Goal: Task Accomplishment & Management: Use online tool/utility

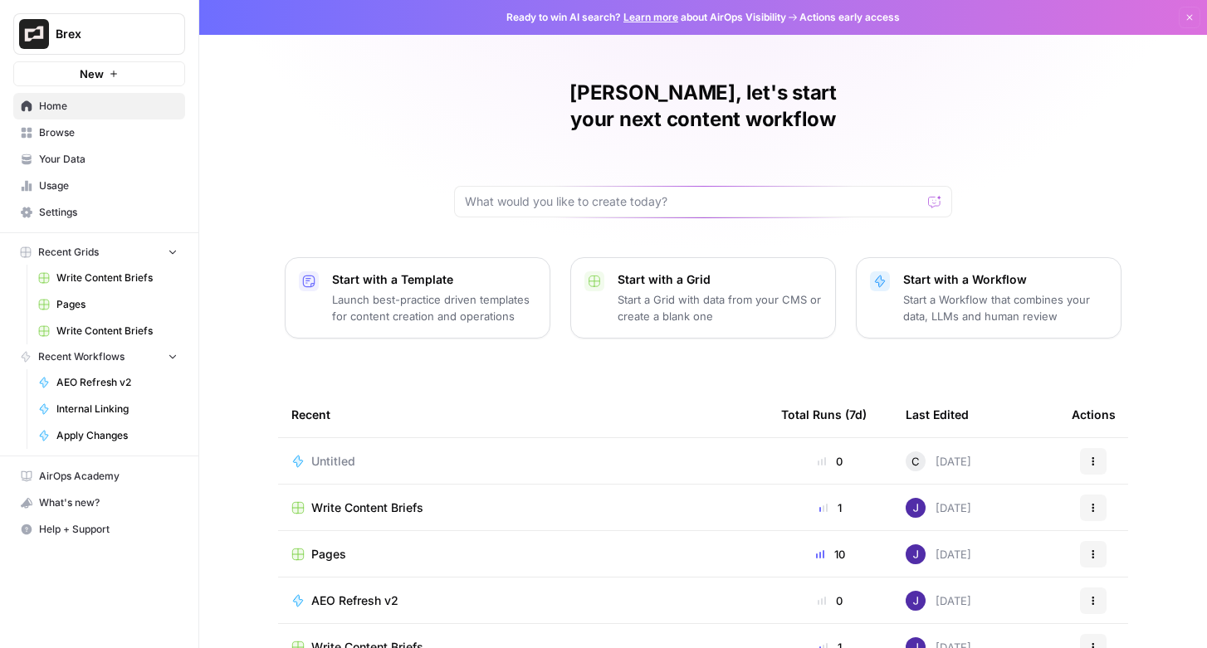
click at [102, 32] on span "Brex" at bounding box center [106, 34] width 100 height 17
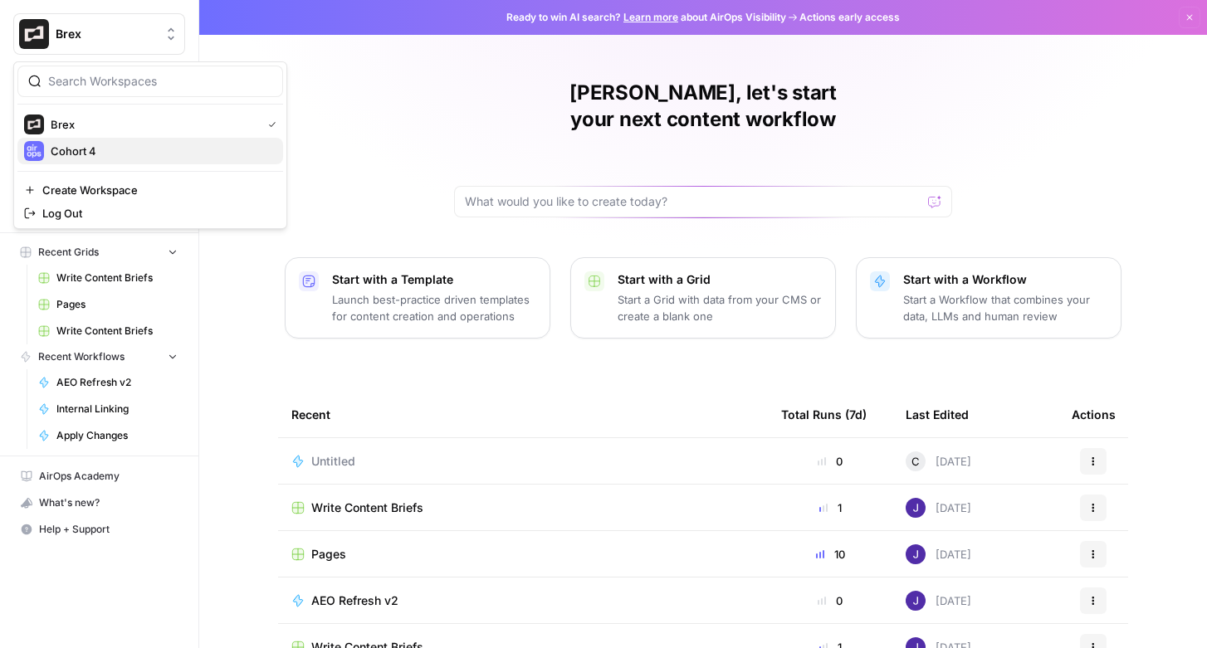
click at [74, 144] on span "Cohort 4" at bounding box center [160, 151] width 219 height 17
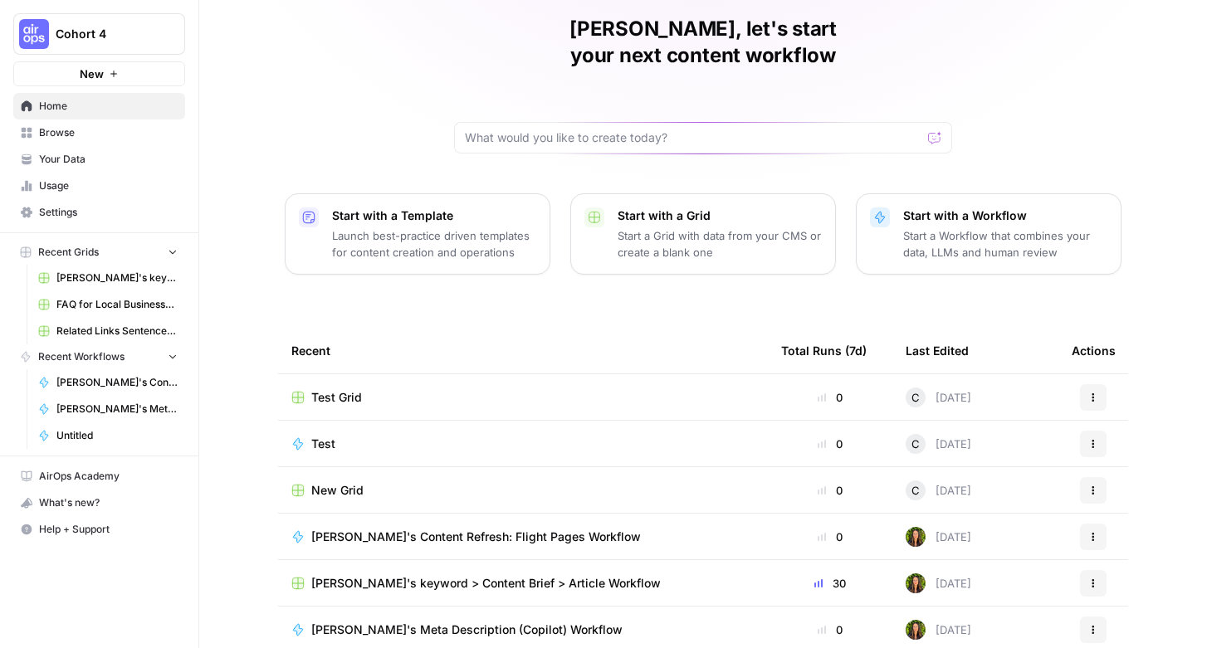
scroll to position [90, 0]
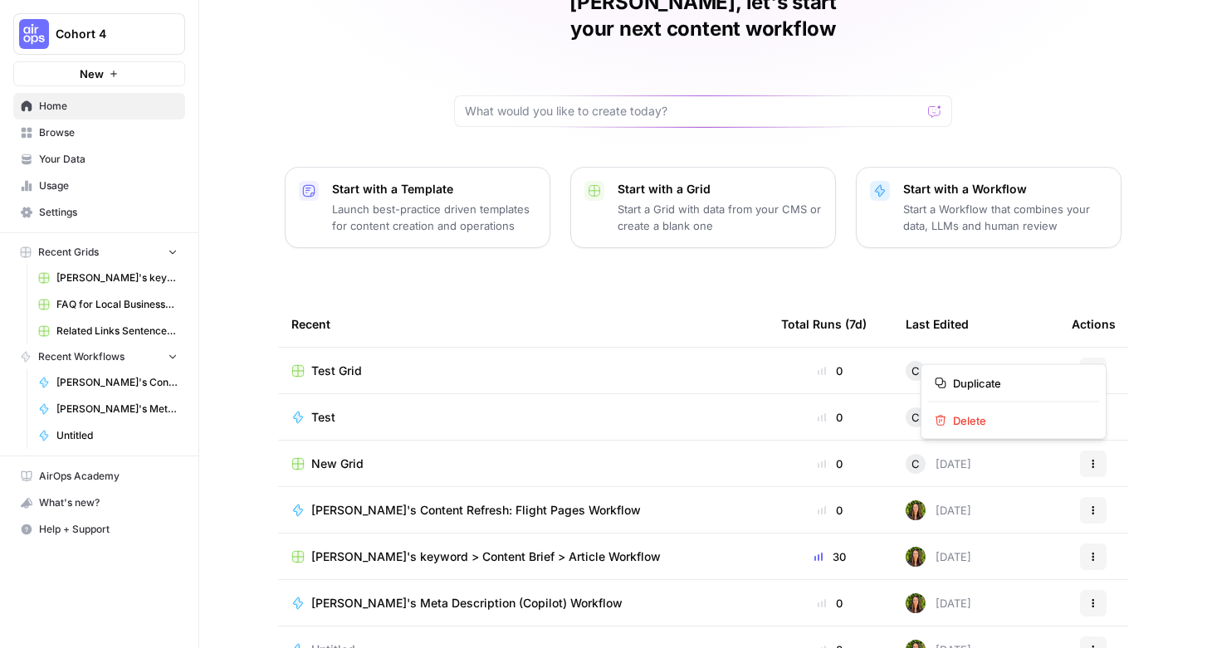
click at [1093, 358] on button "Actions" at bounding box center [1093, 371] width 27 height 27
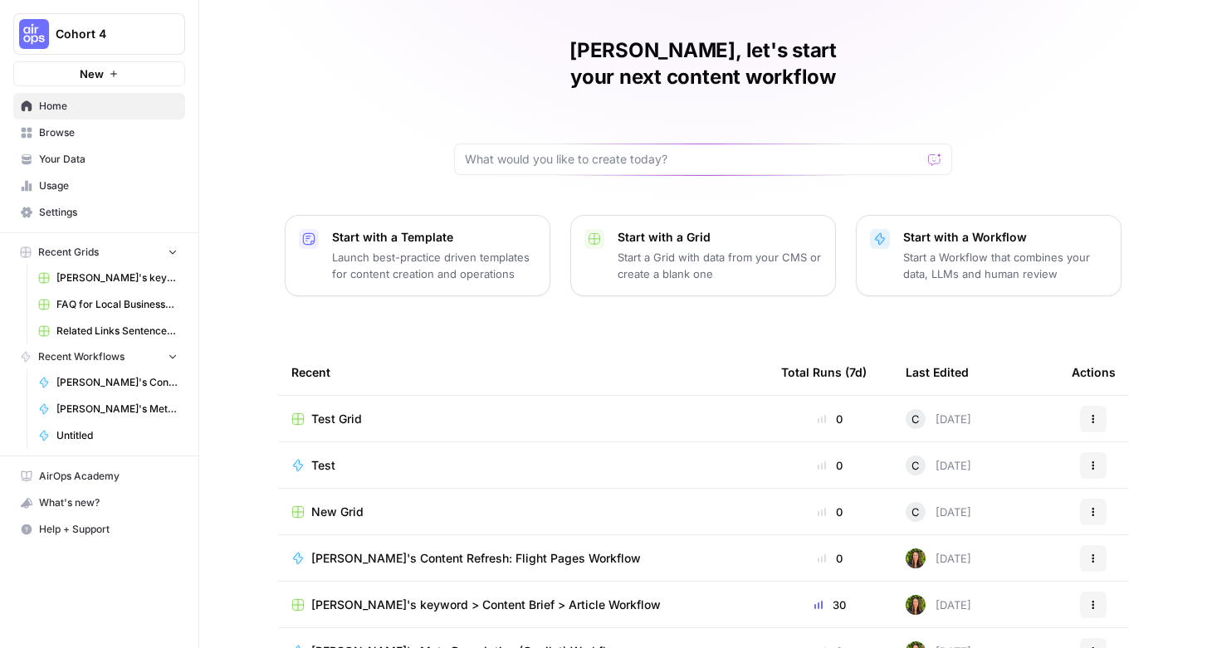
scroll to position [115, 0]
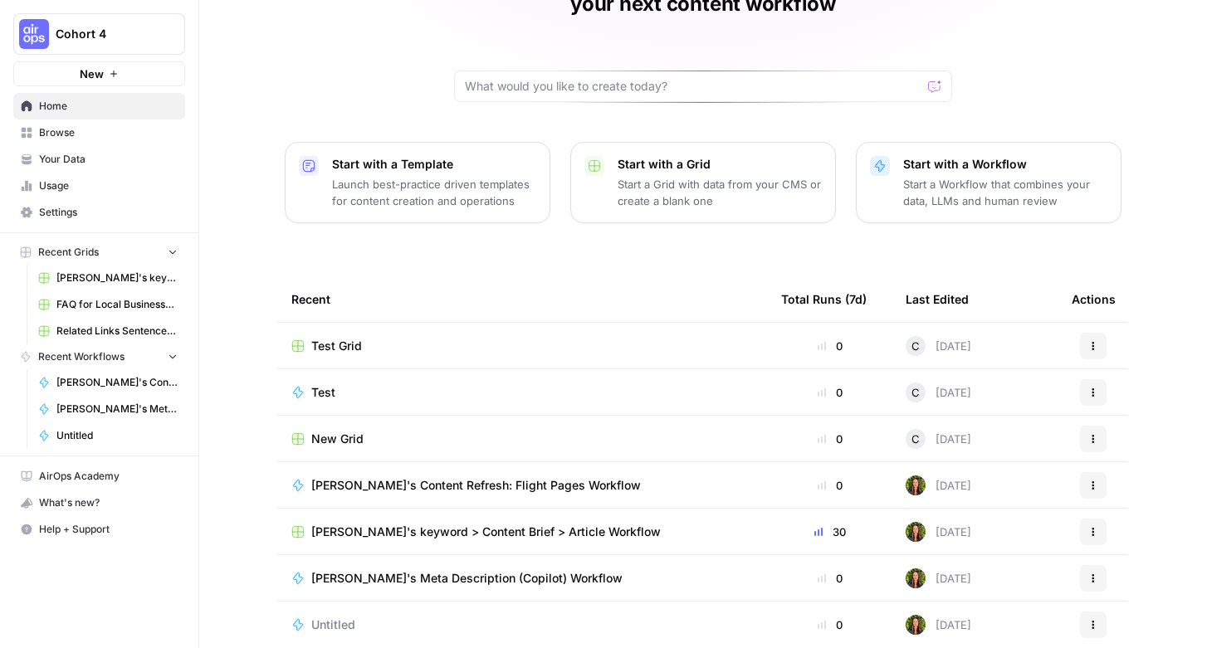
click at [133, 75] on button "New" at bounding box center [99, 73] width 172 height 25
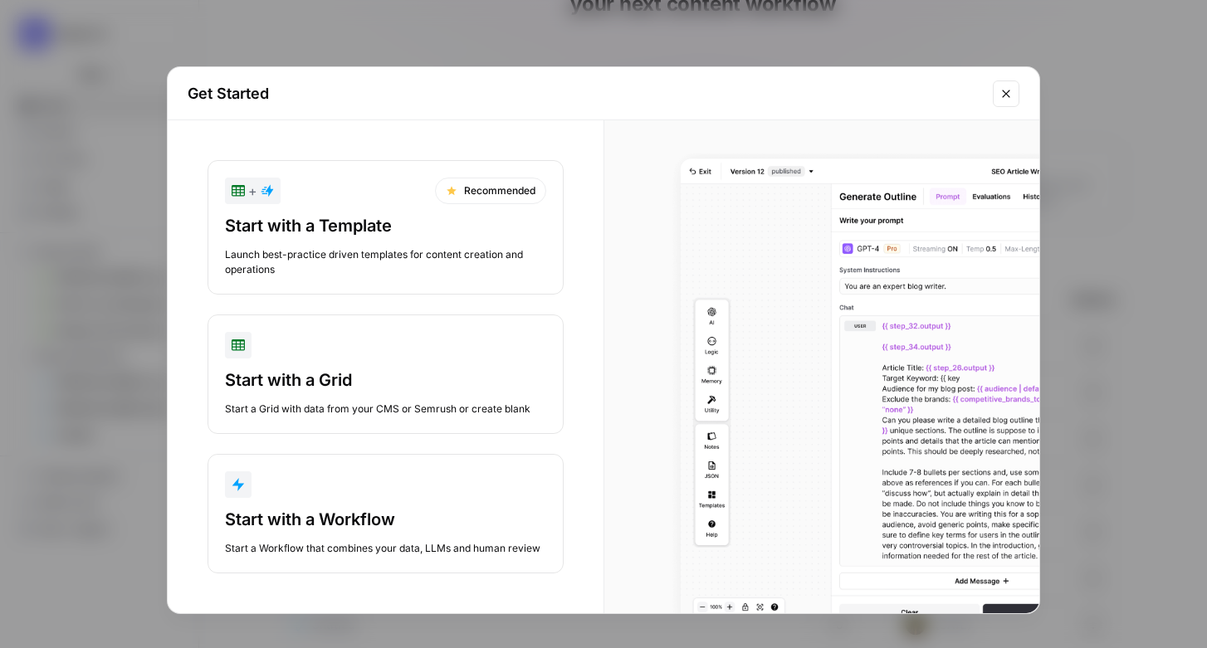
click at [316, 504] on button "Start with a Workflow Start a Workflow that combines your data, LLMs and human …" at bounding box center [385, 513] width 356 height 119
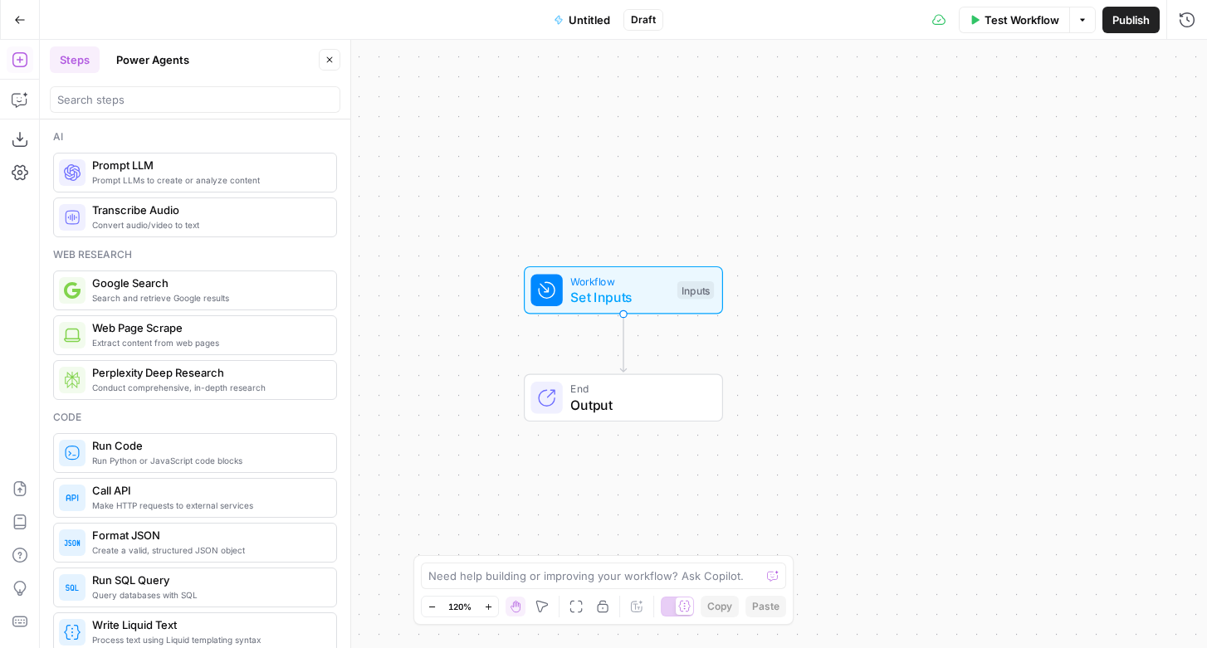
click at [23, 20] on icon "button" at bounding box center [20, 20] width 12 height 12
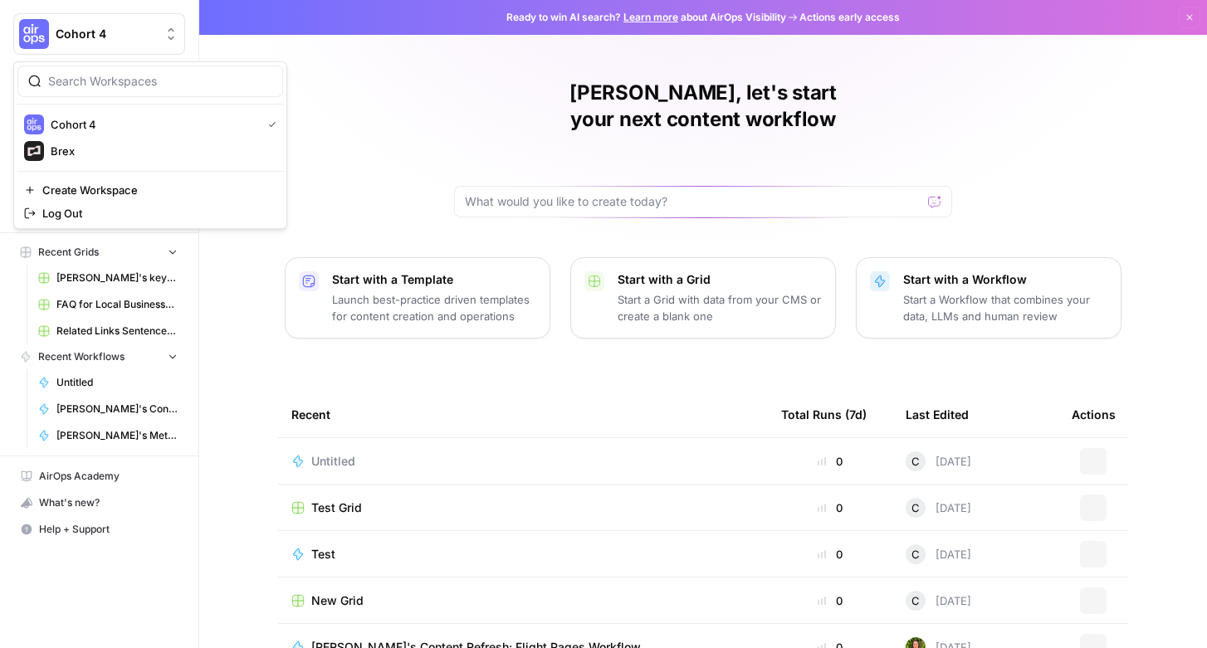
click at [28, 22] on img "Workspace: Cohort 4" at bounding box center [34, 34] width 30 height 30
click at [80, 149] on span "Brex" at bounding box center [160, 151] width 219 height 17
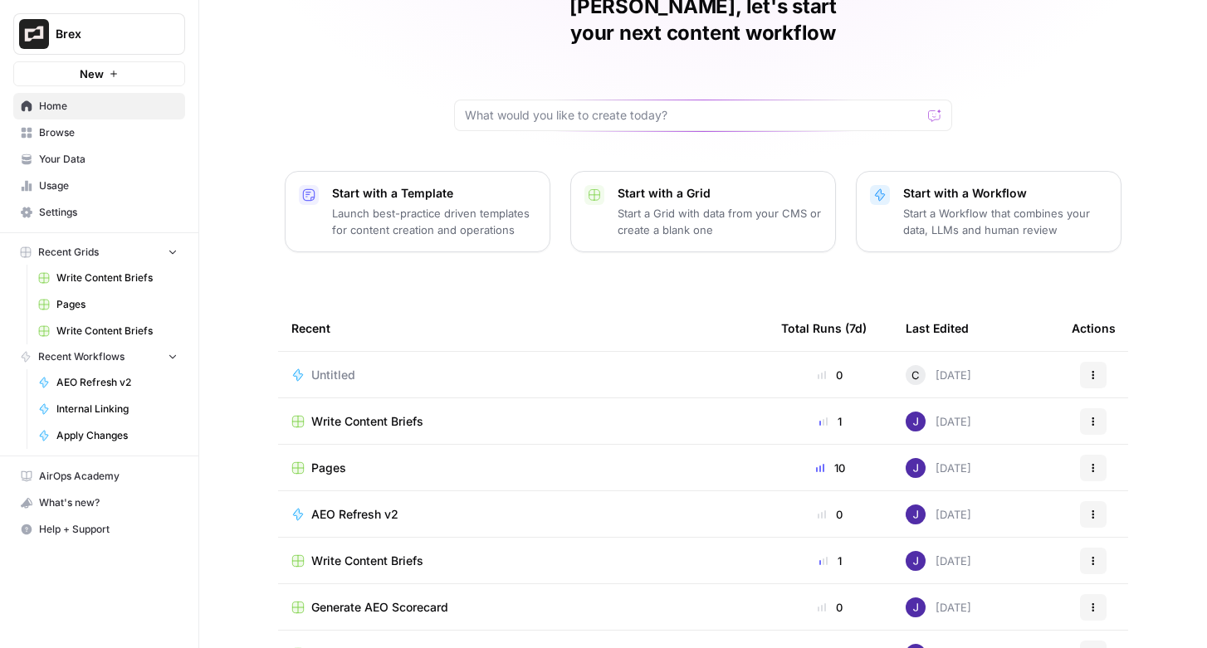
scroll to position [115, 0]
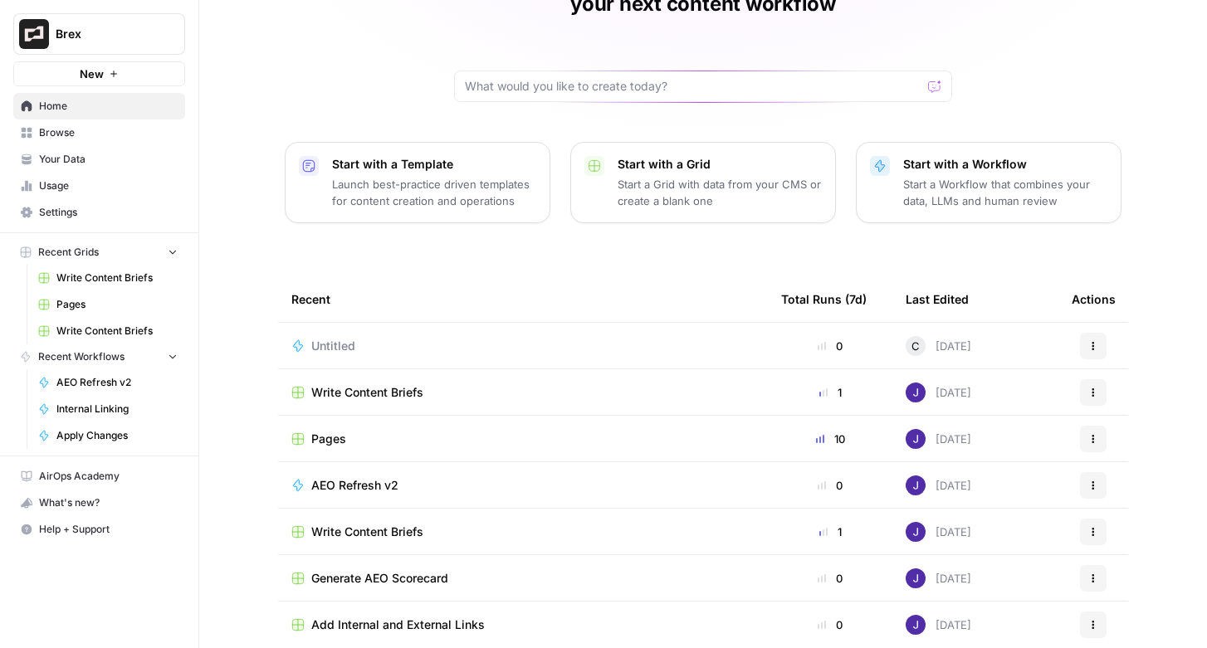
click at [336, 384] on span "Write Content Briefs" at bounding box center [367, 392] width 112 height 17
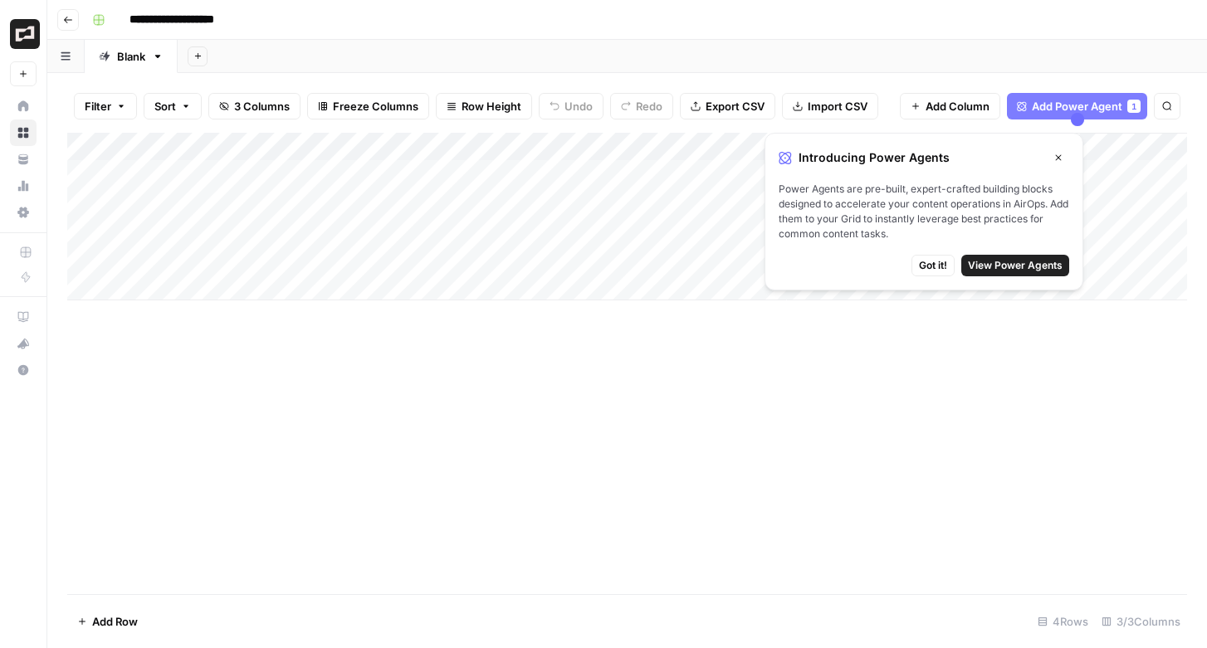
click at [1057, 149] on button "Close" at bounding box center [1058, 158] width 22 height 22
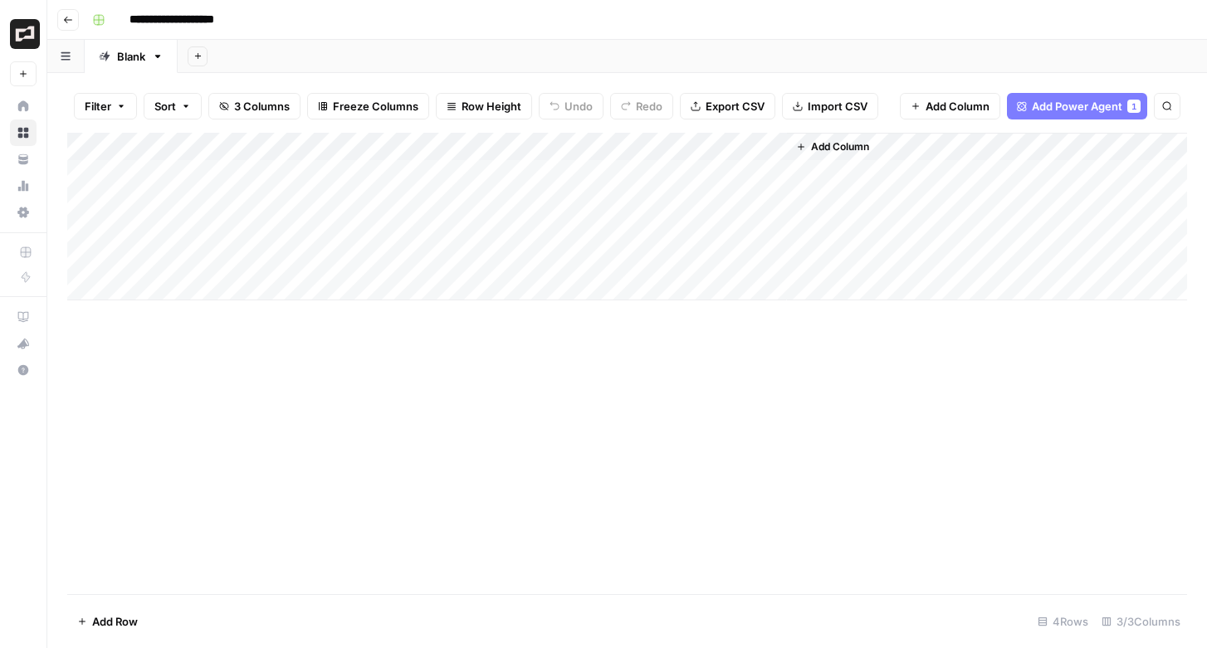
click at [520, 144] on div "Add Column" at bounding box center [626, 217] width 1119 height 168
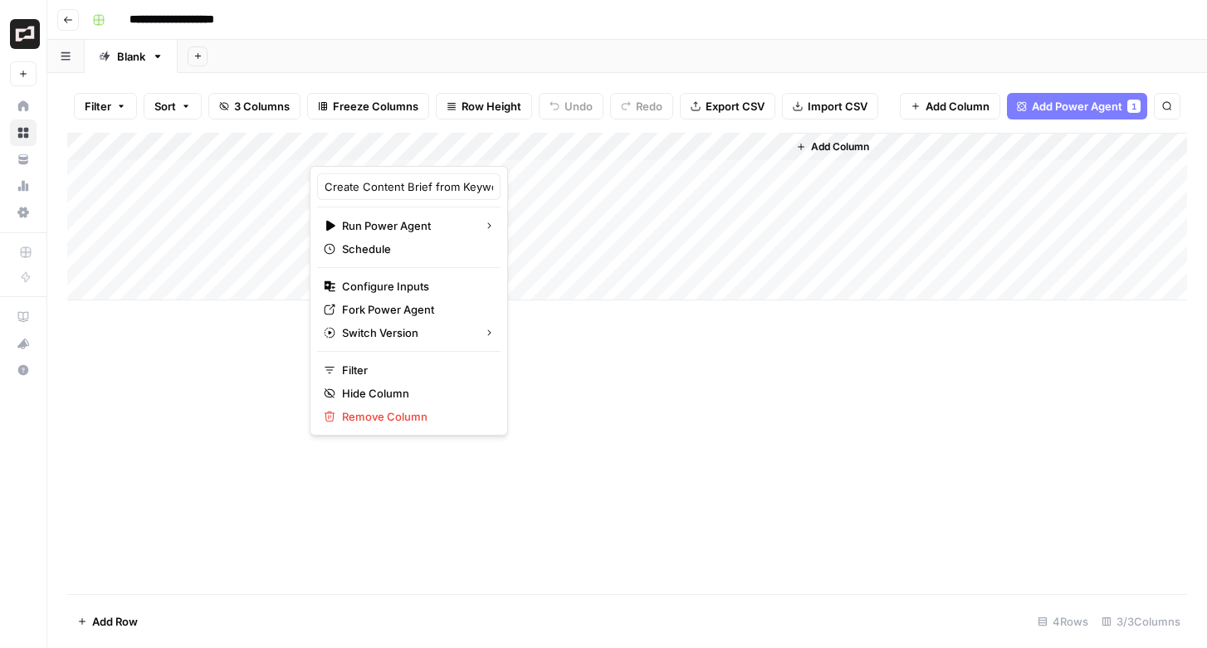
click at [627, 467] on div "Add Column" at bounding box center [626, 363] width 1119 height 461
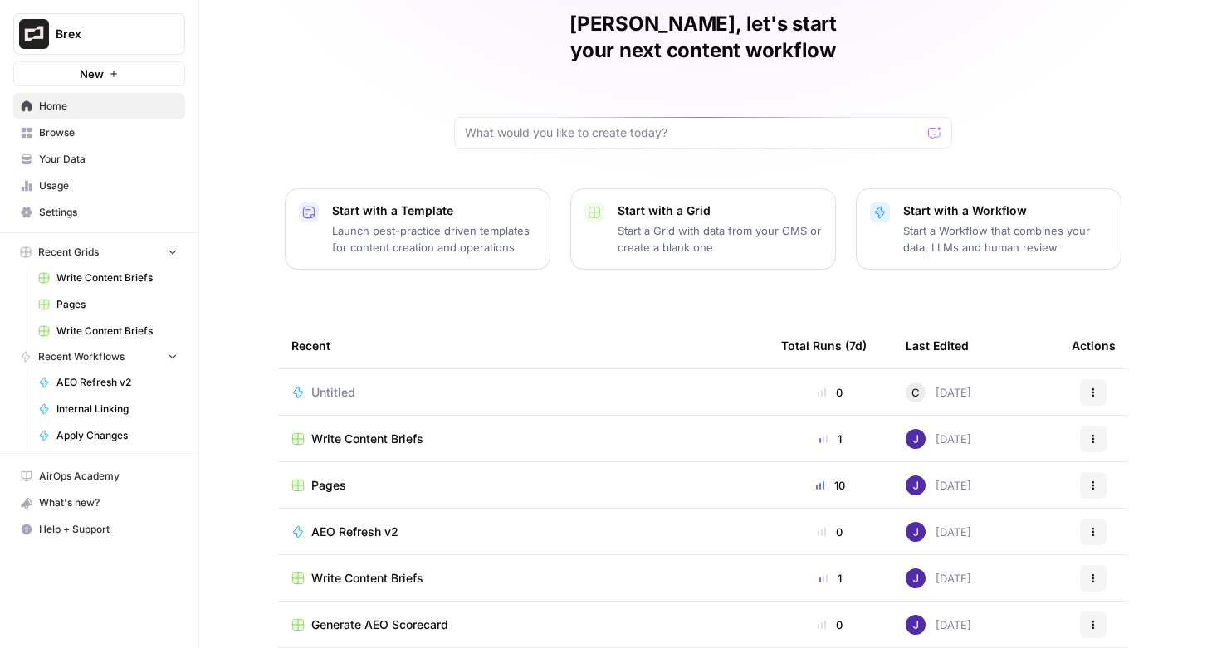
scroll to position [115, 0]
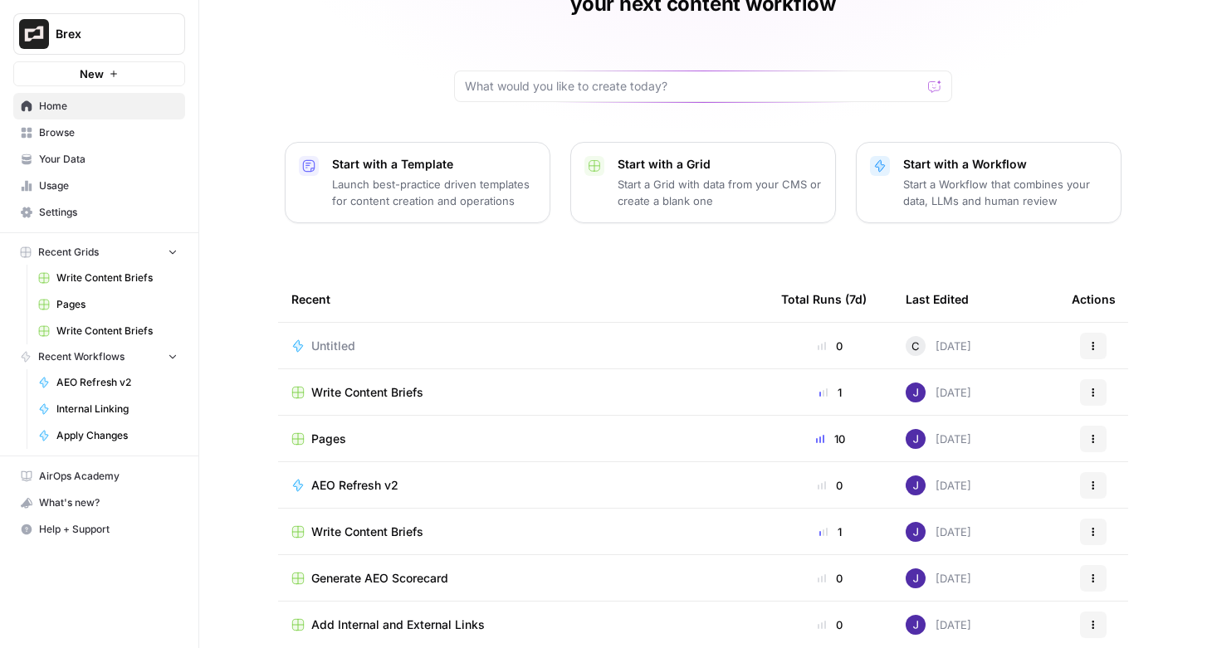
click at [335, 477] on span "AEO Refresh v2" at bounding box center [354, 485] width 87 height 17
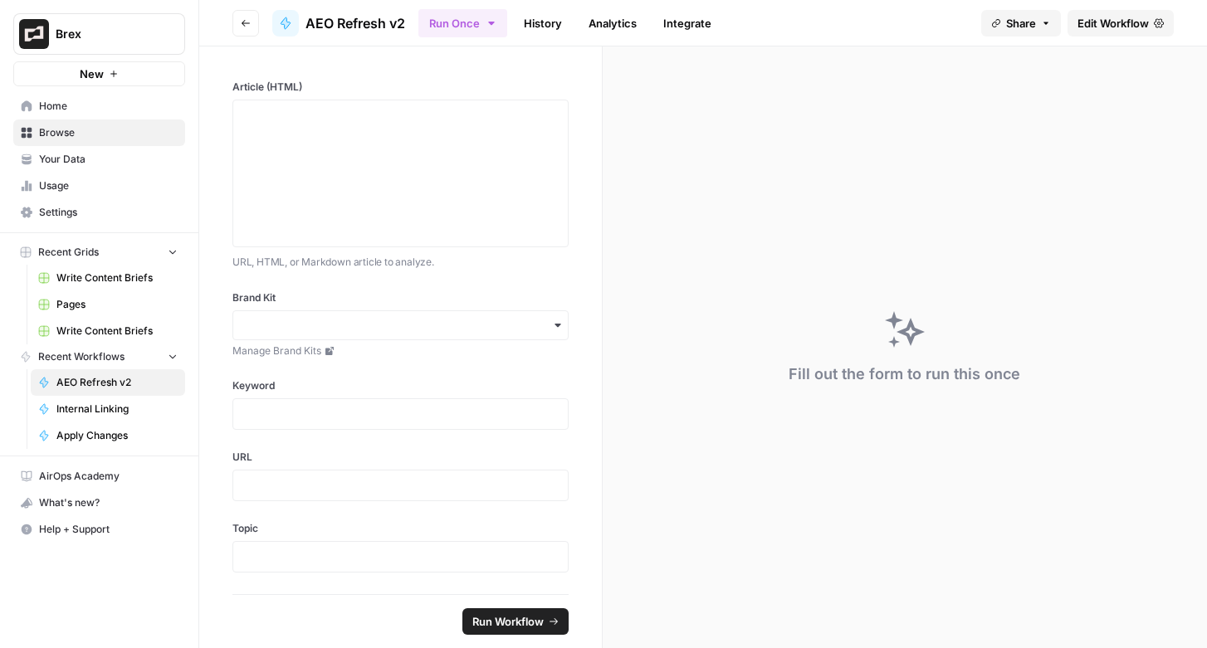
click at [1123, 26] on span "Edit Workflow" at bounding box center [1112, 23] width 71 height 17
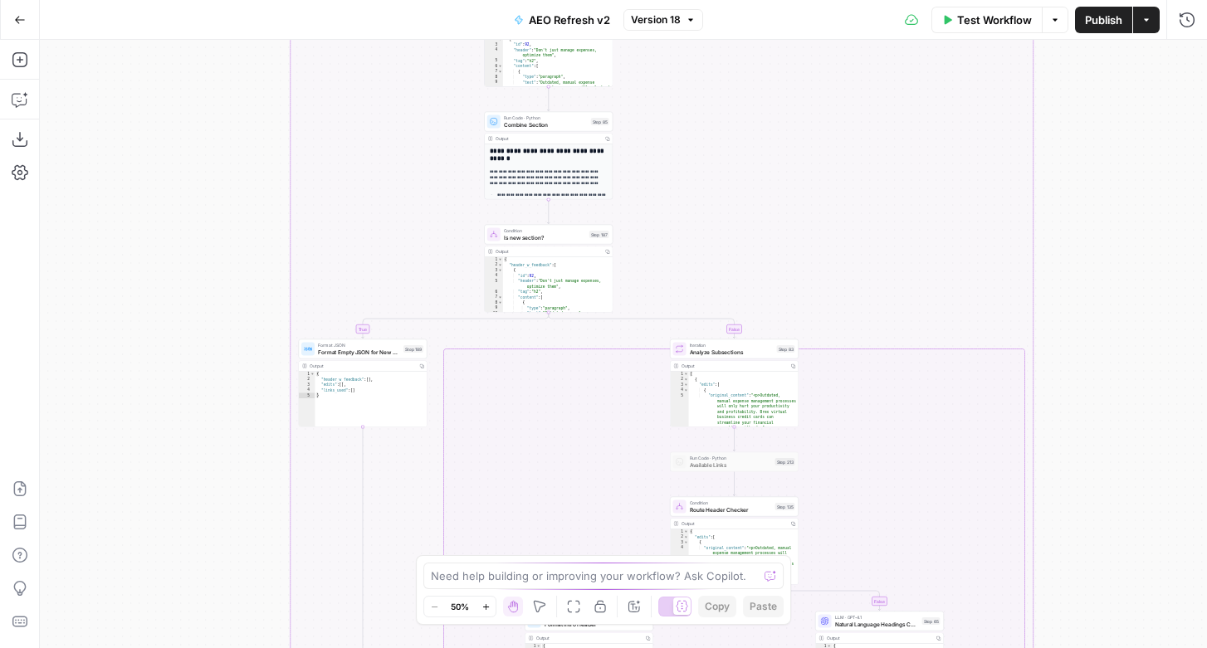
drag, startPoint x: 325, startPoint y: 67, endPoint x: 360, endPoint y: 278, distance: 213.6
click at [360, 278] on div "true false true false true false true false true false true false Workflow Set …" at bounding box center [623, 344] width 1167 height 608
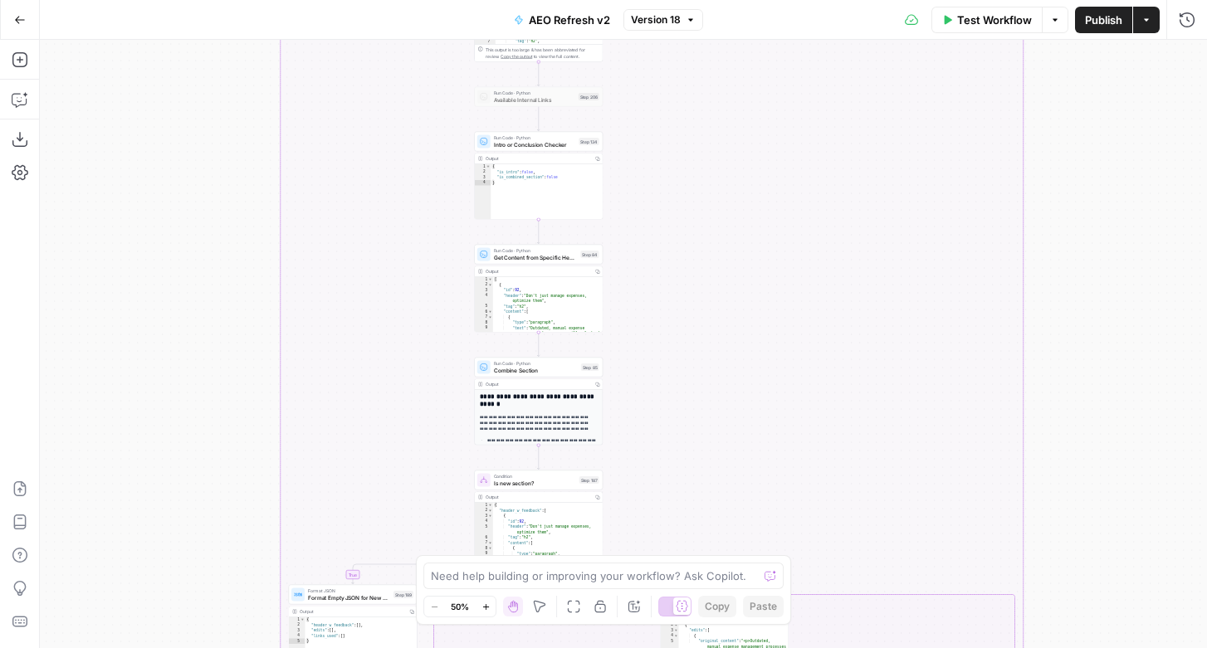
drag, startPoint x: 389, startPoint y: 158, endPoint x: 380, endPoint y: 407, distance: 249.1
click at [380, 407] on div "true false true false true false true false true false true false Workflow Set …" at bounding box center [623, 344] width 1167 height 608
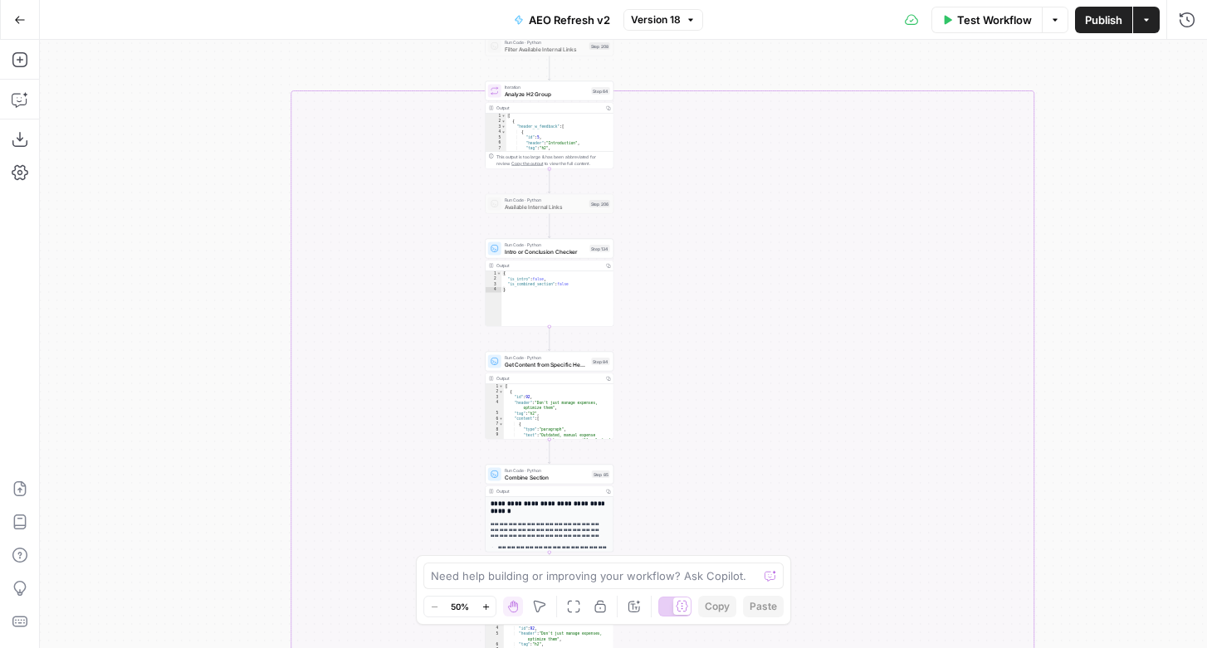
drag, startPoint x: 415, startPoint y: 220, endPoint x: 425, endPoint y: 326, distance: 106.7
click at [425, 326] on div "true false true false true false true false true false true false Workflow Set …" at bounding box center [623, 344] width 1167 height 608
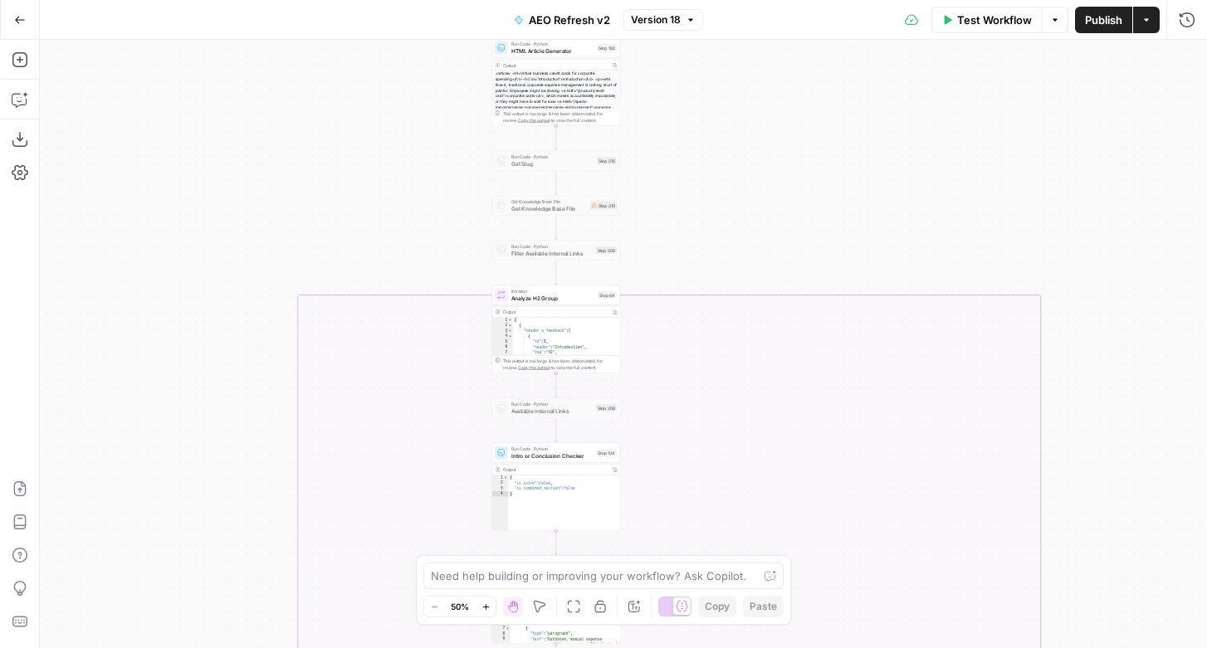
drag, startPoint x: 458, startPoint y: 222, endPoint x: 465, endPoint y: 427, distance: 205.1
click at [465, 427] on div "true false true false true false true false true false true false Workflow Set …" at bounding box center [623, 344] width 1167 height 608
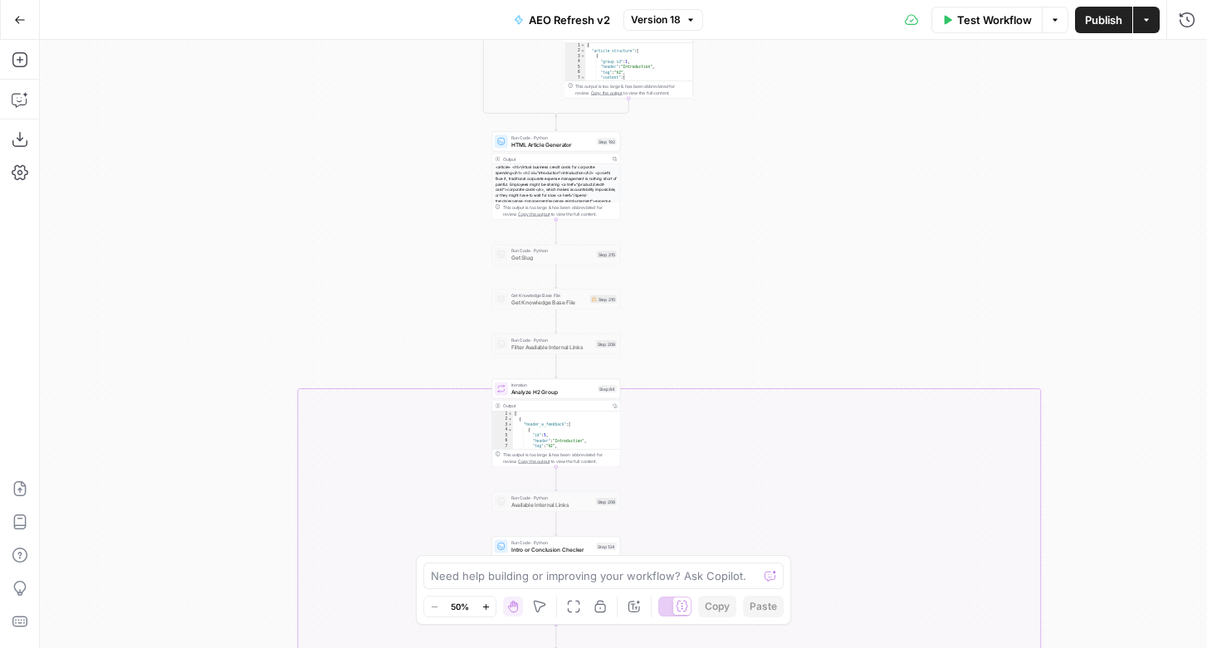
drag, startPoint x: 432, startPoint y: 202, endPoint x: 433, endPoint y: 430, distance: 227.4
click at [433, 430] on div "true false true false true false true false true false true false Workflow Set …" at bounding box center [623, 344] width 1167 height 608
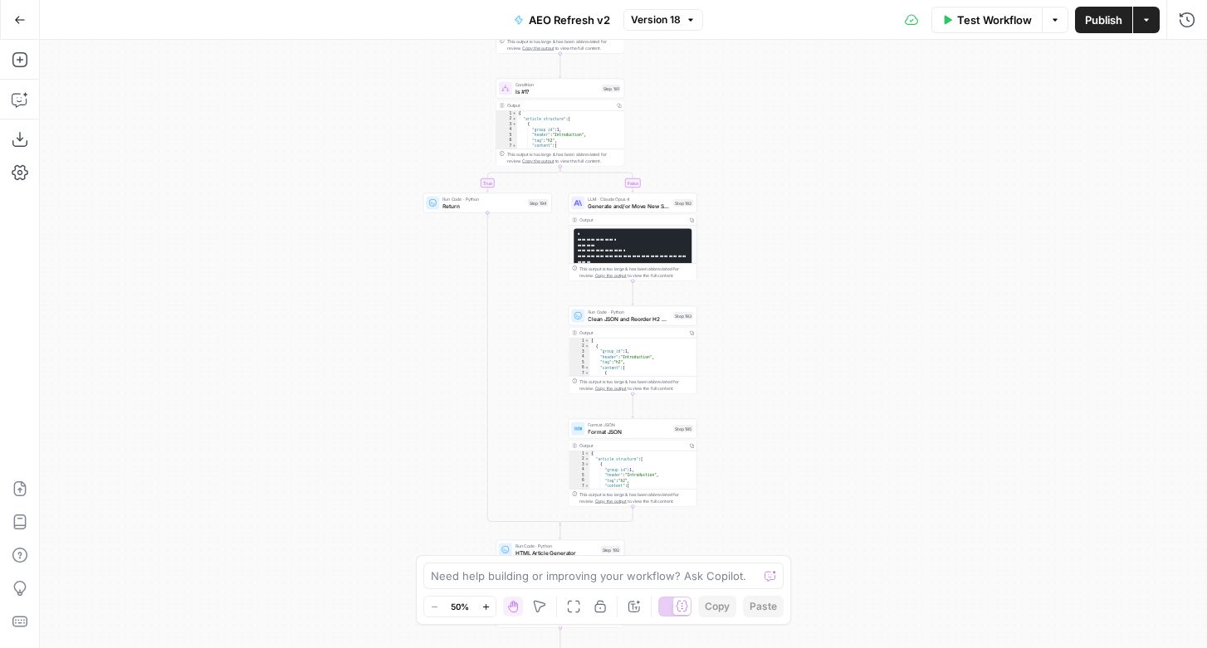
drag, startPoint x: 432, startPoint y: 220, endPoint x: 437, endPoint y: 491, distance: 271.4
click at [437, 491] on div "true false true false true false true false true false true false Workflow Set …" at bounding box center [623, 344] width 1167 height 608
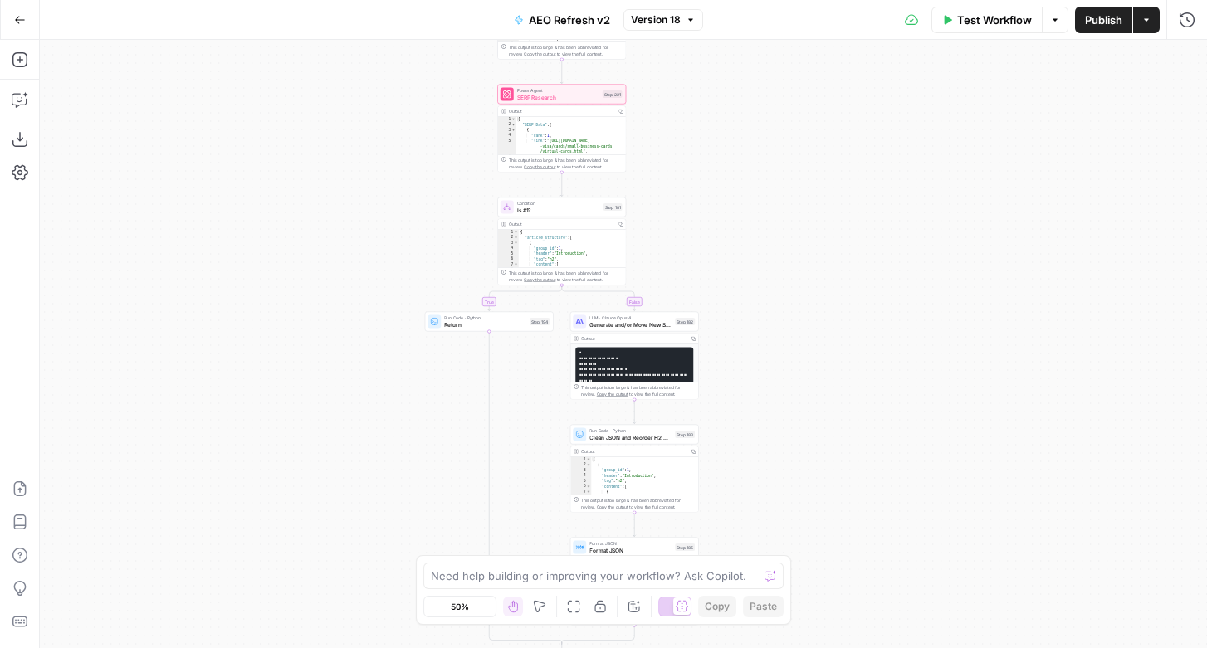
drag, startPoint x: 437, startPoint y: 251, endPoint x: 437, endPoint y: 368, distance: 117.0
click at [437, 368] on div "true false true false true false true false true false true false Workflow Set …" at bounding box center [623, 344] width 1167 height 608
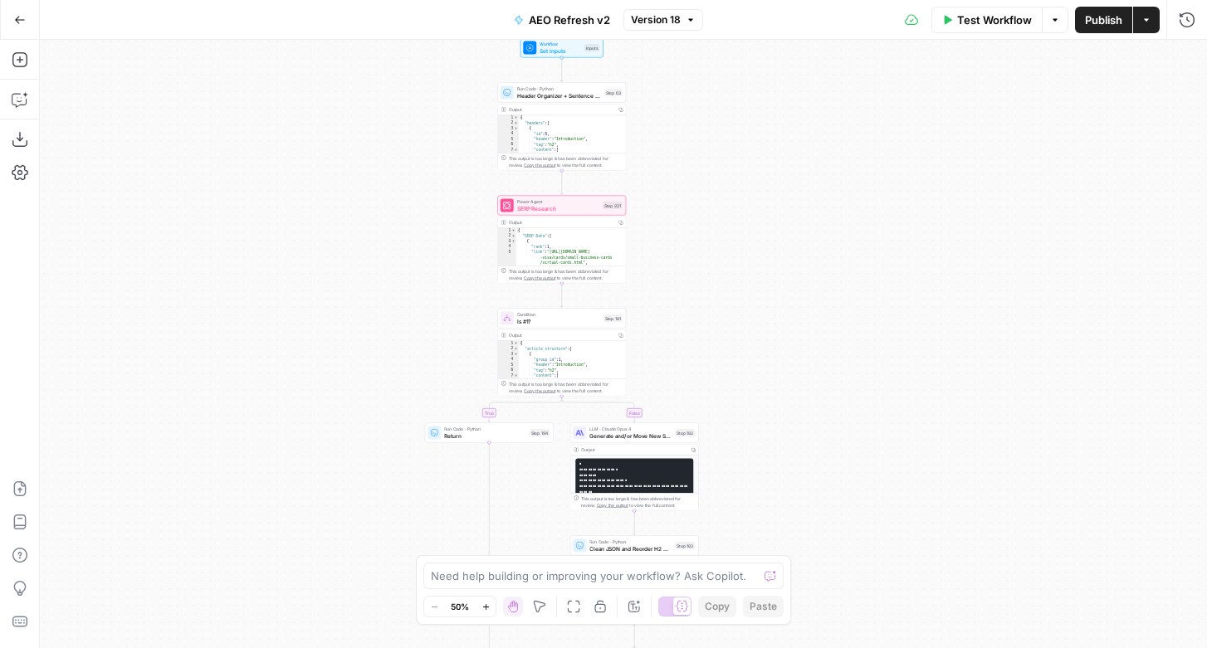
drag, startPoint x: 414, startPoint y: 232, endPoint x: 413, endPoint y: 475, distance: 243.1
click at [413, 477] on div "true false true false true false true false true false true false Workflow Set …" at bounding box center [623, 344] width 1167 height 608
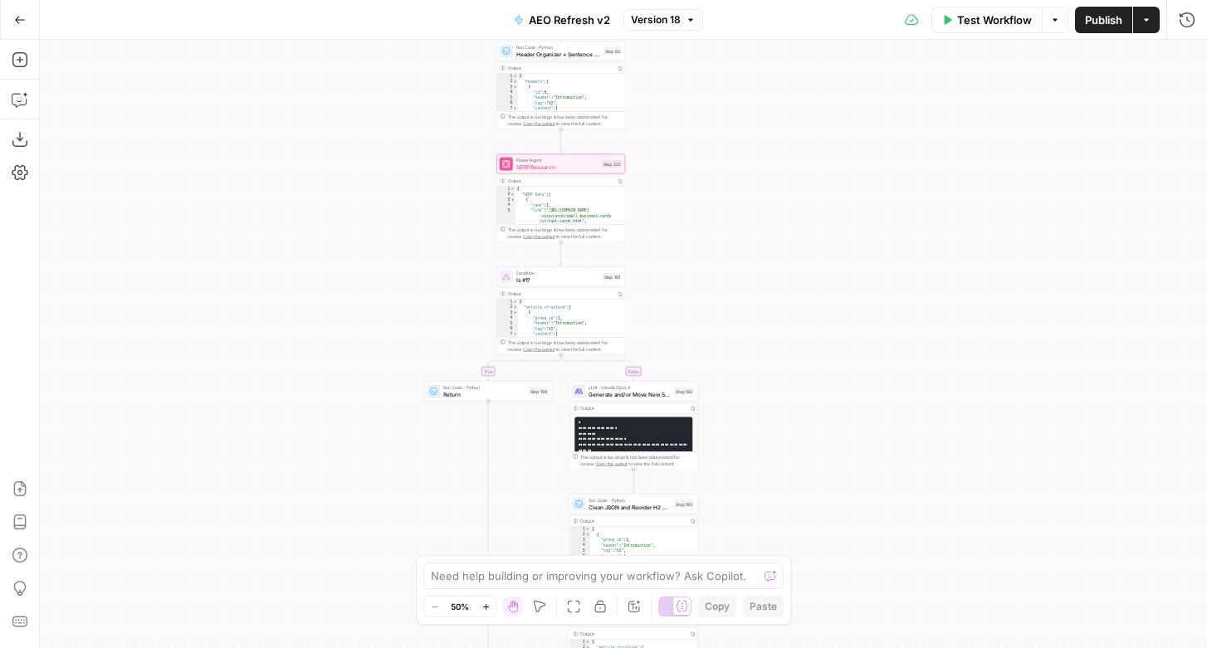
drag, startPoint x: 397, startPoint y: 408, endPoint x: 406, endPoint y: 168, distance: 240.0
click at [406, 168] on div "true false true false true false true false true false true false Workflow Set …" at bounding box center [623, 344] width 1167 height 608
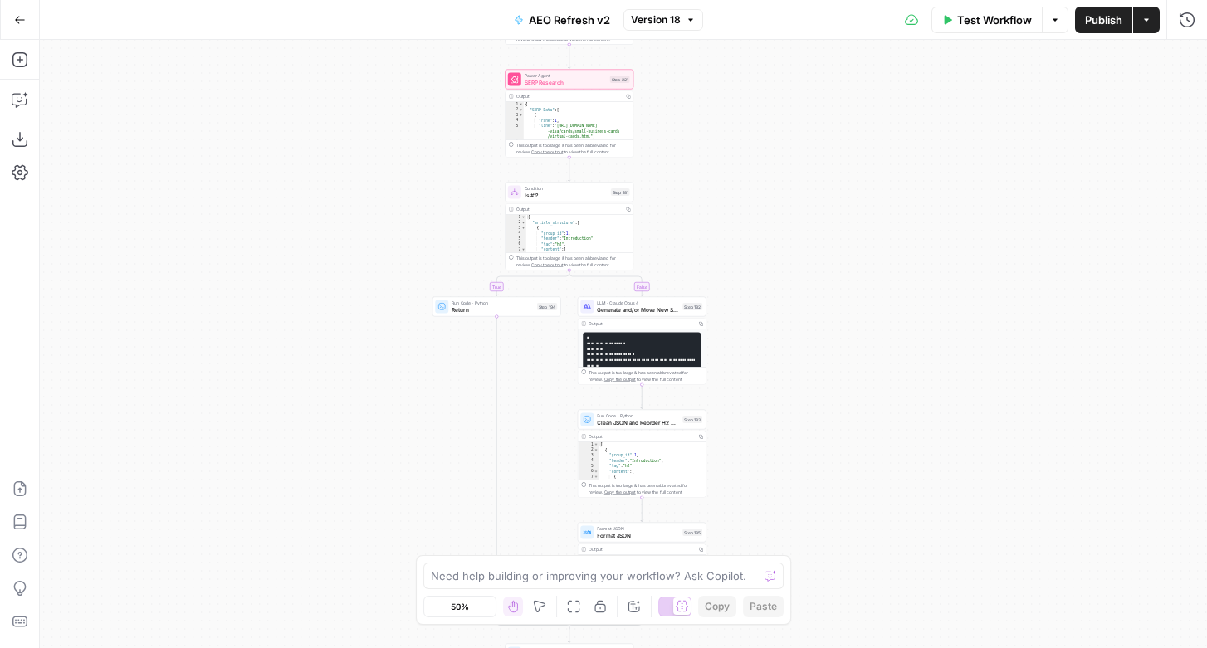
drag, startPoint x: 349, startPoint y: 410, endPoint x: 349, endPoint y: 169, distance: 240.6
click at [349, 169] on div "true false true false true false true false true false true false Workflow Set …" at bounding box center [623, 344] width 1167 height 608
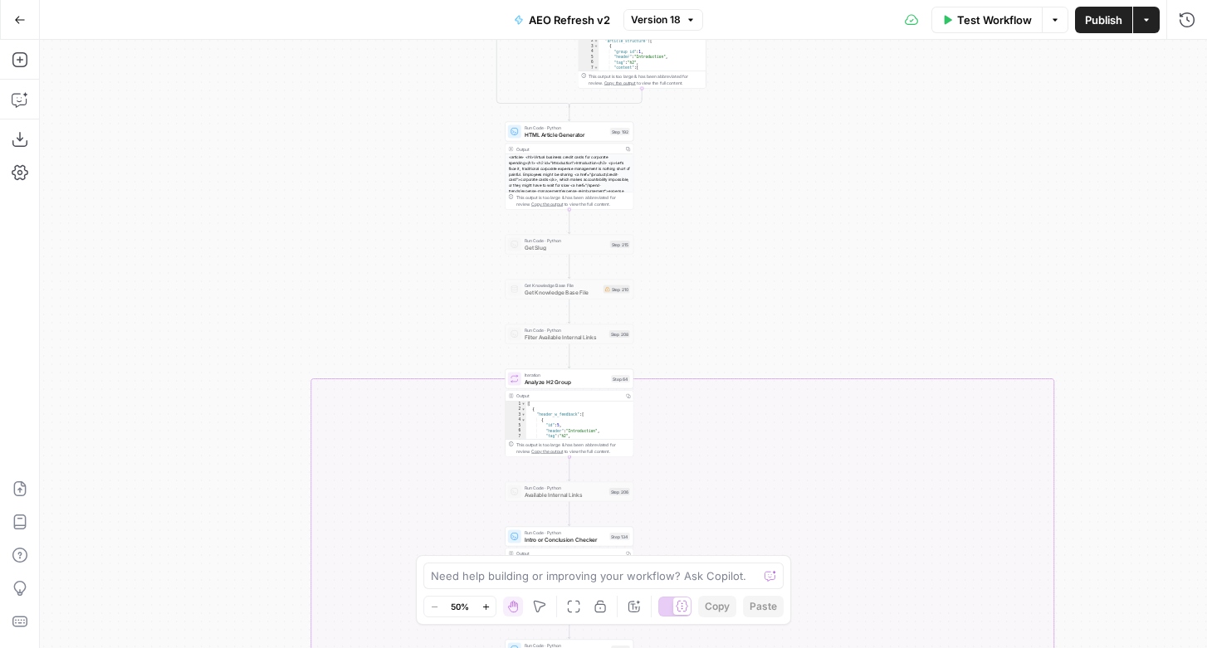
drag, startPoint x: 323, startPoint y: 409, endPoint x: 323, endPoint y: 115, distance: 293.8
click at [323, 115] on div "true false true false true false true false true false true false Workflow Set …" at bounding box center [623, 344] width 1167 height 608
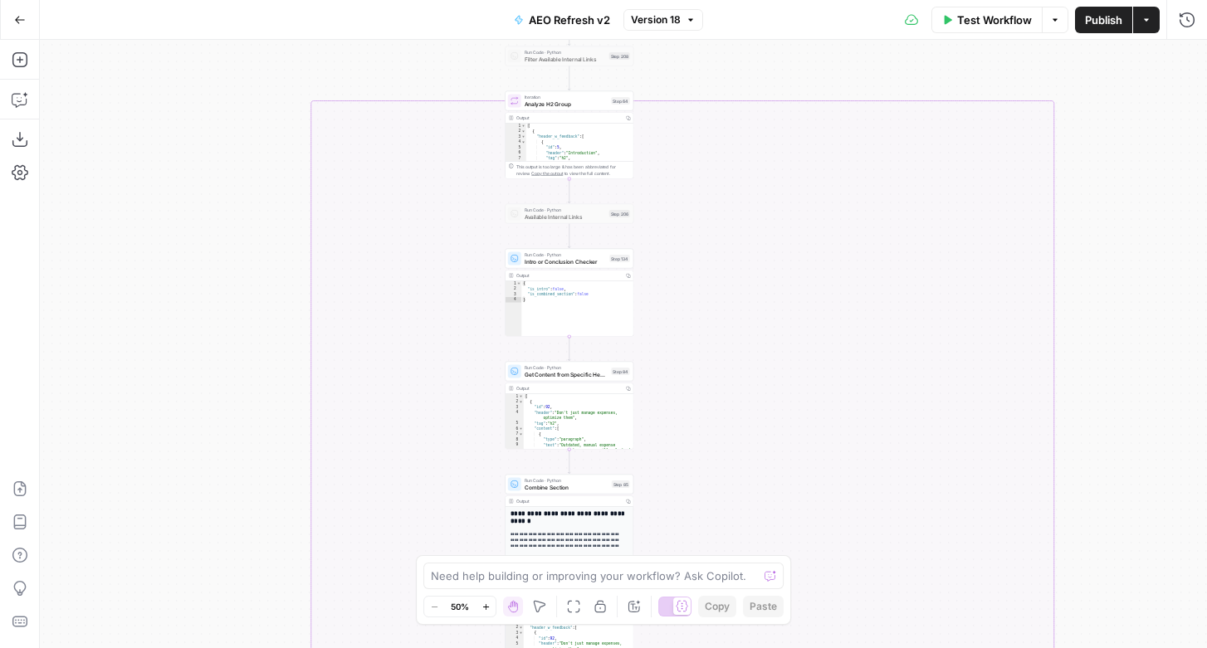
drag, startPoint x: 323, startPoint y: 349, endPoint x: 323, endPoint y: 47, distance: 302.0
click at [323, 47] on div "true false true false true false true false true false true false Workflow Set …" at bounding box center [623, 344] width 1167 height 608
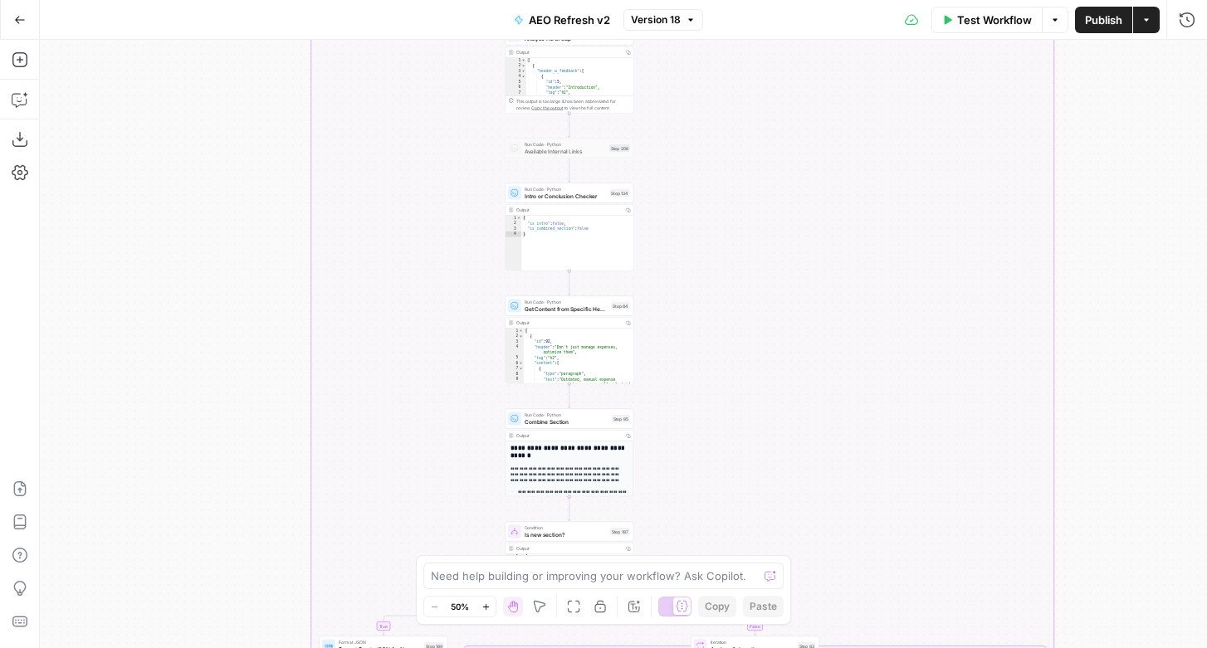
drag, startPoint x: 280, startPoint y: 295, endPoint x: 281, endPoint y: 264, distance: 31.5
click at [281, 264] on div "true false true false true false true false true false true false Workflow Set …" at bounding box center [623, 344] width 1167 height 608
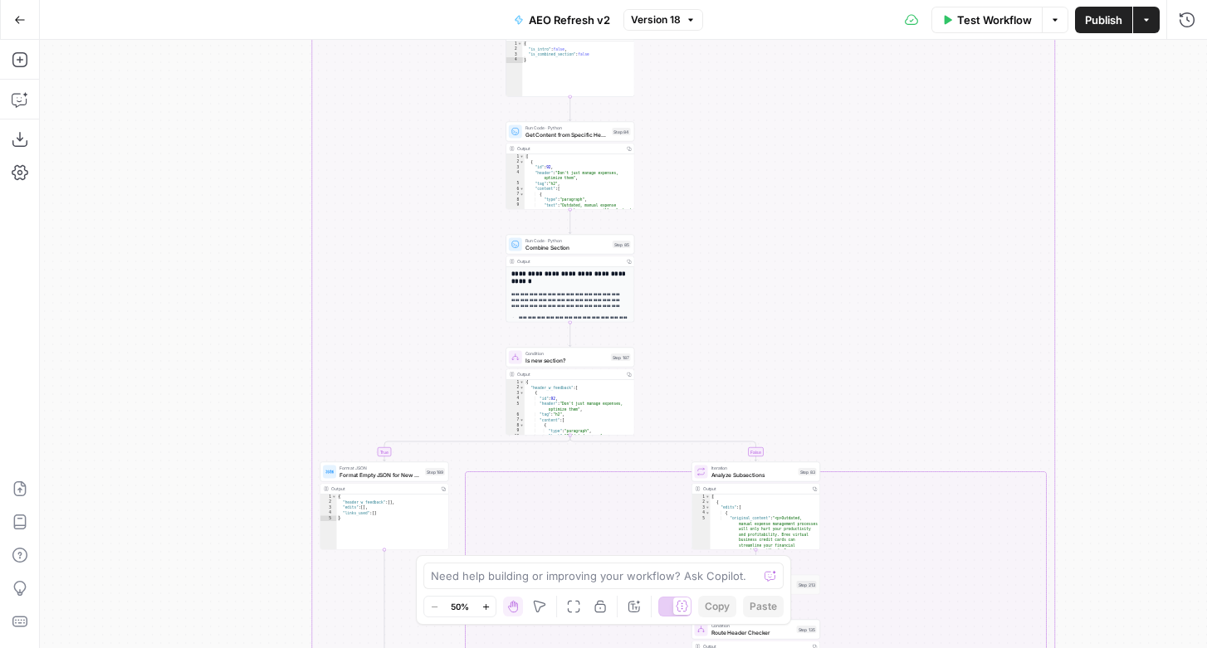
drag, startPoint x: 278, startPoint y: 327, endPoint x: 289, endPoint y: 60, distance: 267.4
click at [289, 60] on div "true false true false true false true false true false true false Workflow Set …" at bounding box center [623, 344] width 1167 height 608
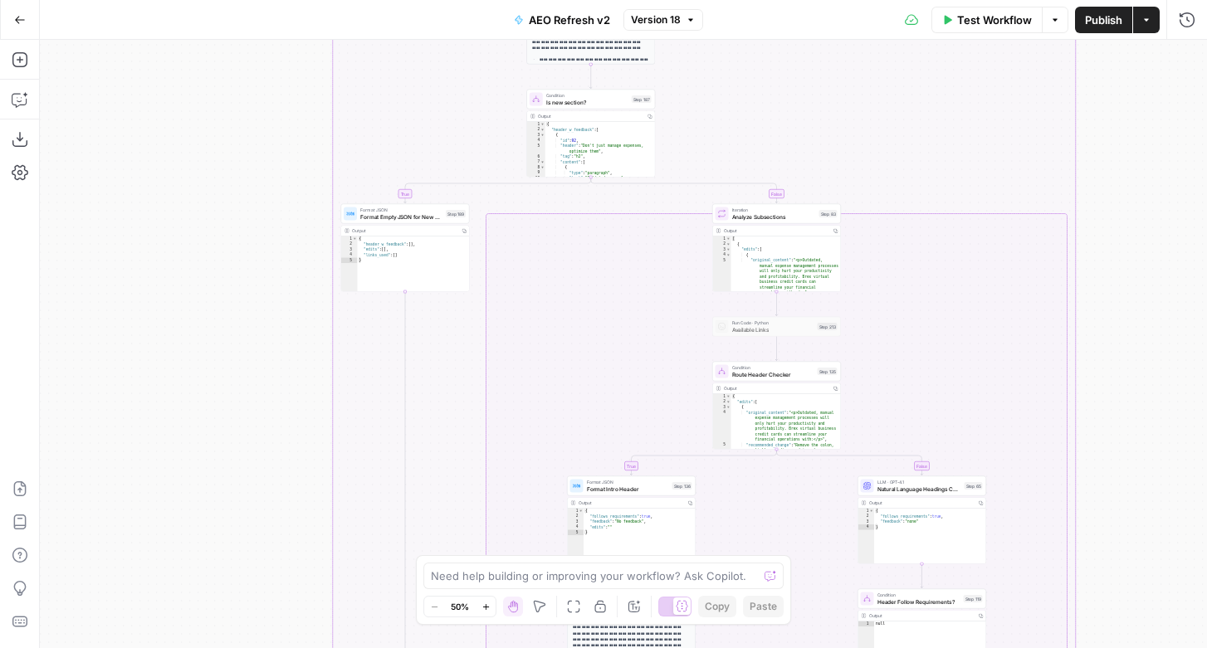
drag, startPoint x: 266, startPoint y: 284, endPoint x: 281, endPoint y: 95, distance: 189.0
click at [281, 95] on div "true false true false true false true false true false true false Workflow Set …" at bounding box center [623, 344] width 1167 height 608
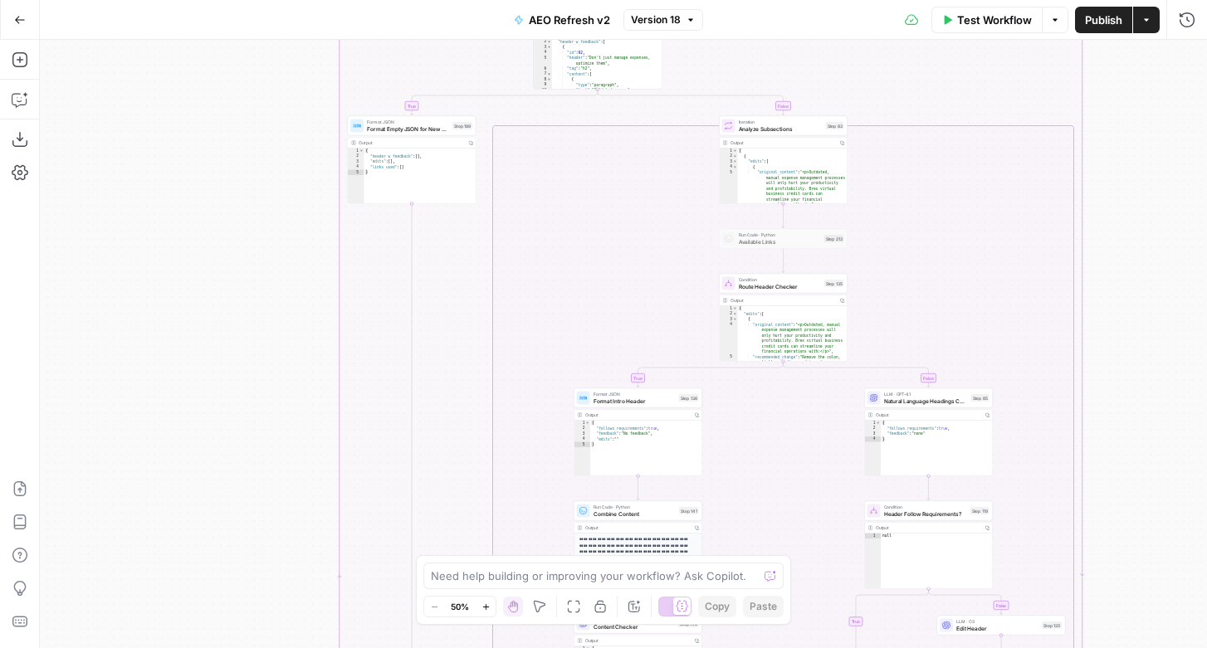
drag, startPoint x: 251, startPoint y: 186, endPoint x: 262, endPoint y: 69, distance: 117.5
click at [262, 69] on div "true false true false true false true false true false true false Workflow Set …" at bounding box center [623, 344] width 1167 height 608
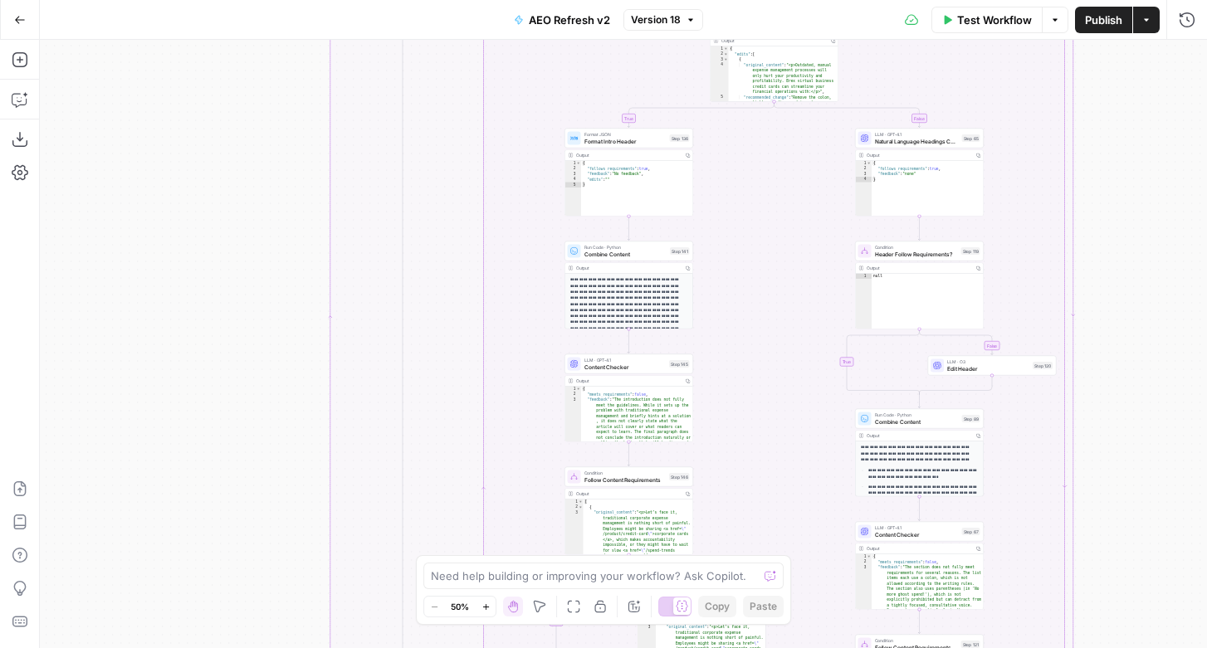
drag, startPoint x: 242, startPoint y: 390, endPoint x: 223, endPoint y: 173, distance: 218.2
click at [223, 173] on div "true false true false true false true false true false true false Workflow Set …" at bounding box center [623, 344] width 1167 height 608
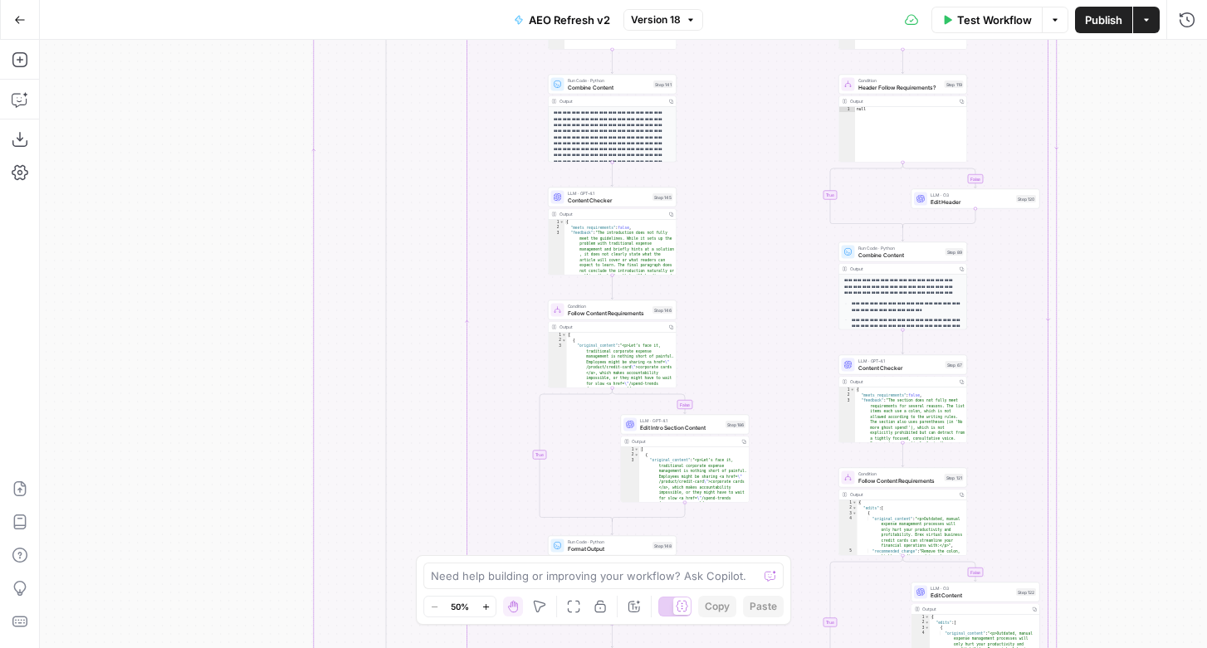
drag, startPoint x: 244, startPoint y: 441, endPoint x: 227, endPoint y: 281, distance: 160.2
click at [227, 281] on div "true false true false true false true false true false true false Workflow Set …" at bounding box center [623, 344] width 1167 height 608
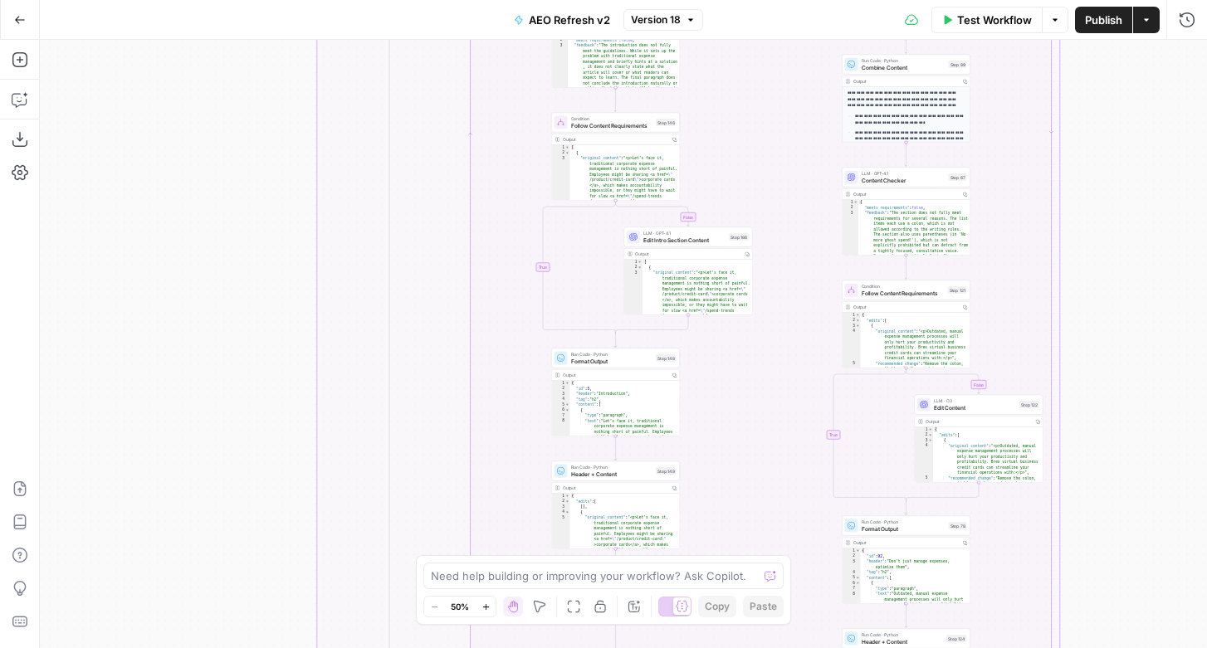
drag, startPoint x: 231, startPoint y: 469, endPoint x: 236, endPoint y: 254, distance: 215.0
click at [236, 254] on div "true false true false true false true false true false true false Workflow Set …" at bounding box center [623, 344] width 1167 height 608
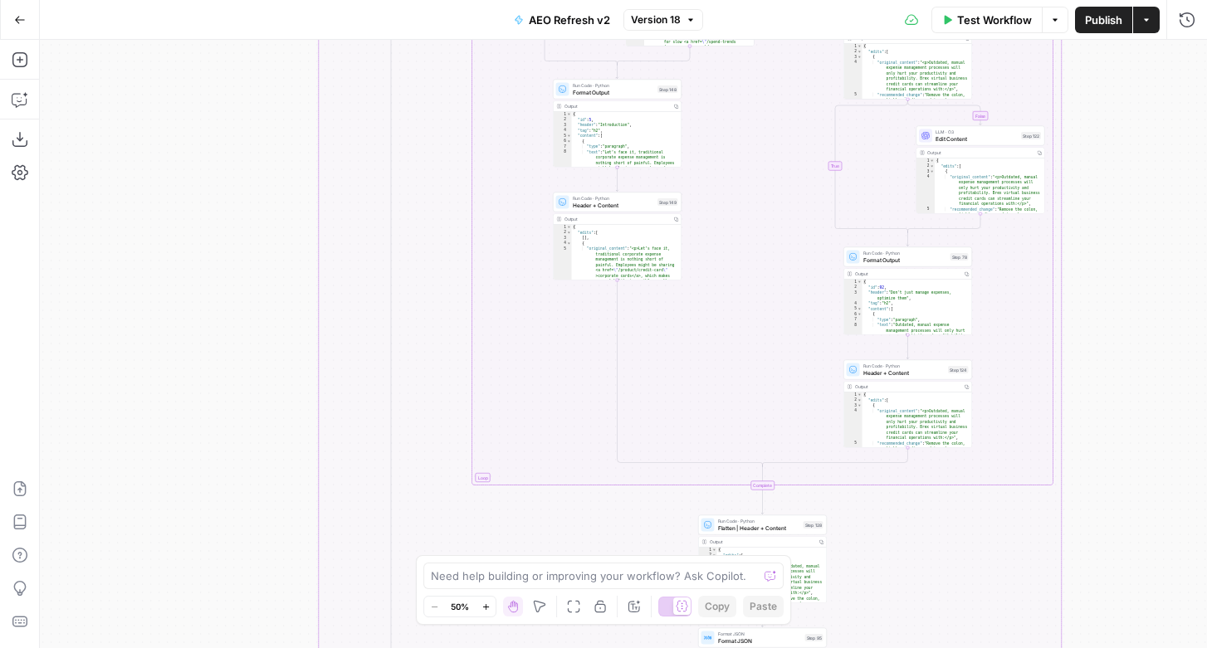
drag, startPoint x: 232, startPoint y: 512, endPoint x: 232, endPoint y: 167, distance: 345.2
click at [232, 166] on div "true false true false true false true false true false true false Workflow Set …" at bounding box center [623, 344] width 1167 height 608
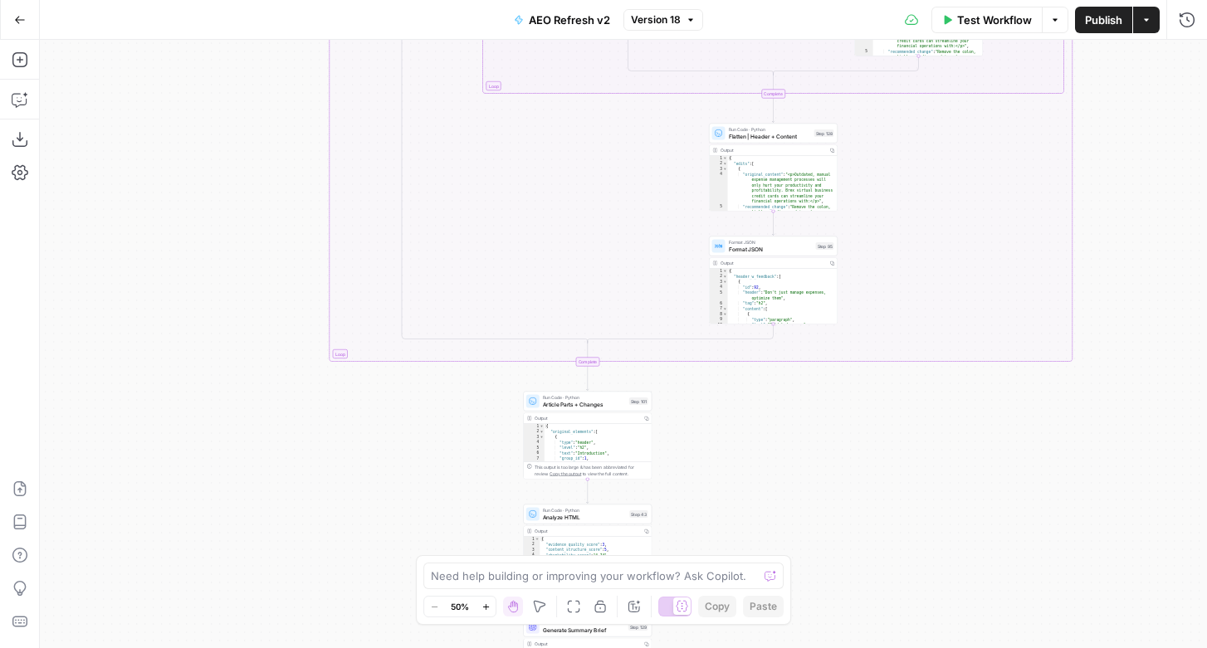
drag, startPoint x: 236, startPoint y: 403, endPoint x: 247, endPoint y: 123, distance: 280.7
click at [247, 123] on div "true false true false true false true false true false true false Workflow Set …" at bounding box center [623, 344] width 1167 height 608
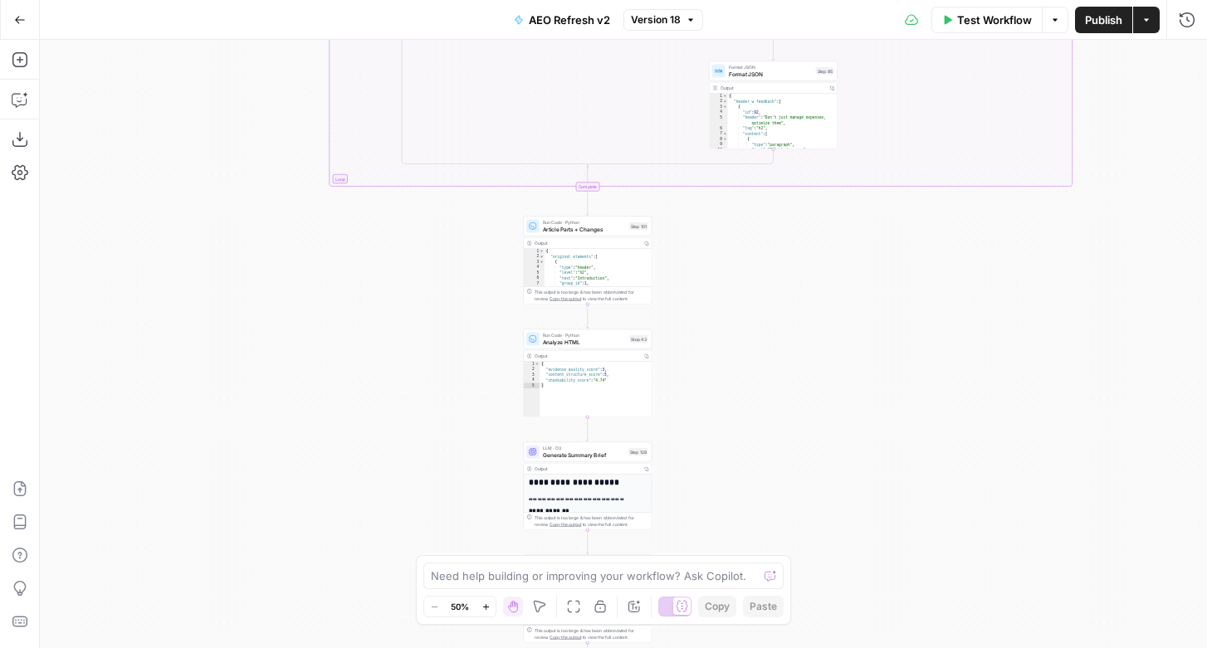
drag, startPoint x: 254, startPoint y: 398, endPoint x: 254, endPoint y: 225, distance: 173.4
click at [254, 225] on div "true false true false true false true false true false true false Workflow Set …" at bounding box center [623, 344] width 1167 height 608
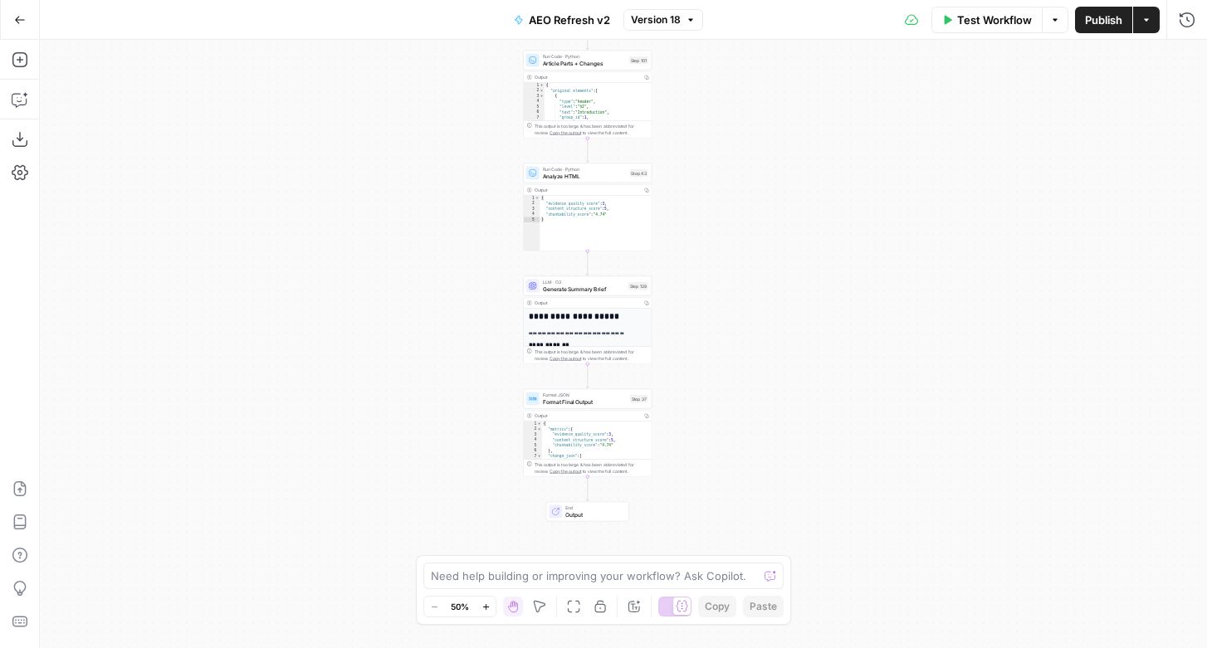
drag, startPoint x: 289, startPoint y: 334, endPoint x: 289, endPoint y: 156, distance: 177.6
click at [289, 156] on div "true false true false true false true false true false true false Workflow Set …" at bounding box center [623, 344] width 1167 height 608
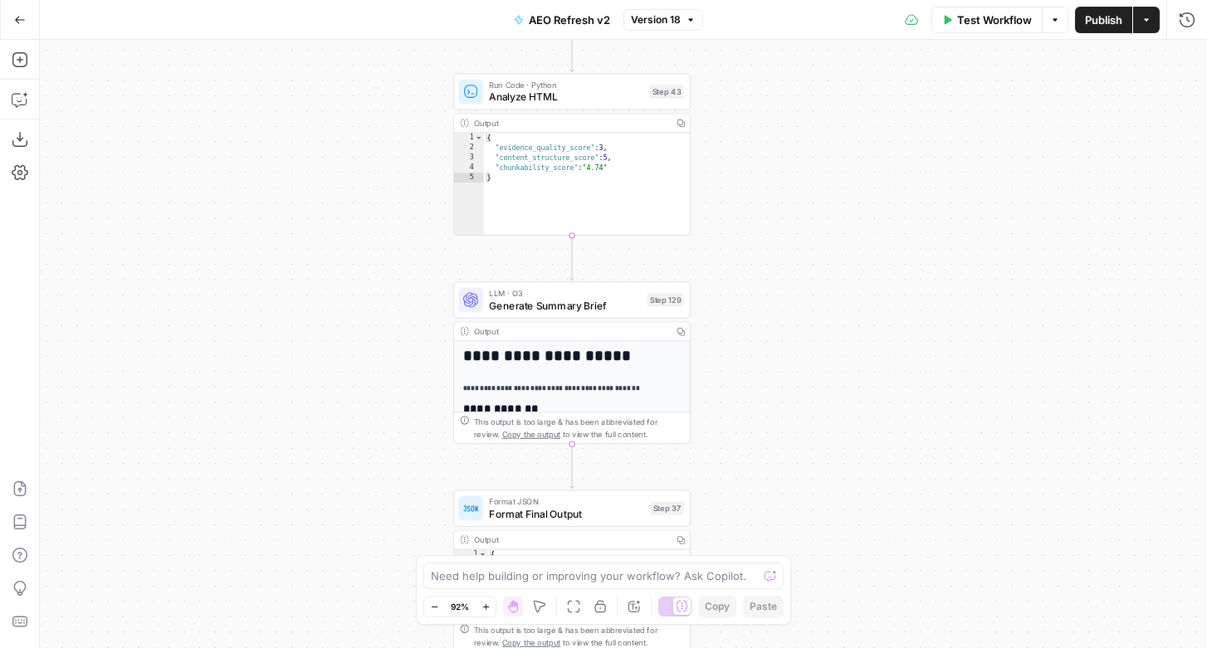
drag, startPoint x: 476, startPoint y: 334, endPoint x: 271, endPoint y: 334, distance: 205.8
click at [271, 334] on div "true false true false true false true false true false true false Workflow Set …" at bounding box center [623, 344] width 1167 height 608
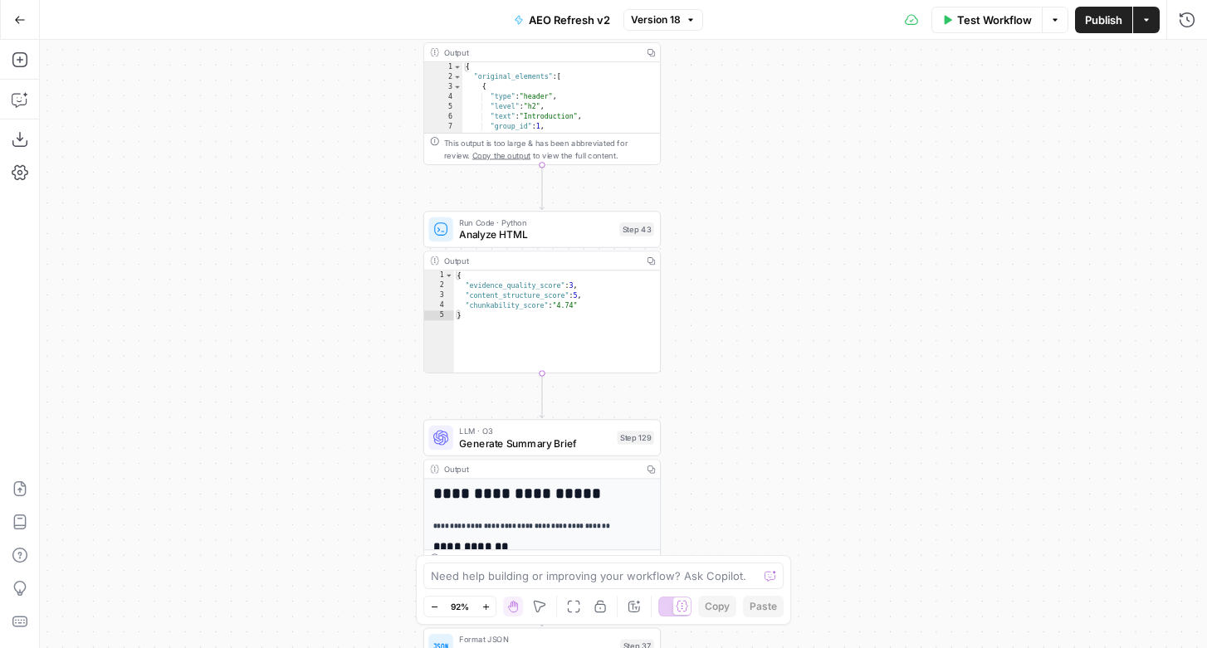
drag, startPoint x: 329, startPoint y: 226, endPoint x: 300, endPoint y: 363, distance: 140.9
click at [300, 363] on div "true false true false true false true false true false true false Workflow Set …" at bounding box center [623, 344] width 1167 height 608
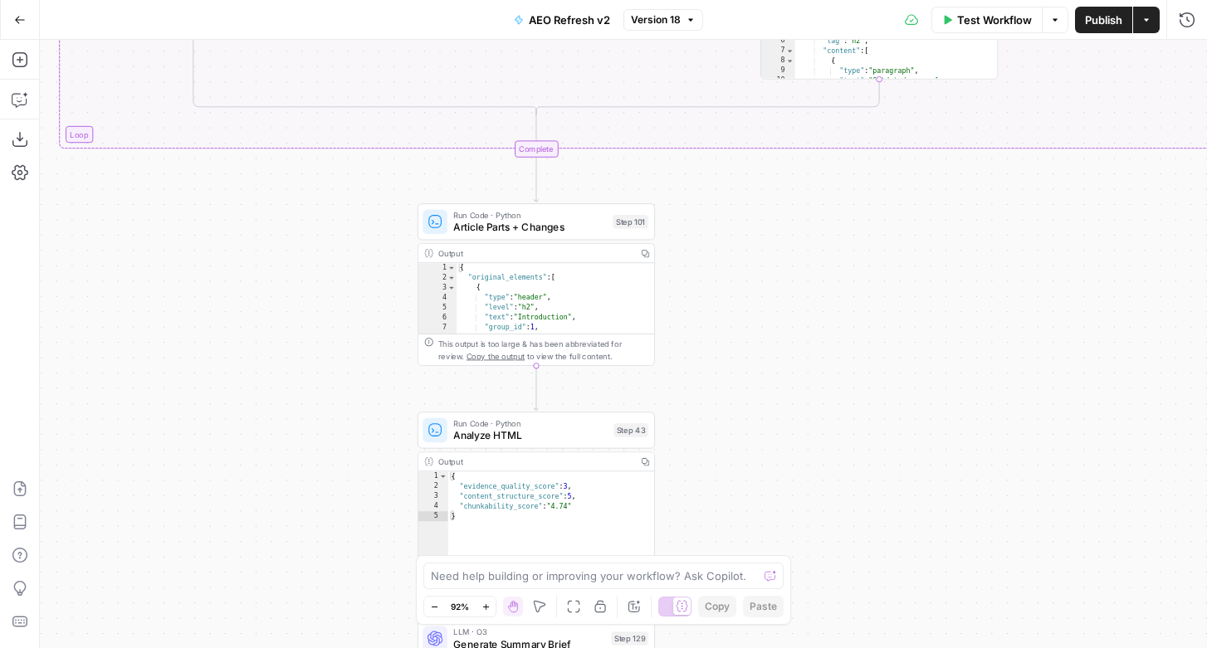
drag, startPoint x: 313, startPoint y: 277, endPoint x: 307, endPoint y: 478, distance: 200.9
click at [307, 478] on div "true false true false true false true false true false true false Workflow Set …" at bounding box center [623, 344] width 1167 height 608
type textarea "**********"
click at [482, 282] on div "{ "original_elements" : [ { "type" : "header" , "level" : "h2" , "text" : "Intr…" at bounding box center [555, 309] width 198 height 92
click at [515, 247] on div "Output" at bounding box center [534, 253] width 193 height 12
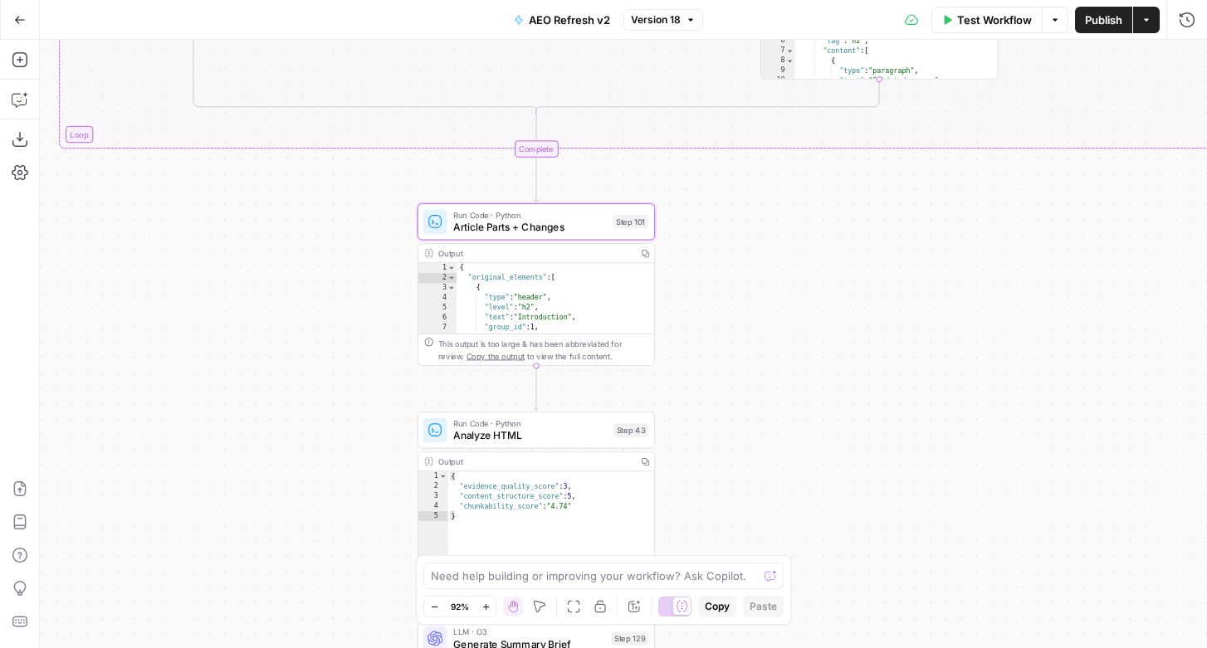
click at [553, 257] on div "Output" at bounding box center [534, 253] width 193 height 12
click at [557, 214] on span "Run Code · Python" at bounding box center [530, 215] width 154 height 12
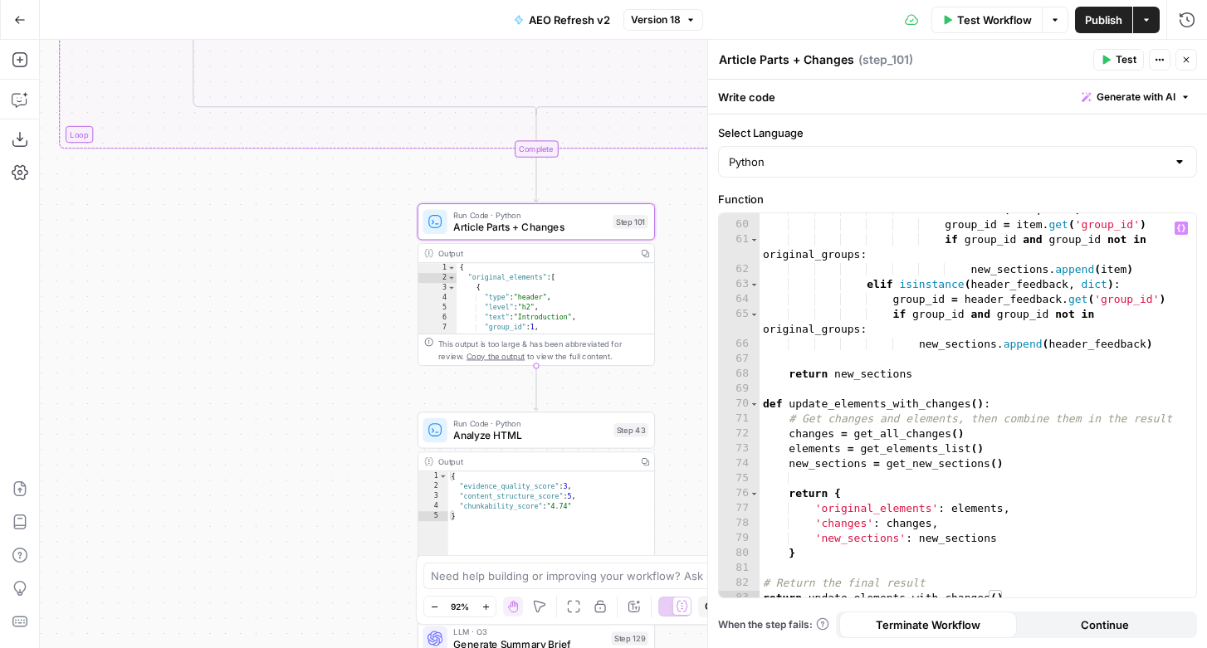
scroll to position [1109, 0]
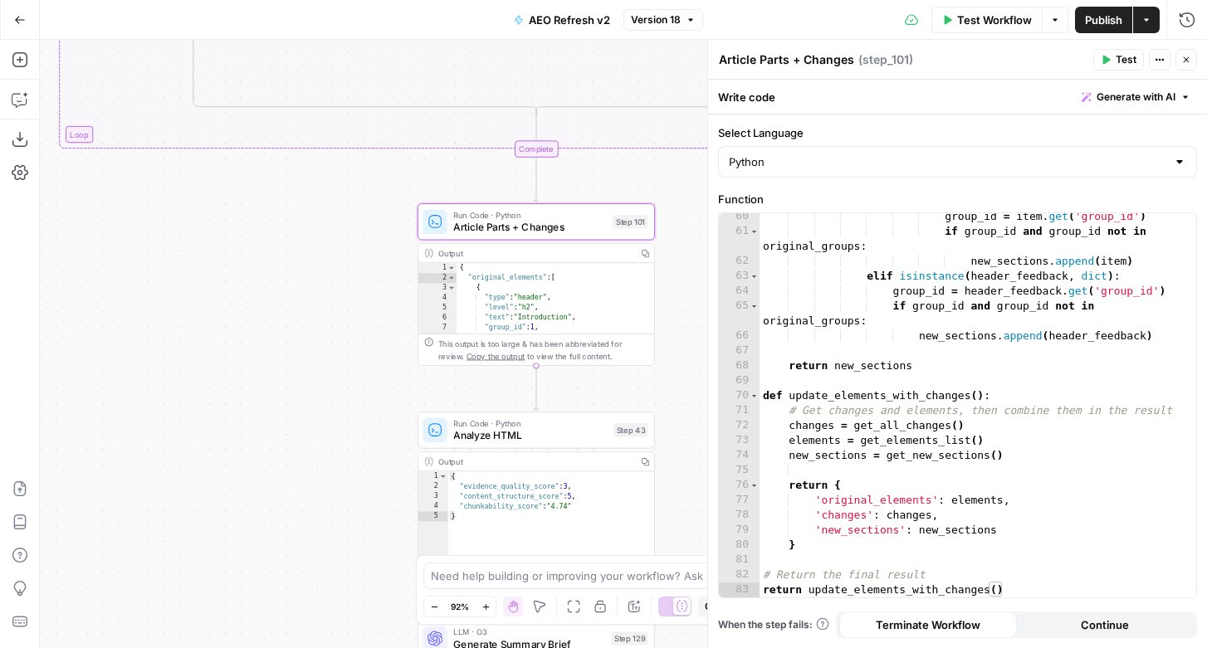
click at [1192, 57] on button "Close" at bounding box center [1186, 60] width 22 height 22
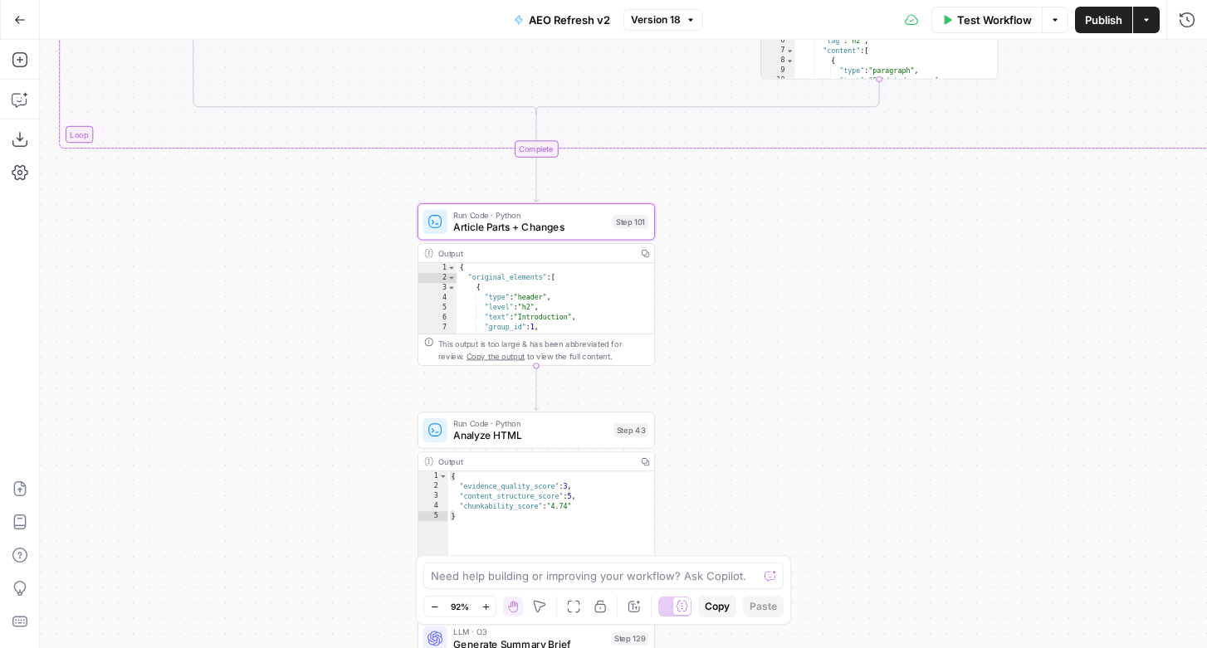
click at [575, 340] on div "This output is too large & has been abbreviated for review. Copy the output to …" at bounding box center [543, 350] width 210 height 25
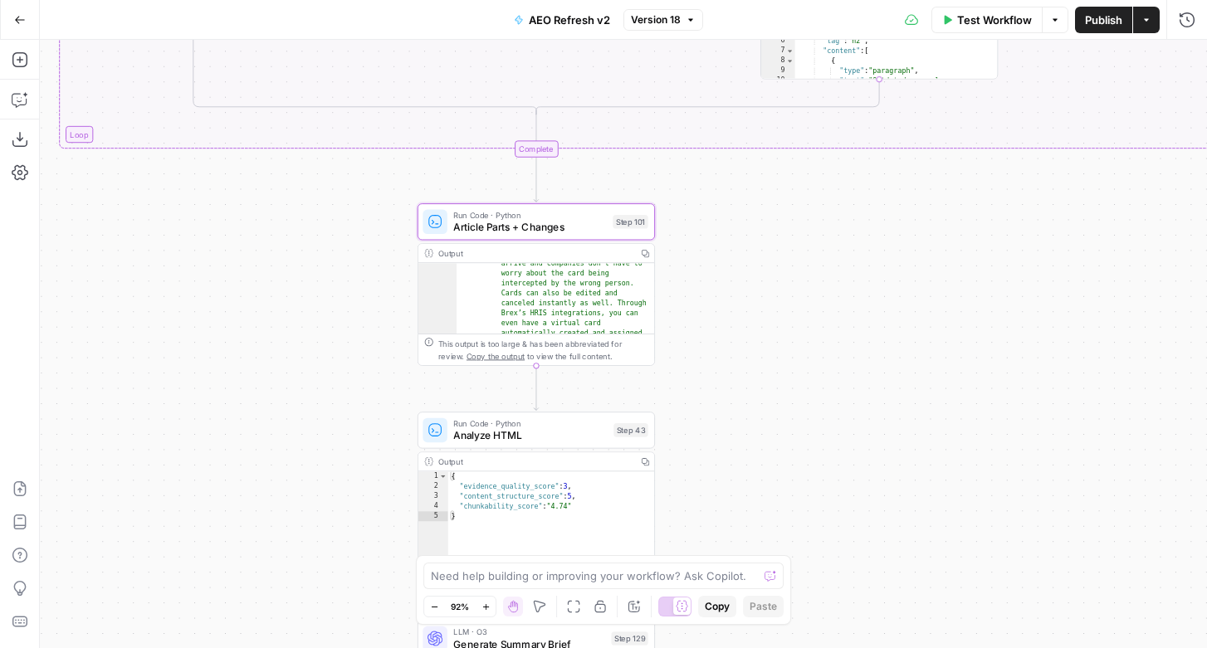
scroll to position [1526, 0]
click at [12, 25] on button "Go Back" at bounding box center [20, 20] width 30 height 30
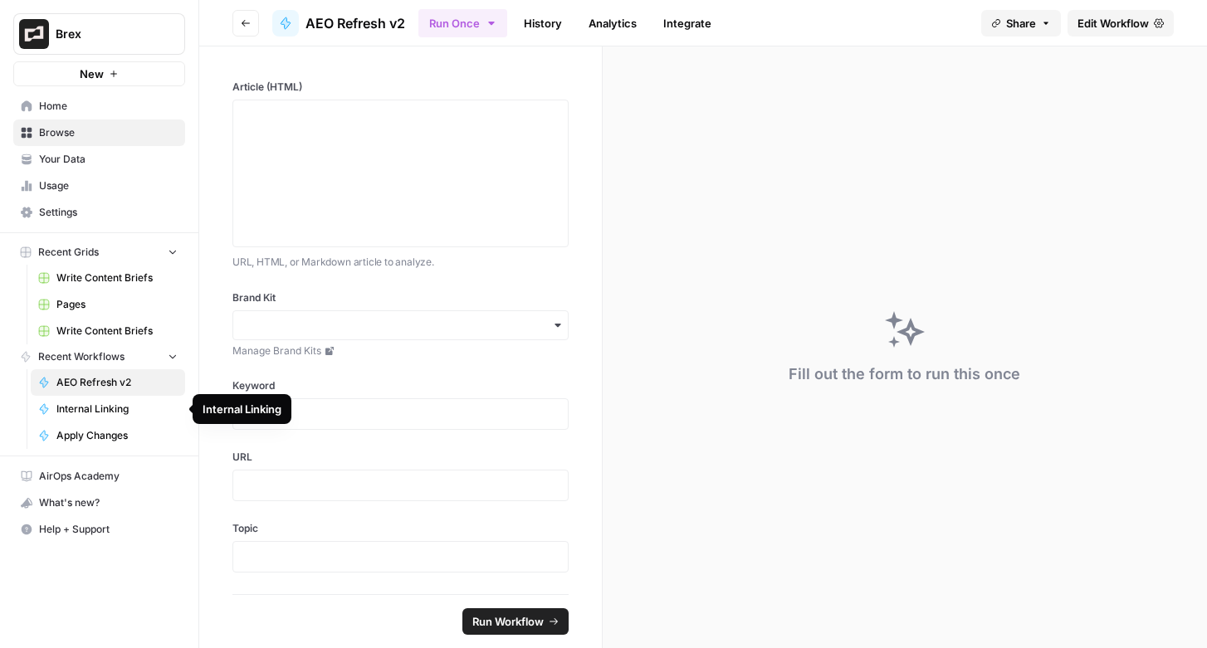
click at [88, 407] on span "Internal Linking" at bounding box center [116, 409] width 121 height 15
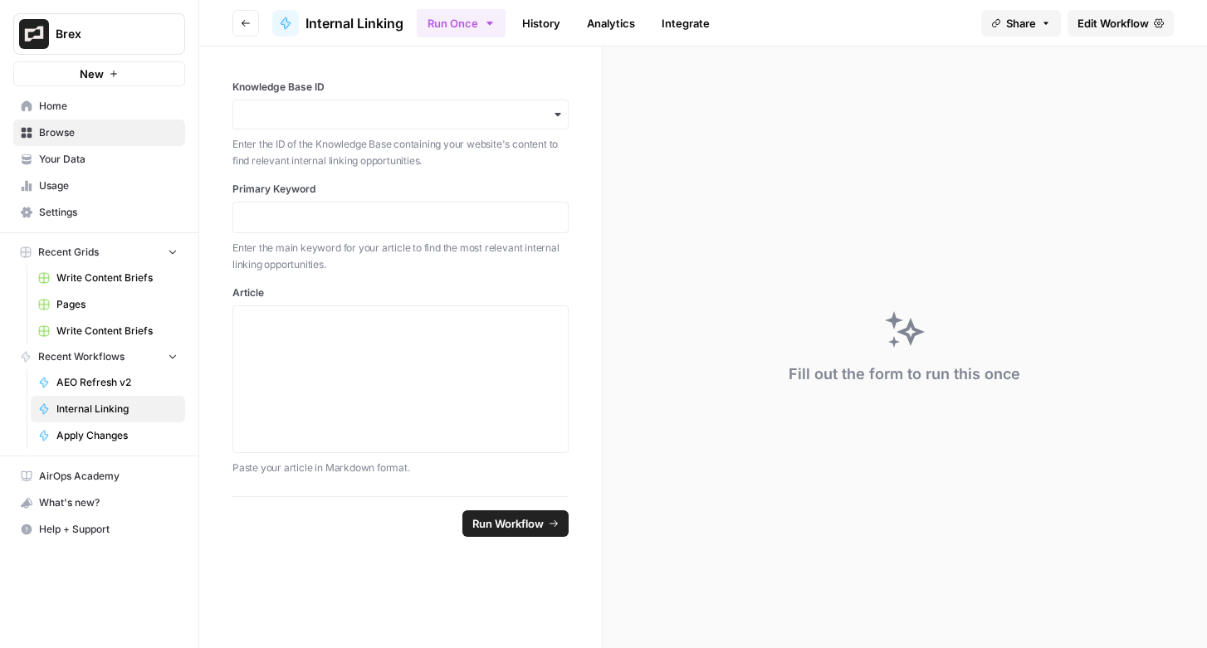
click at [1125, 22] on span "Edit Workflow" at bounding box center [1112, 23] width 71 height 17
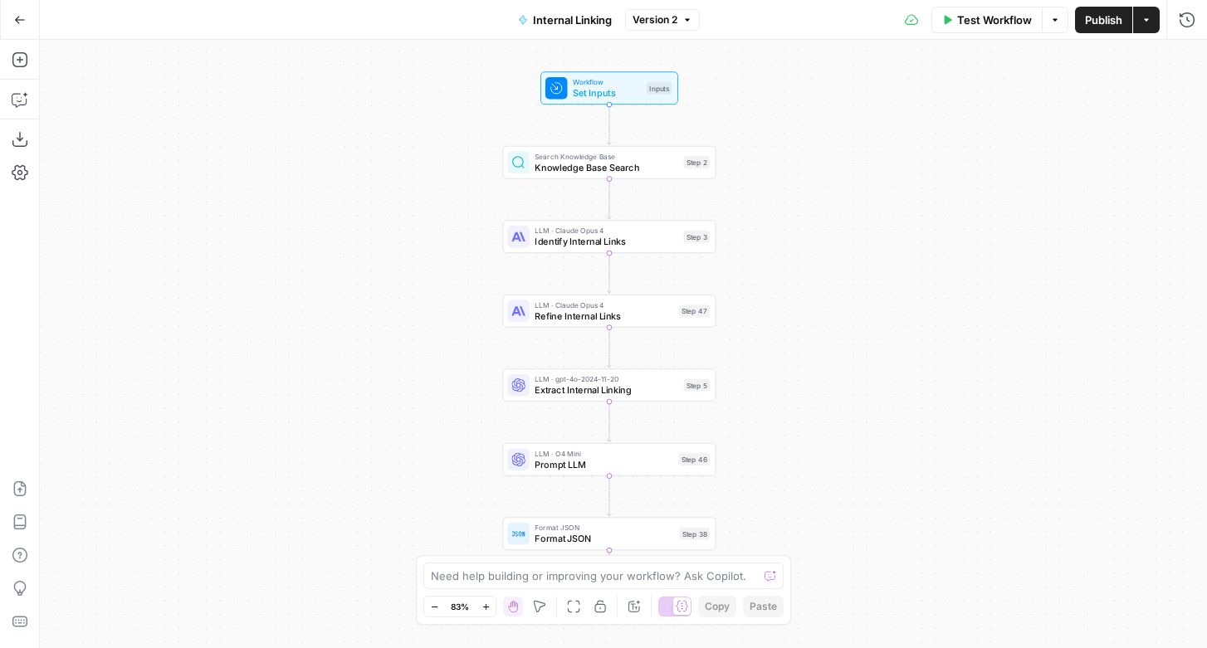
drag, startPoint x: 850, startPoint y: 439, endPoint x: 833, endPoint y: 444, distance: 17.3
click at [834, 444] on div "Workflow Set Inputs Inputs Search Knowledge Base Knowledge Base Search Step 2 L…" at bounding box center [623, 344] width 1167 height 608
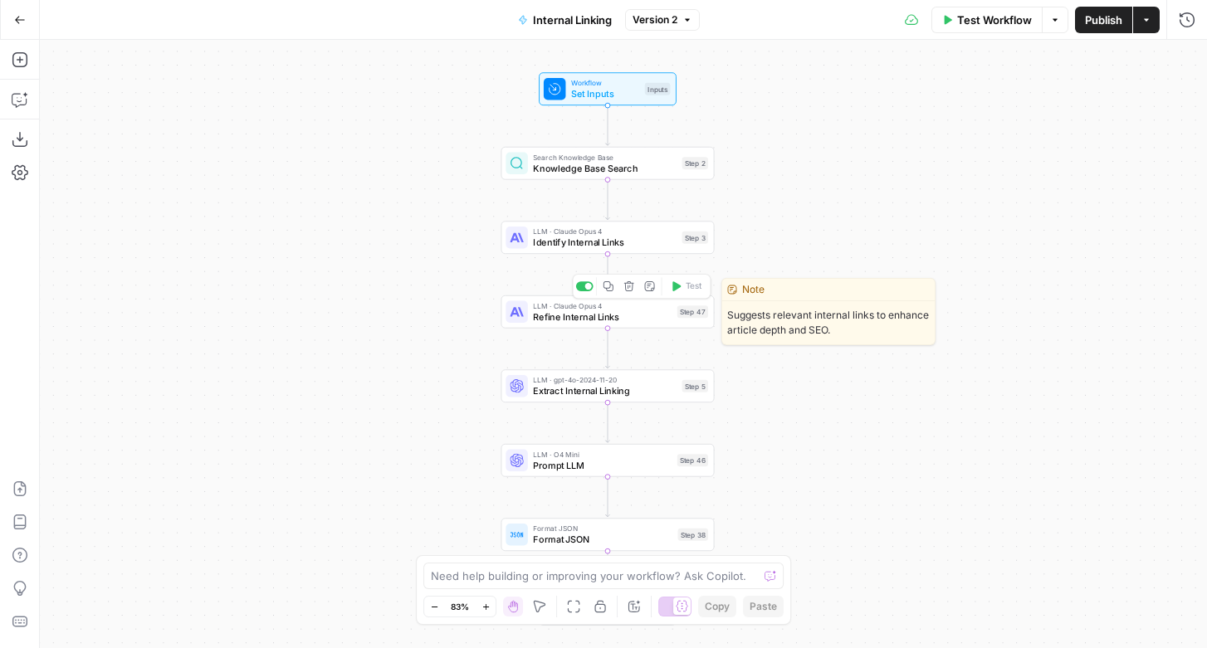
click at [646, 324] on div "LLM · [PERSON_NAME] Opus 4 Refine Internal Links Step 47 Copy step Delete step …" at bounding box center [607, 311] width 213 height 33
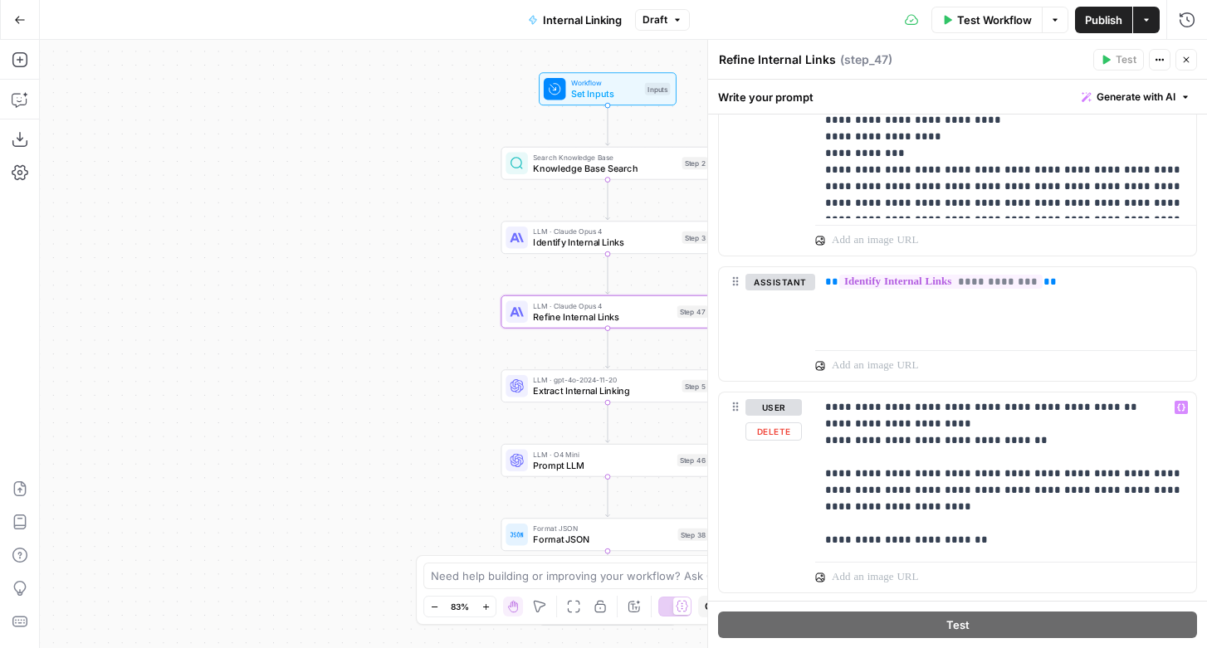
scroll to position [848, 0]
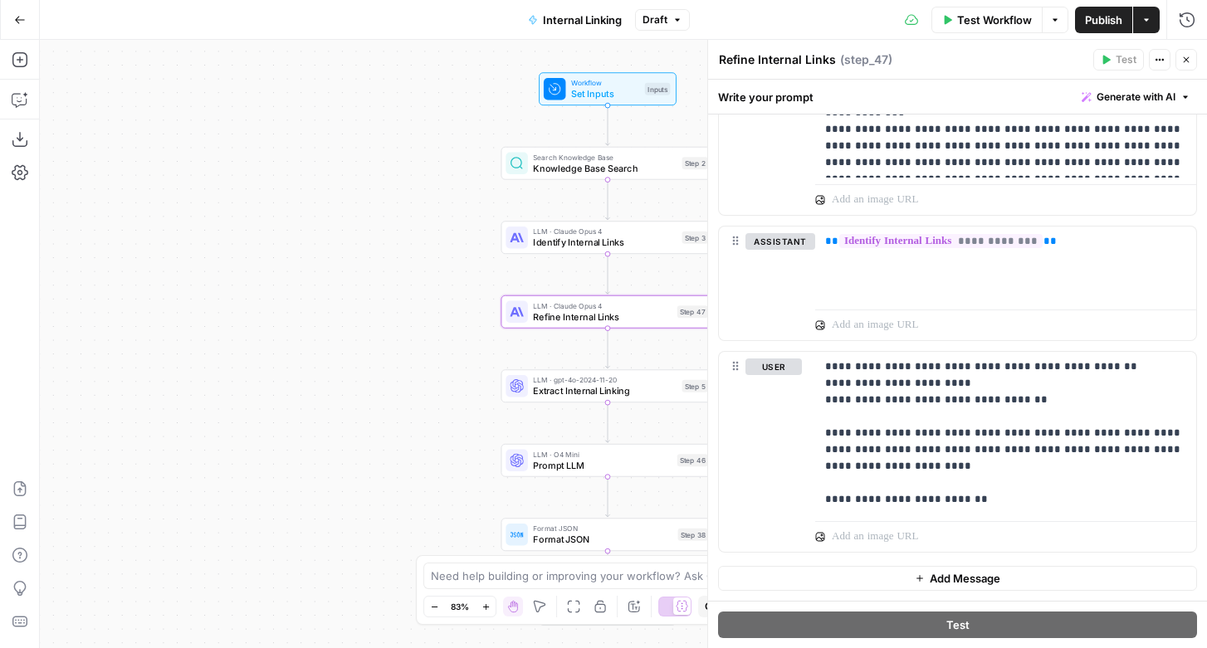
click at [1192, 62] on button "Close" at bounding box center [1186, 60] width 22 height 22
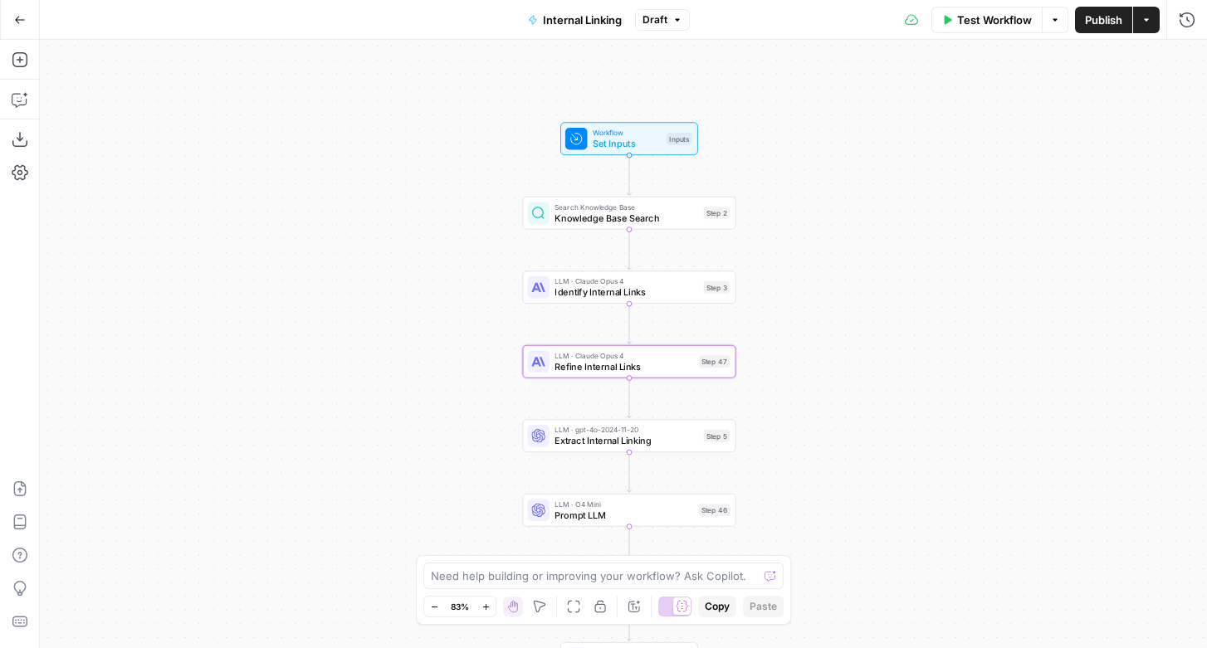
drag, startPoint x: 826, startPoint y: 375, endPoint x: 848, endPoint y: 425, distance: 54.3
click at [848, 425] on div "Workflow Set Inputs Inputs Search Knowledge Base Knowledge Base Search Step 2 L…" at bounding box center [623, 344] width 1167 height 608
click at [22, 26] on button "Go Back" at bounding box center [20, 20] width 30 height 30
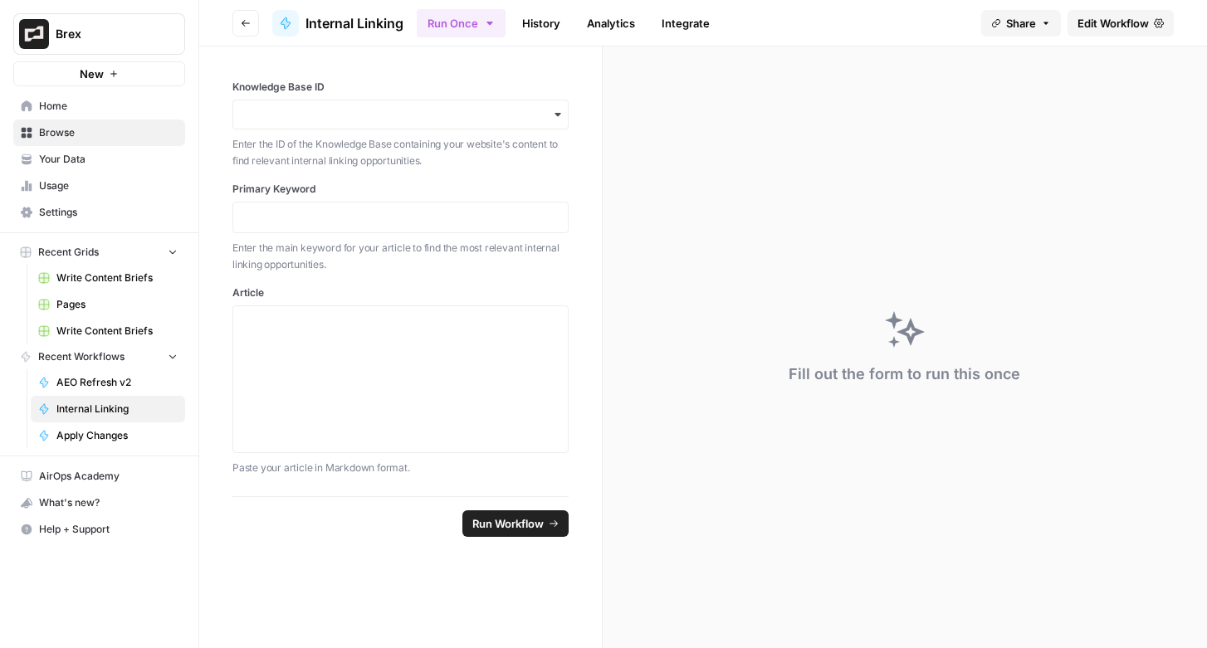
click at [88, 443] on link "Apply Changes" at bounding box center [108, 435] width 154 height 27
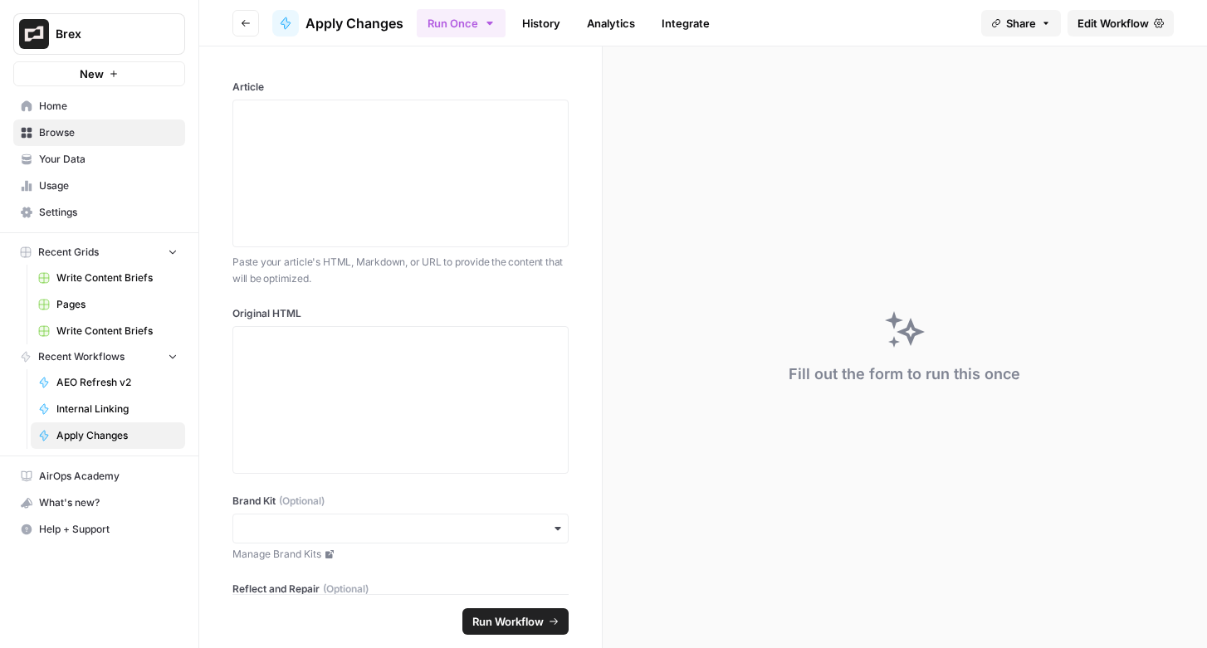
click at [1129, 15] on span "Edit Workflow" at bounding box center [1112, 23] width 71 height 17
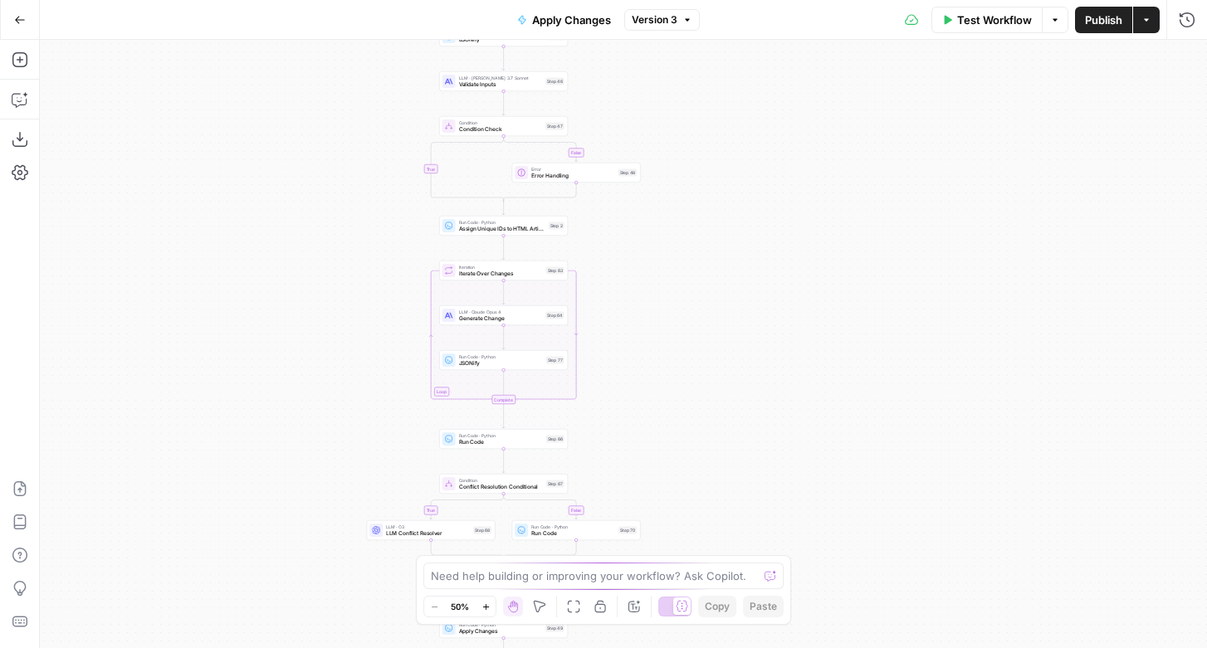
drag, startPoint x: 963, startPoint y: 274, endPoint x: 789, endPoint y: 527, distance: 307.3
click at [789, 528] on div "true false true false true false true false true false Workflow Set Inputs Inpu…" at bounding box center [623, 344] width 1167 height 608
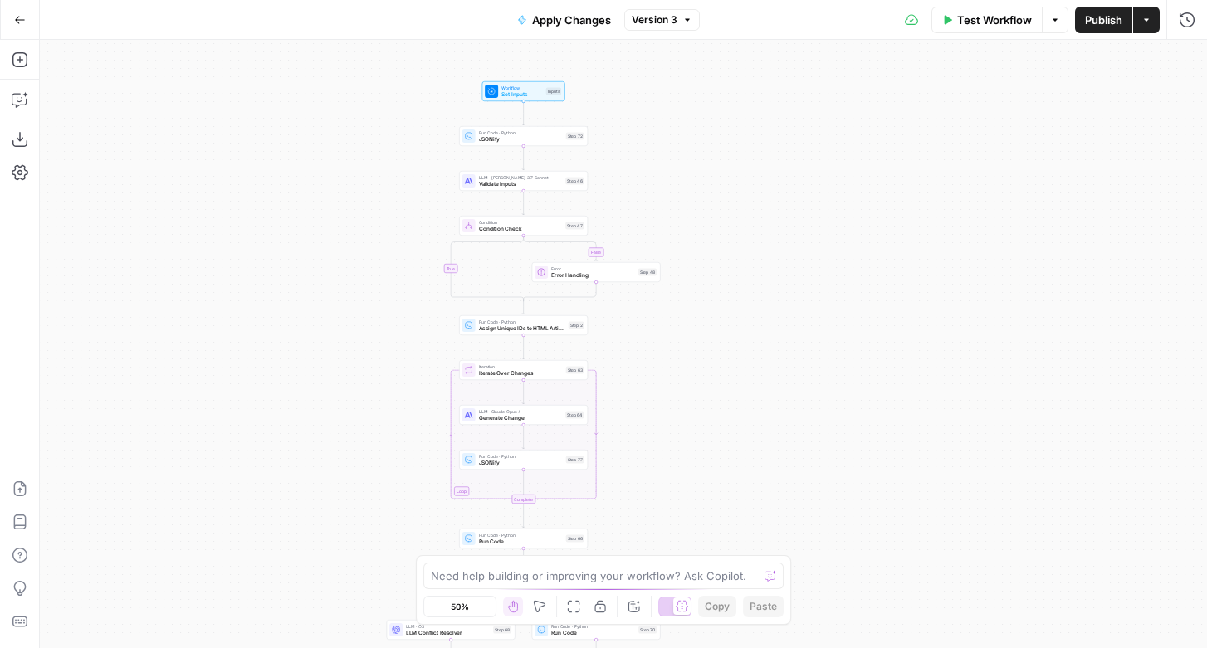
drag, startPoint x: 810, startPoint y: 284, endPoint x: 830, endPoint y: 384, distance: 102.4
click at [830, 383] on div "true false true false true false true false true false Workflow Set Inputs Inpu…" at bounding box center [623, 344] width 1167 height 608
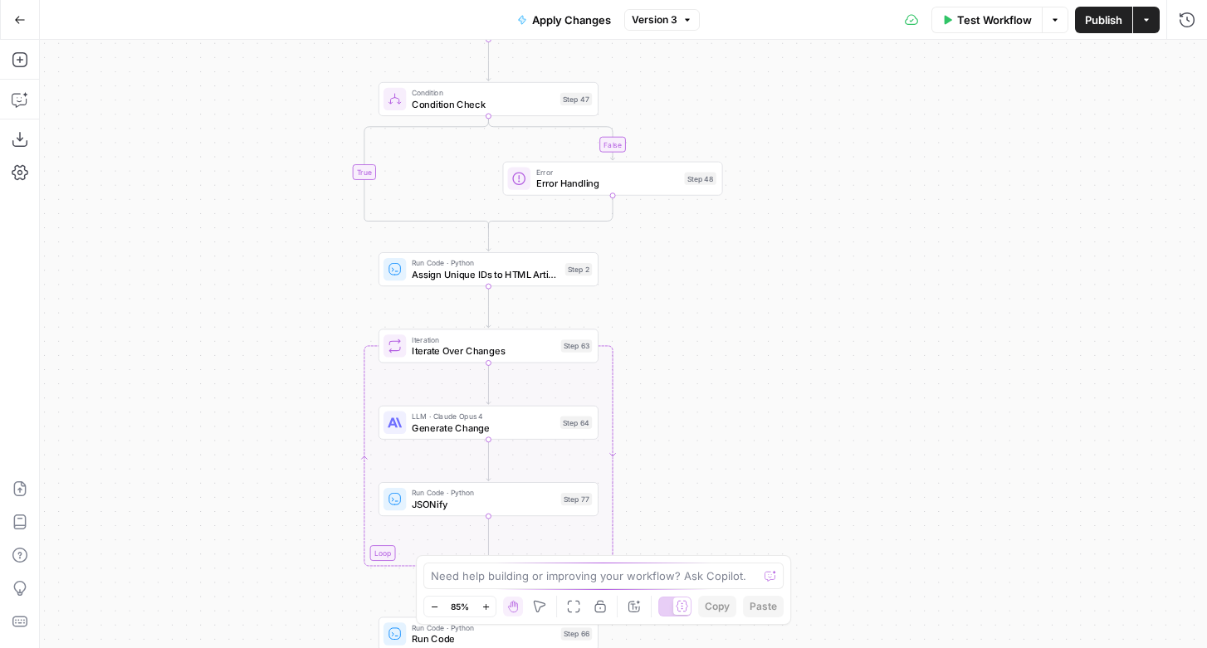
drag, startPoint x: 689, startPoint y: 387, endPoint x: 893, endPoint y: 368, distance: 204.9
click at [893, 368] on div "true false true false true false true false true false Workflow Set Inputs Inpu…" at bounding box center [623, 344] width 1167 height 608
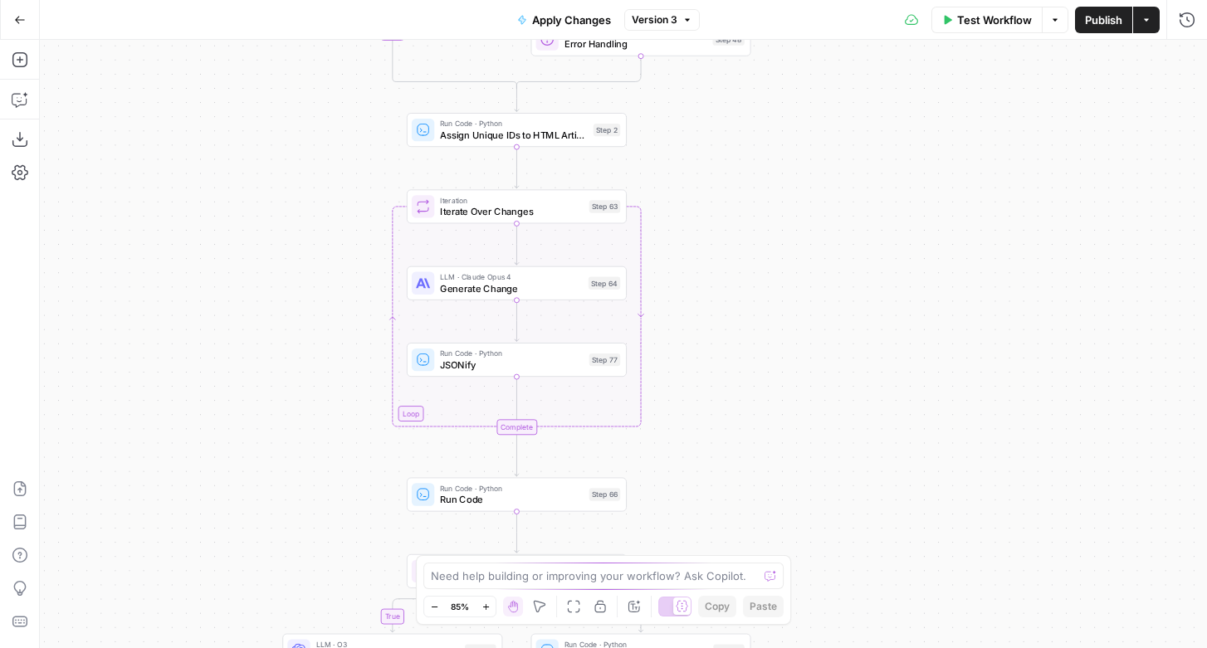
drag, startPoint x: 875, startPoint y: 482, endPoint x: 882, endPoint y: 347, distance: 135.4
click at [882, 347] on div "true false true false true false true false true false Workflow Set Inputs Inpu…" at bounding box center [623, 344] width 1167 height 608
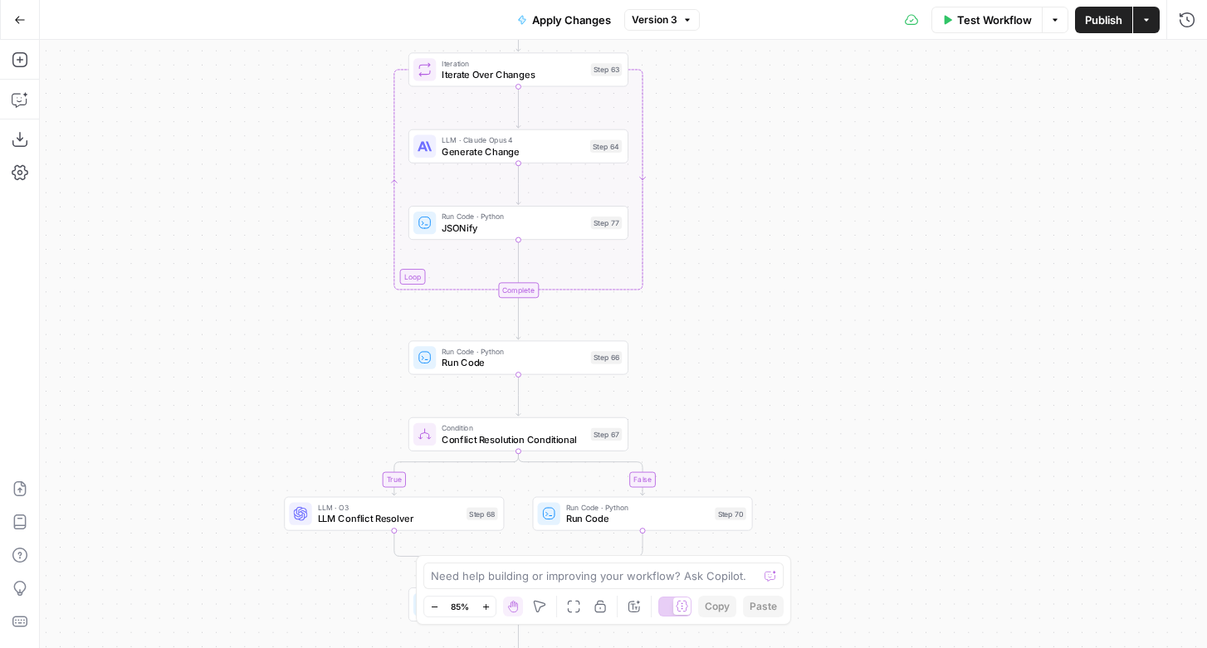
drag, startPoint x: 880, startPoint y: 447, endPoint x: 881, endPoint y: 309, distance: 138.6
click at [881, 309] on div "true false true false true false true false true false Workflow Set Inputs Inpu…" at bounding box center [623, 344] width 1167 height 608
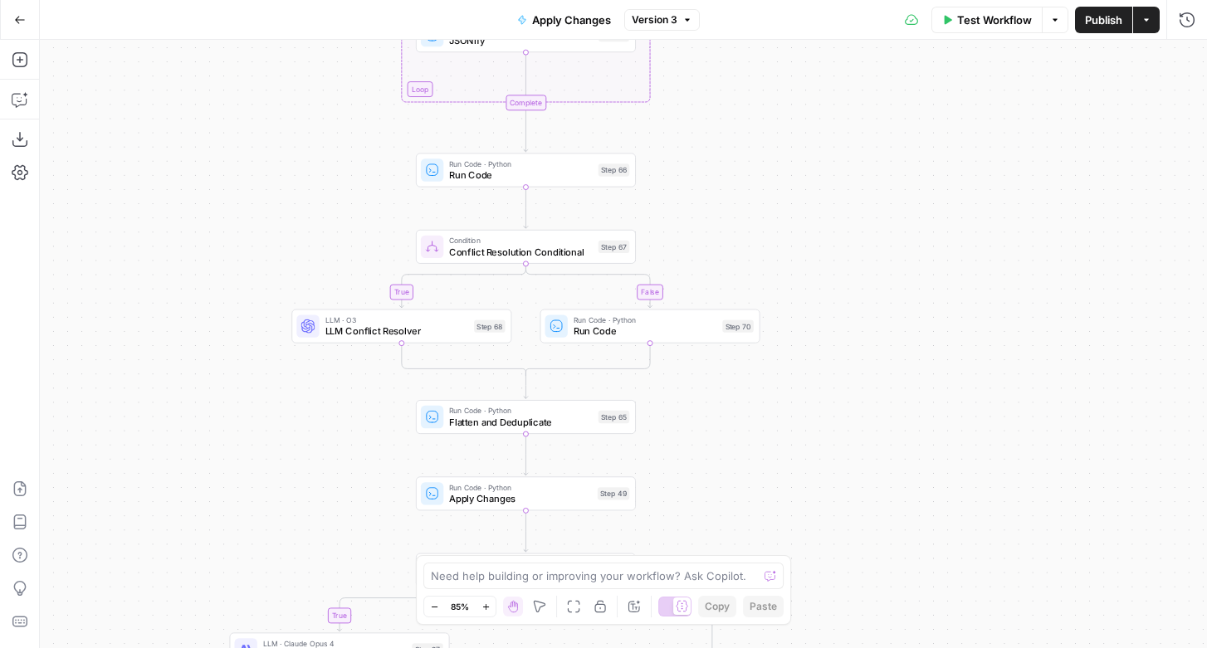
drag, startPoint x: 866, startPoint y: 475, endPoint x: 874, endPoint y: 289, distance: 186.0
click at [874, 289] on div "true false true false true false true false true false Workflow Set Inputs Inpu…" at bounding box center [623, 344] width 1167 height 608
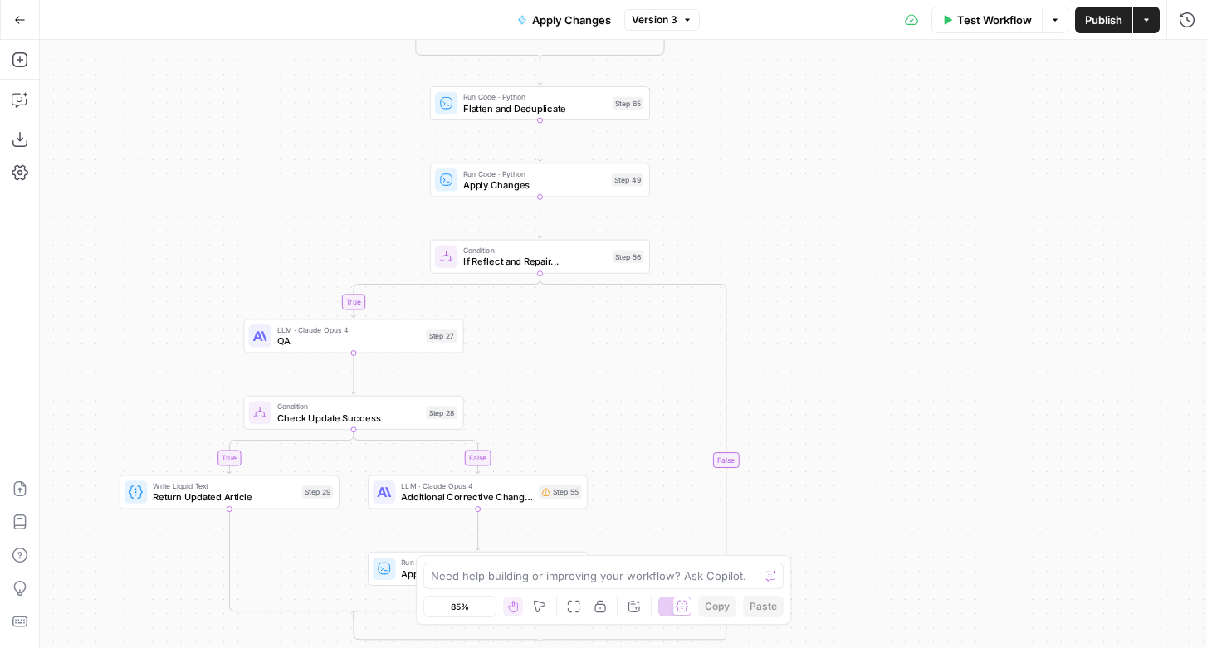
drag, startPoint x: 856, startPoint y: 480, endPoint x: 871, endPoint y: 163, distance: 318.2
click at [871, 163] on div "true false true false true false true false true false Workflow Set Inputs Inpu…" at bounding box center [623, 344] width 1167 height 608
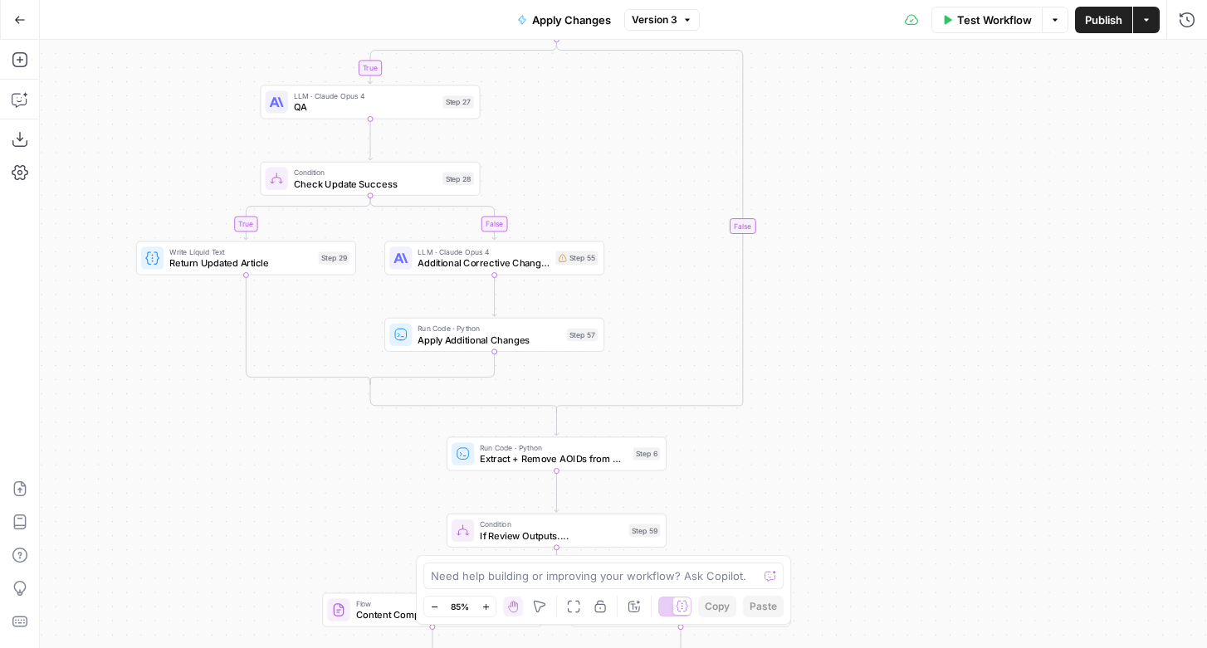
drag, startPoint x: 856, startPoint y: 413, endPoint x: 871, endPoint y: 183, distance: 230.4
click at [871, 183] on div "true false true false true false true false true false Workflow Set Inputs Inpu…" at bounding box center [623, 344] width 1167 height 608
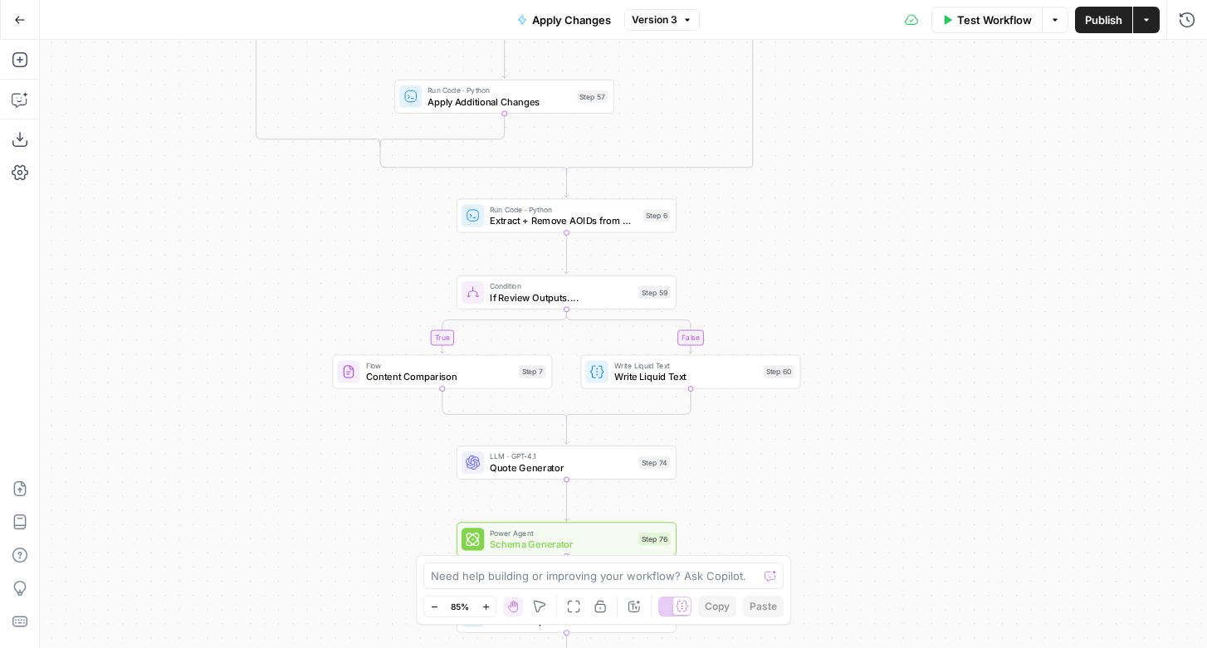
drag, startPoint x: 893, startPoint y: 411, endPoint x: 903, endPoint y: 173, distance: 238.4
click at [903, 173] on div "true false true false true false true false true false Workflow Set Inputs Inpu…" at bounding box center [623, 344] width 1167 height 608
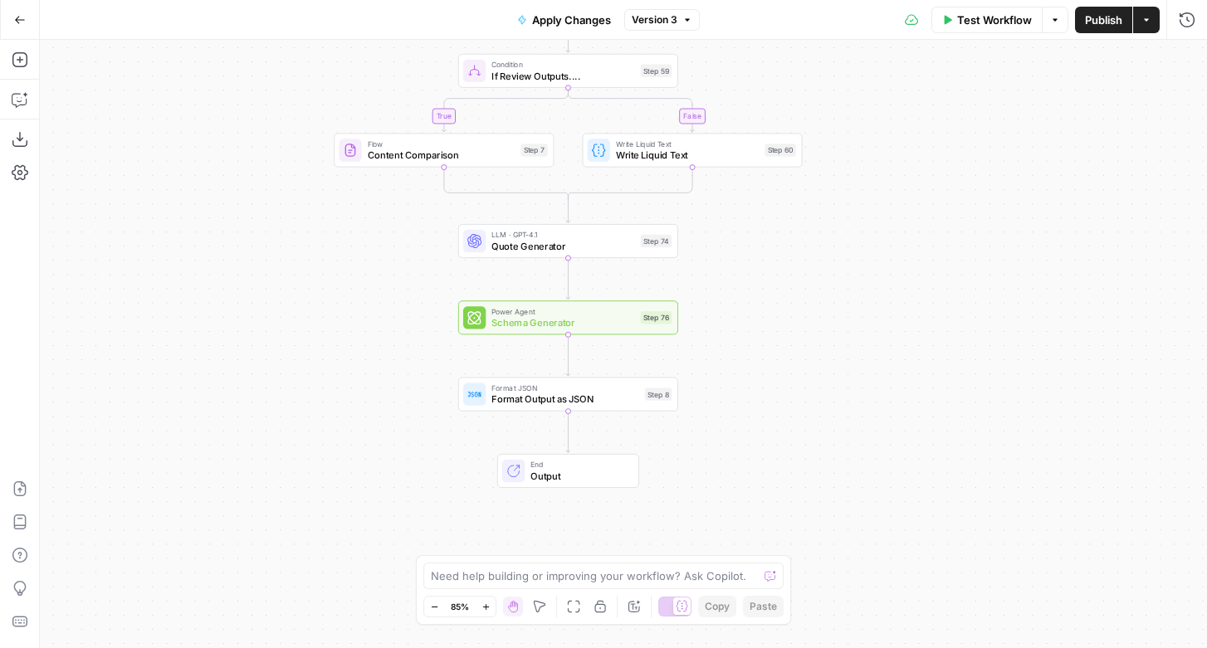
drag, startPoint x: 914, startPoint y: 368, endPoint x: 916, endPoint y: 146, distance: 221.6
click at [916, 146] on div "true false true false true false true false true false Workflow Set Inputs Inpu…" at bounding box center [623, 344] width 1167 height 608
click at [602, 317] on span "Schema Generator" at bounding box center [563, 322] width 144 height 14
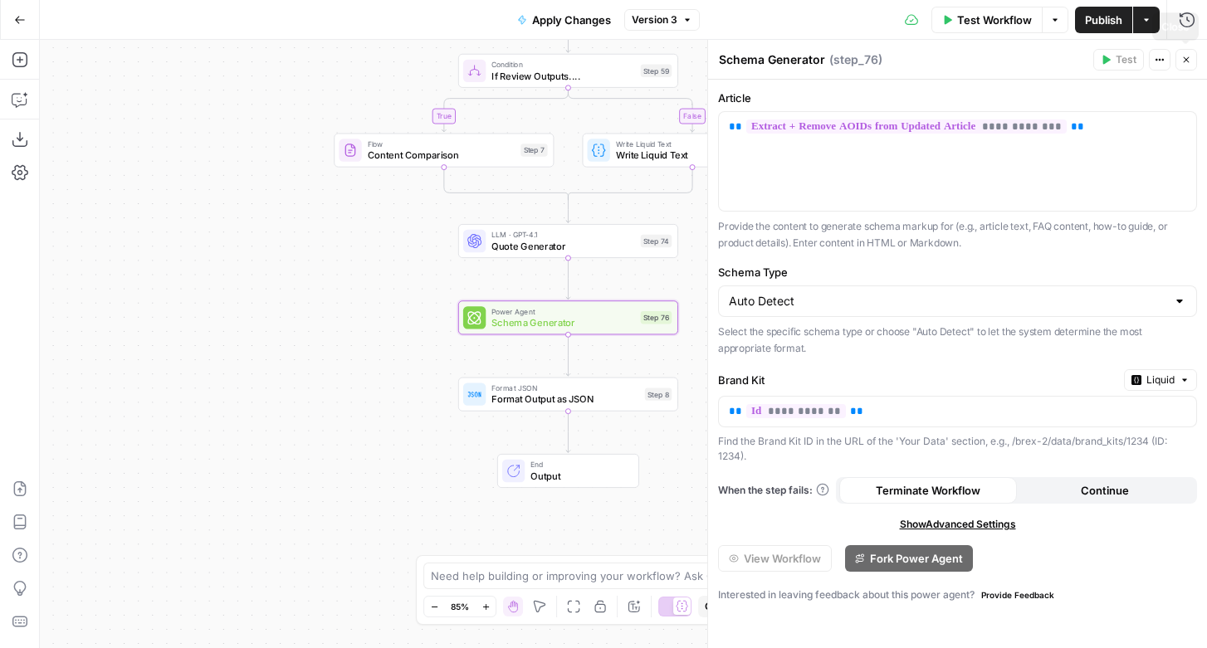
click at [1189, 53] on button "Close" at bounding box center [1186, 60] width 22 height 22
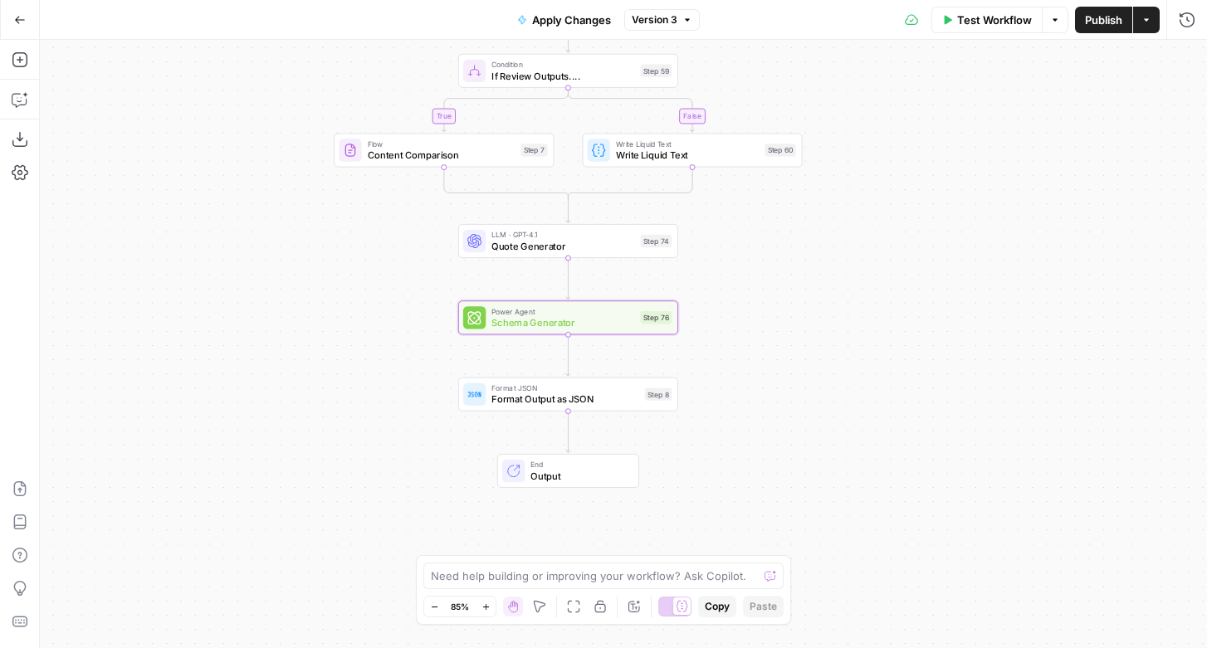
click at [24, 26] on button "Go Back" at bounding box center [20, 20] width 30 height 30
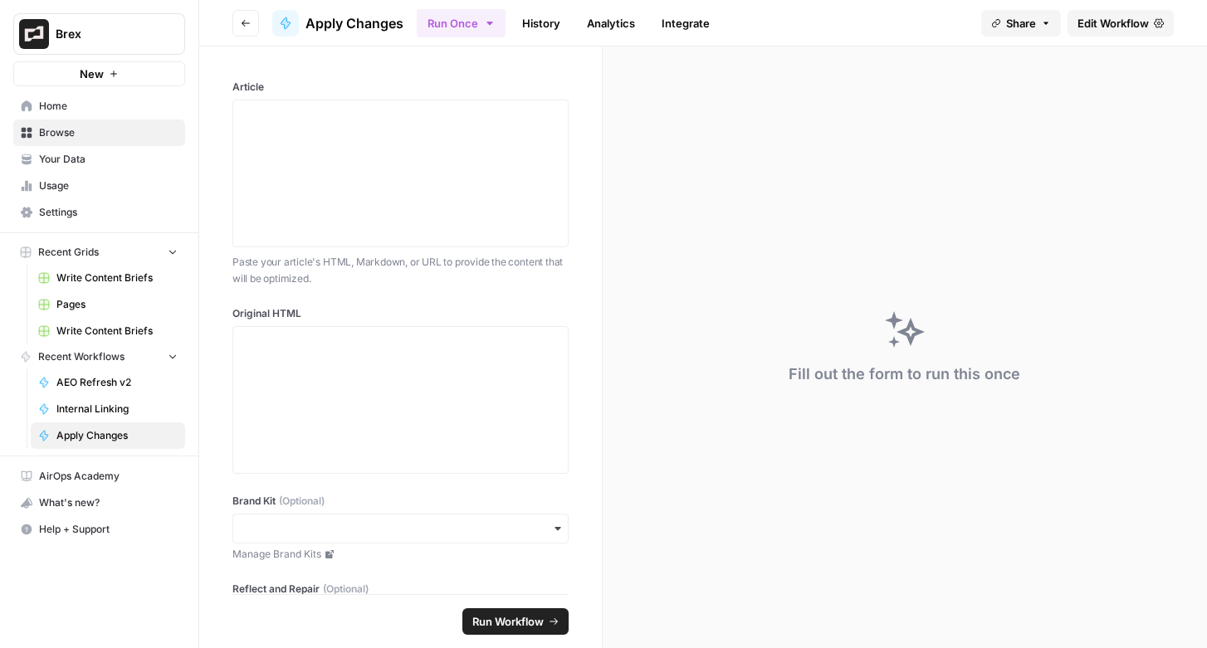
click at [24, 26] on img "Workspace: Brex" at bounding box center [34, 34] width 30 height 30
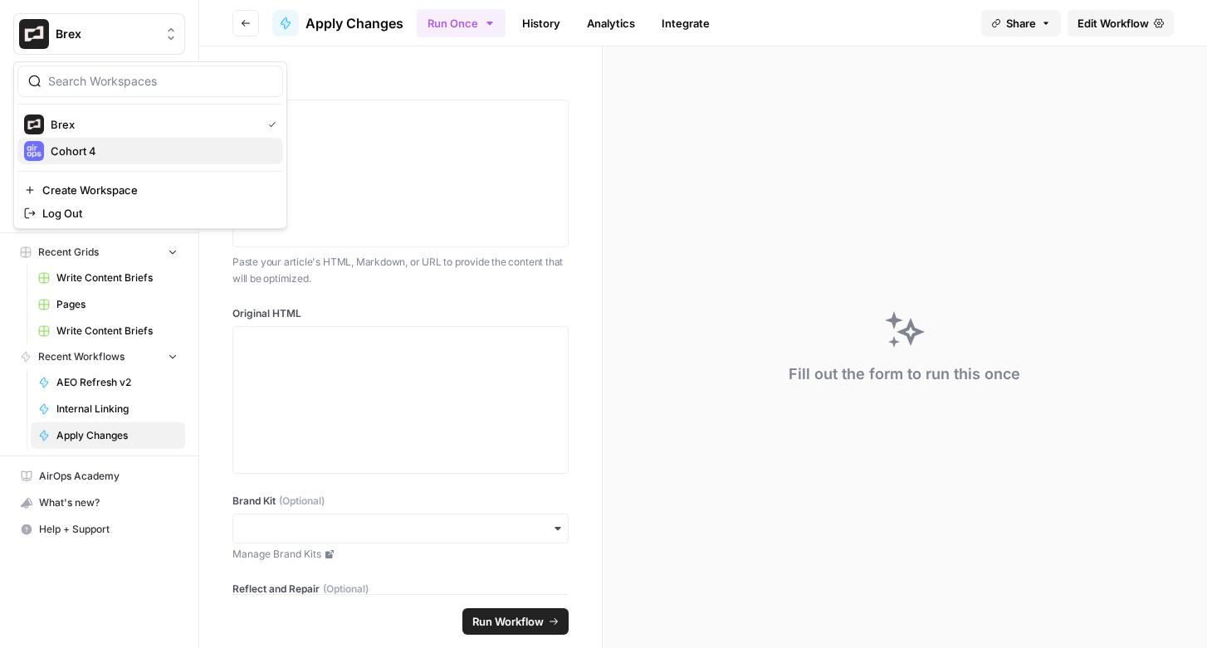
click at [59, 152] on span "Cohort 4" at bounding box center [160, 151] width 219 height 17
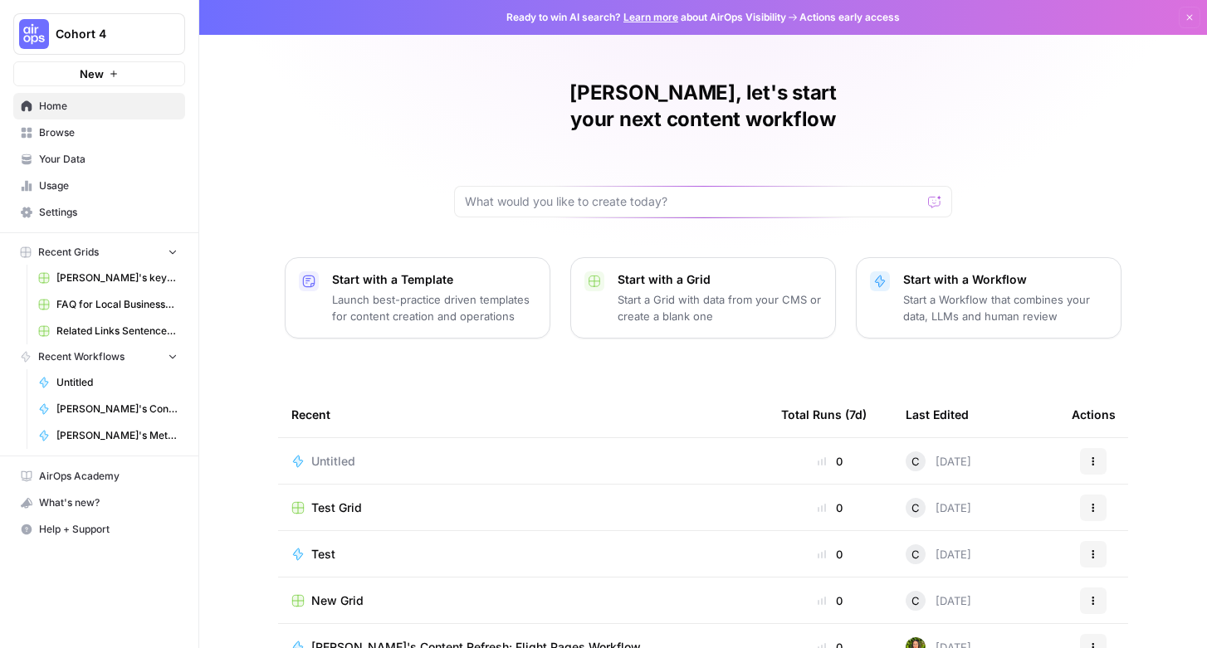
click at [115, 82] on button "New" at bounding box center [99, 73] width 172 height 25
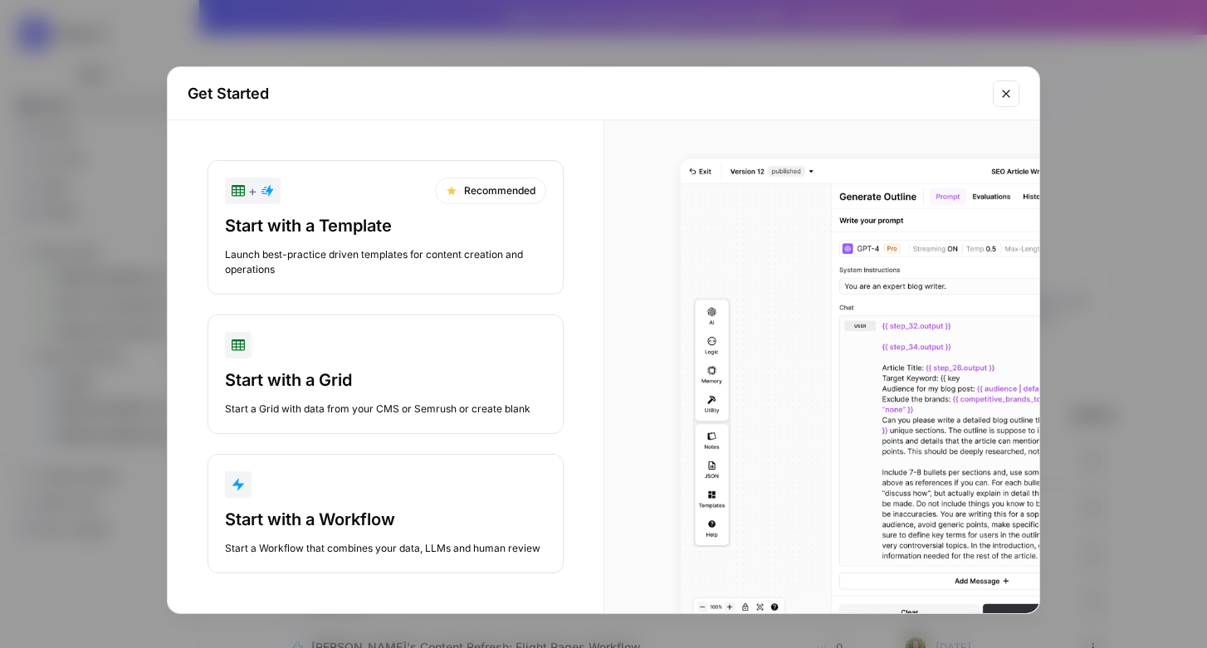
click at [265, 467] on button "Start with a Workflow Start a Workflow that combines your data, LLMs and human …" at bounding box center [385, 513] width 356 height 119
click at [265, 467] on div "Ready to win AI search? Learn more about AirOps Visibility Actions early access…" at bounding box center [702, 324] width 1007 height 648
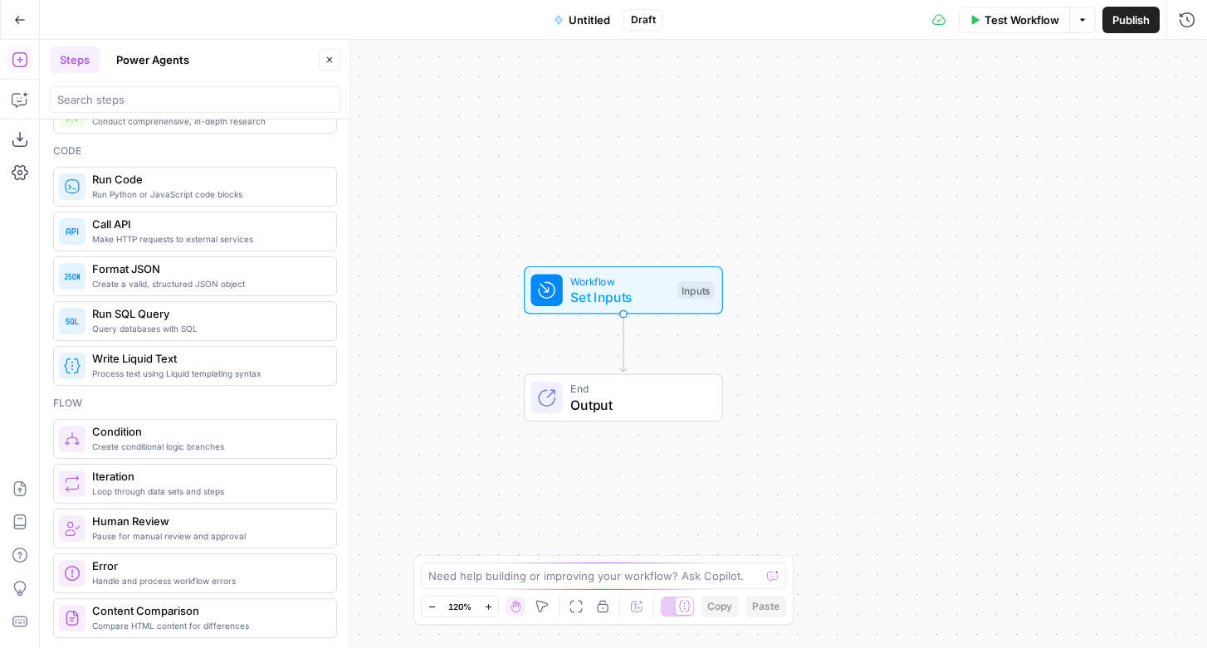
scroll to position [94, 0]
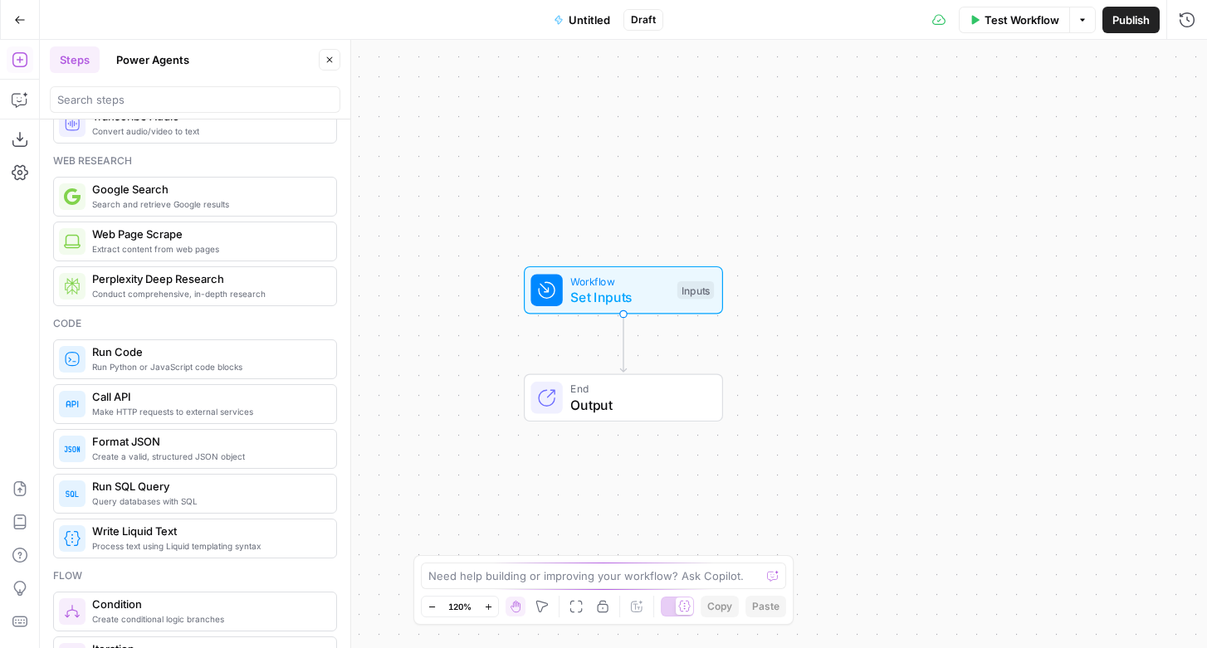
click at [162, 46] on button "Power Agents" at bounding box center [152, 59] width 93 height 27
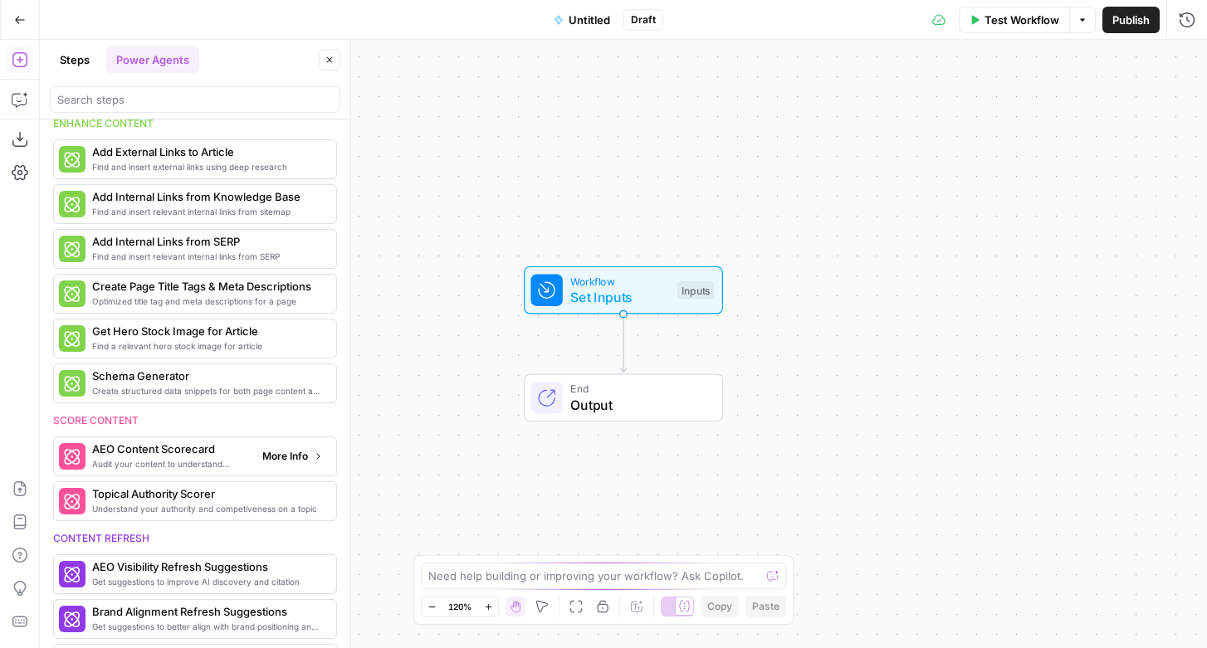
scroll to position [289, 0]
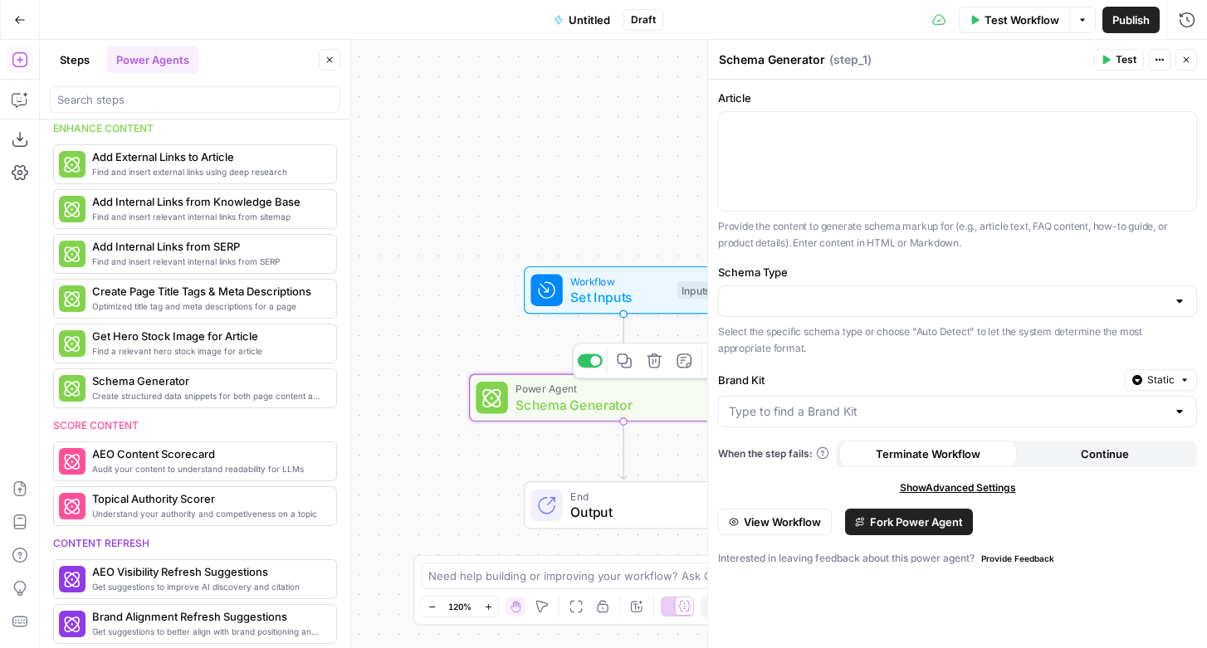
click at [577, 398] on span "Schema Generator" at bounding box center [619, 405] width 209 height 20
click at [1187, 58] on icon "button" at bounding box center [1186, 60] width 10 height 10
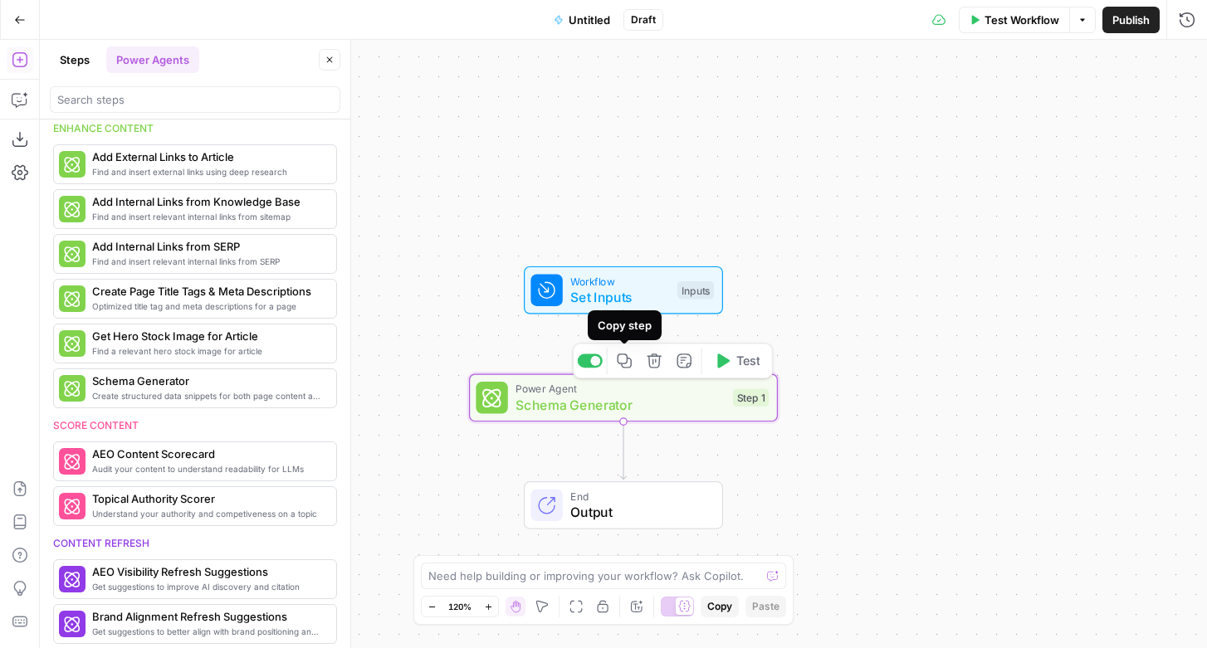
click at [613, 397] on span "Schema Generator" at bounding box center [619, 405] width 209 height 20
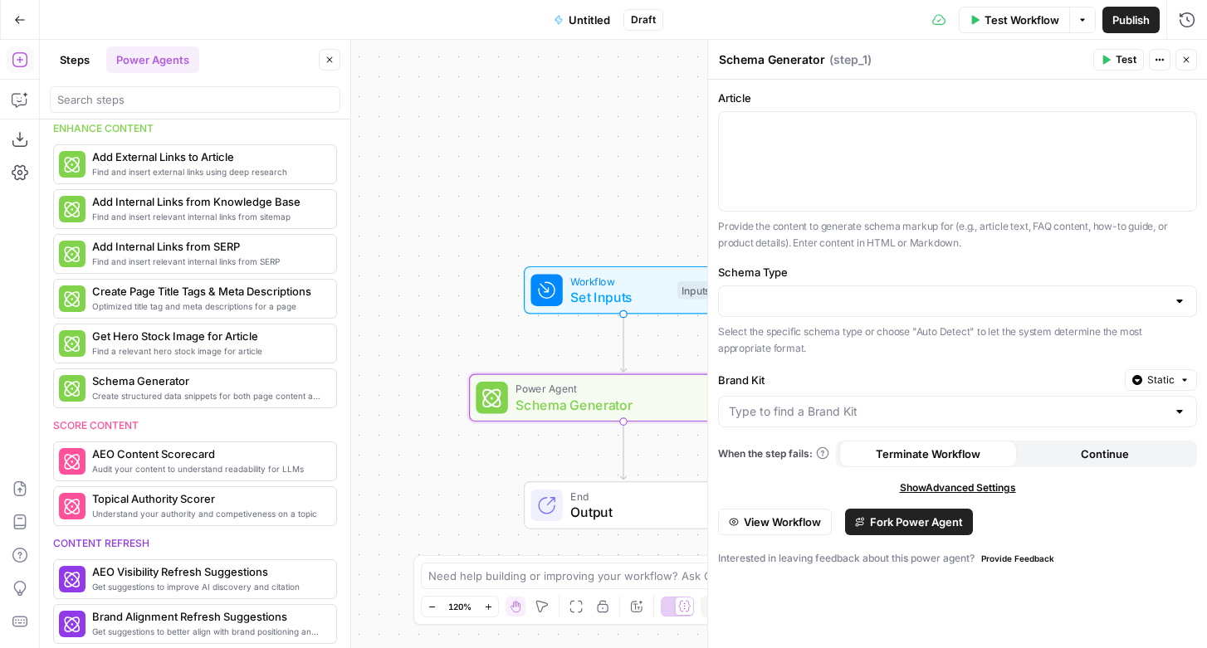
click at [911, 514] on span "Fork Power Agent" at bounding box center [916, 522] width 93 height 17
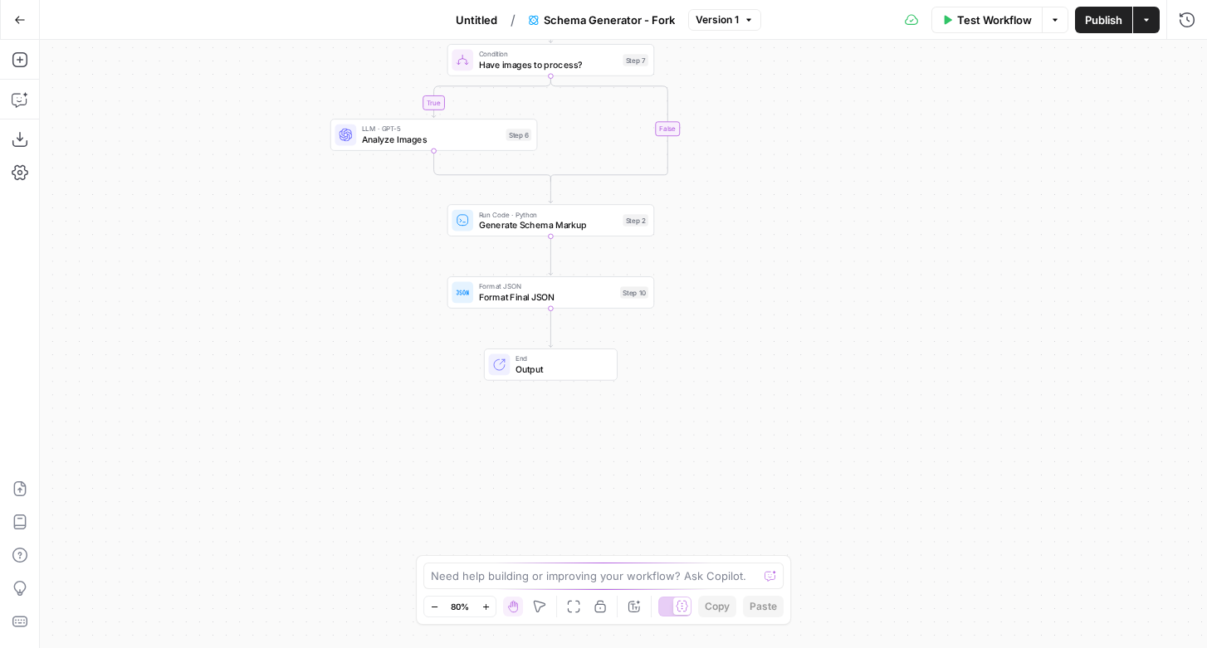
drag, startPoint x: 990, startPoint y: 480, endPoint x: 865, endPoint y: 183, distance: 322.1
click at [865, 183] on div "true false Workflow Set Inputs Inputs LLM · GPT-5 Content Analysis Step 1 Run C…" at bounding box center [623, 344] width 1167 height 608
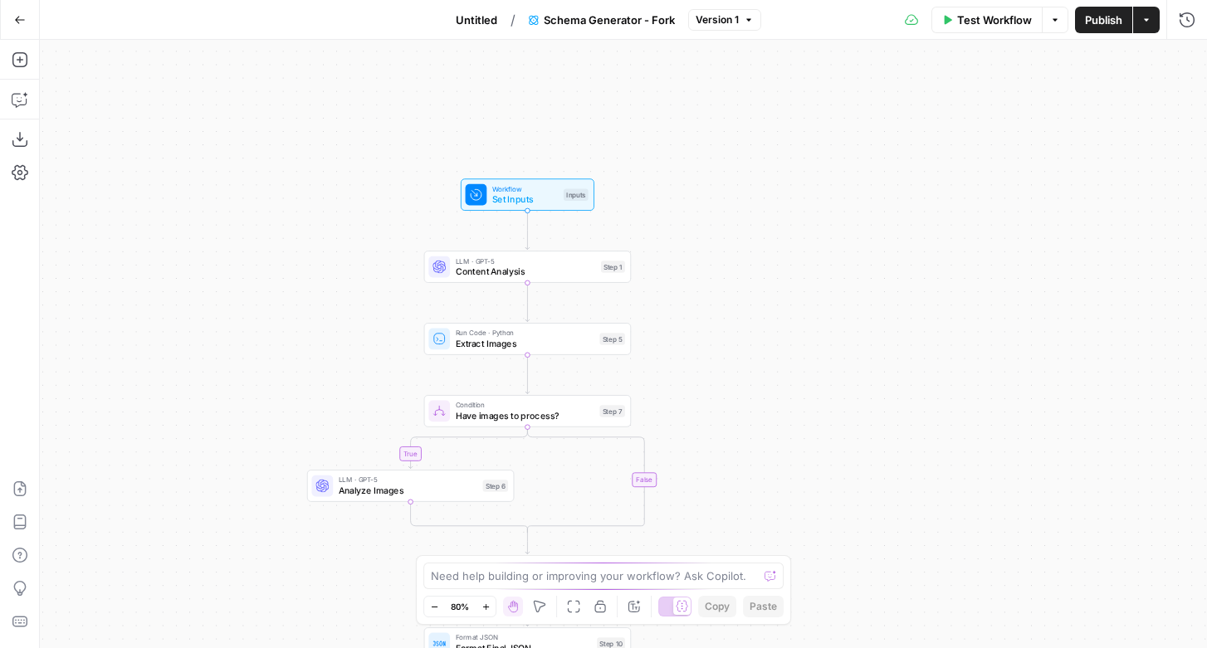
drag, startPoint x: 852, startPoint y: 183, endPoint x: 822, endPoint y: 592, distance: 411.1
click at [822, 592] on div "true false Workflow Set Inputs Inputs LLM · GPT-5 Content Analysis Step 1 Run C…" at bounding box center [623, 344] width 1167 height 608
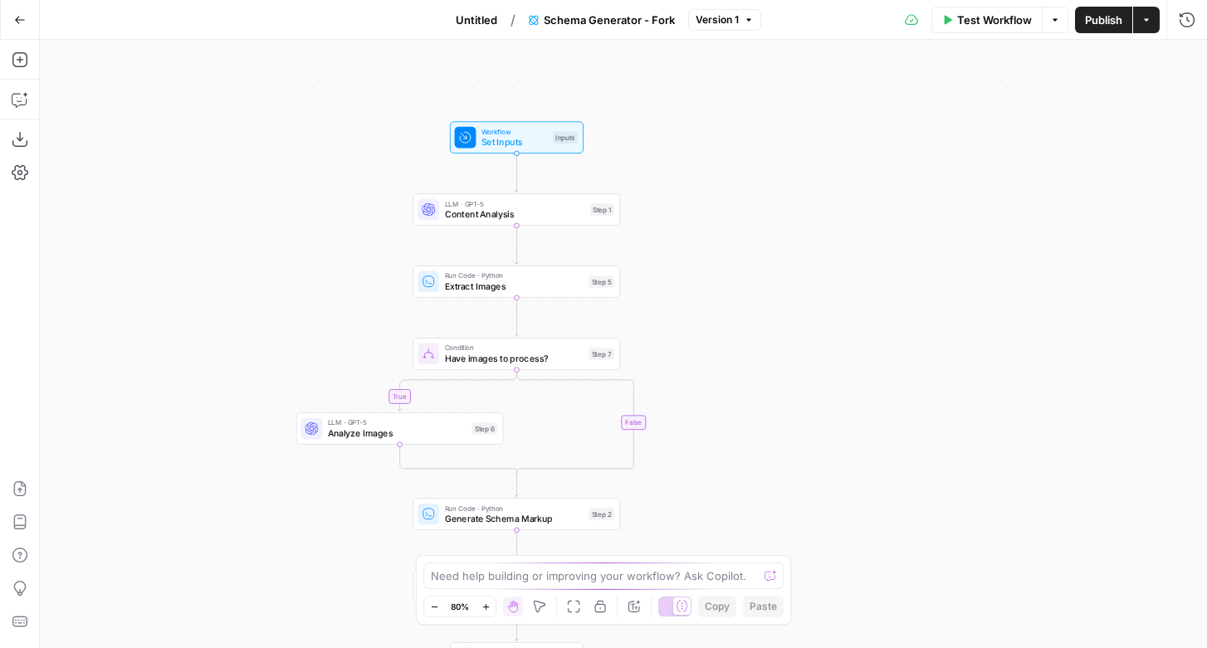
drag, startPoint x: 763, startPoint y: 402, endPoint x: 753, endPoint y: 344, distance: 59.8
click at [753, 344] on div "true false Workflow Set Inputs Inputs LLM · GPT-5 Content Analysis Step 1 Run C…" at bounding box center [623, 344] width 1167 height 608
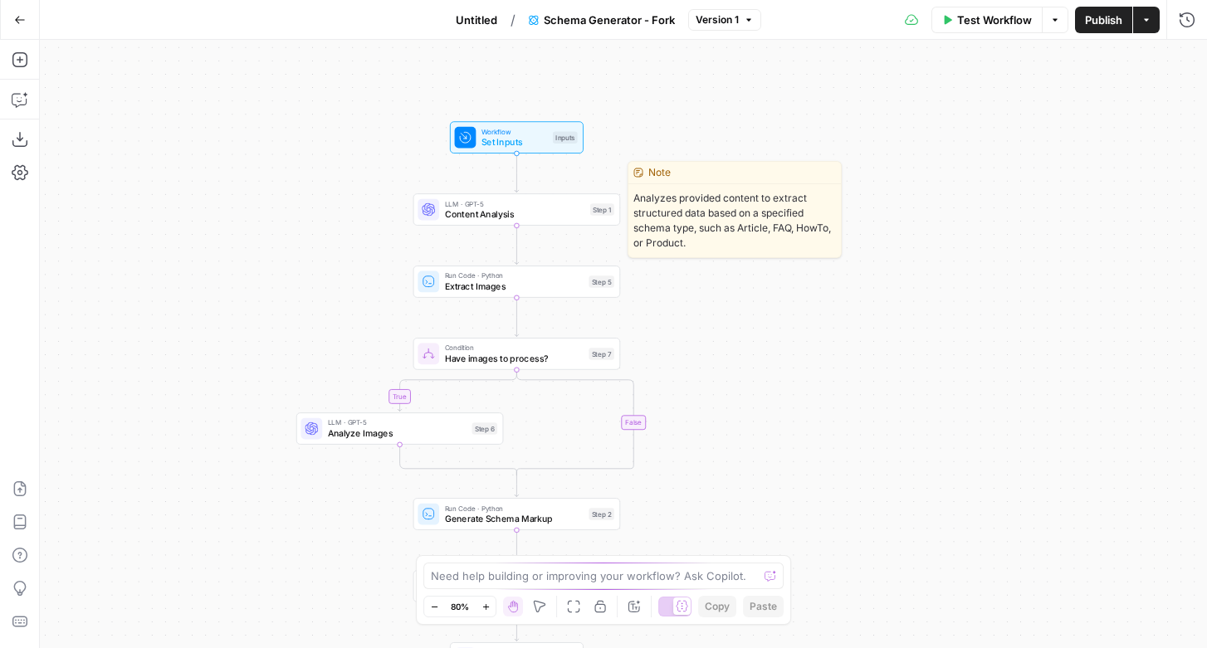
click at [495, 210] on span "Content Analysis" at bounding box center [515, 213] width 140 height 13
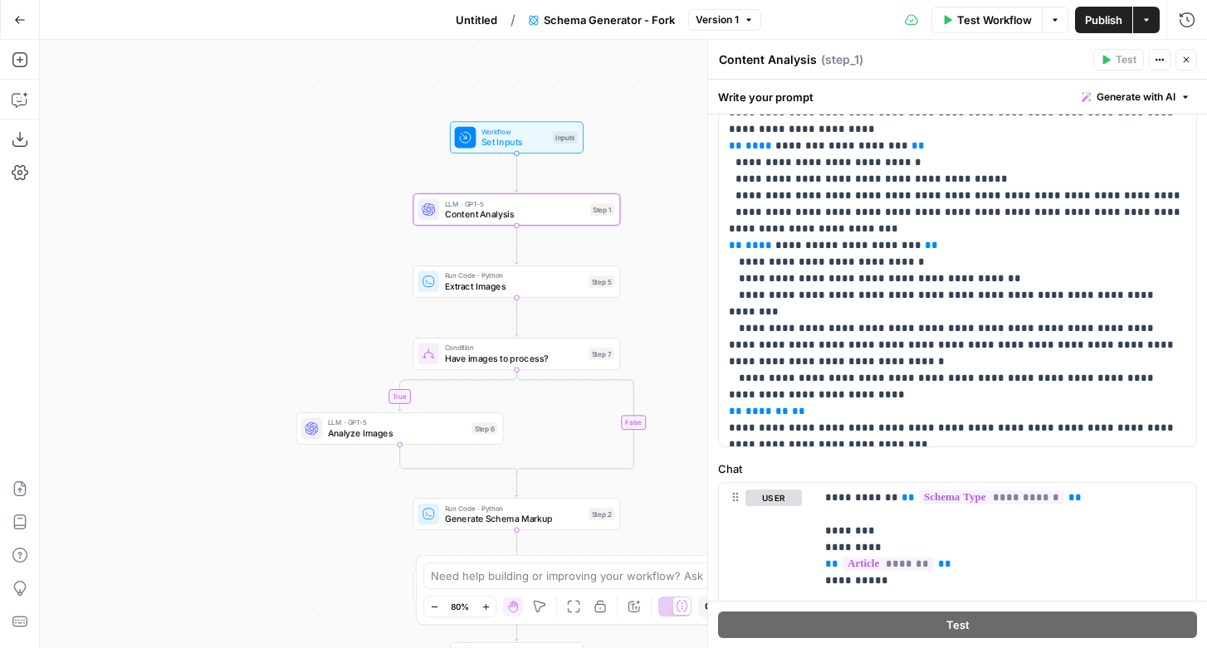
scroll to position [654, 0]
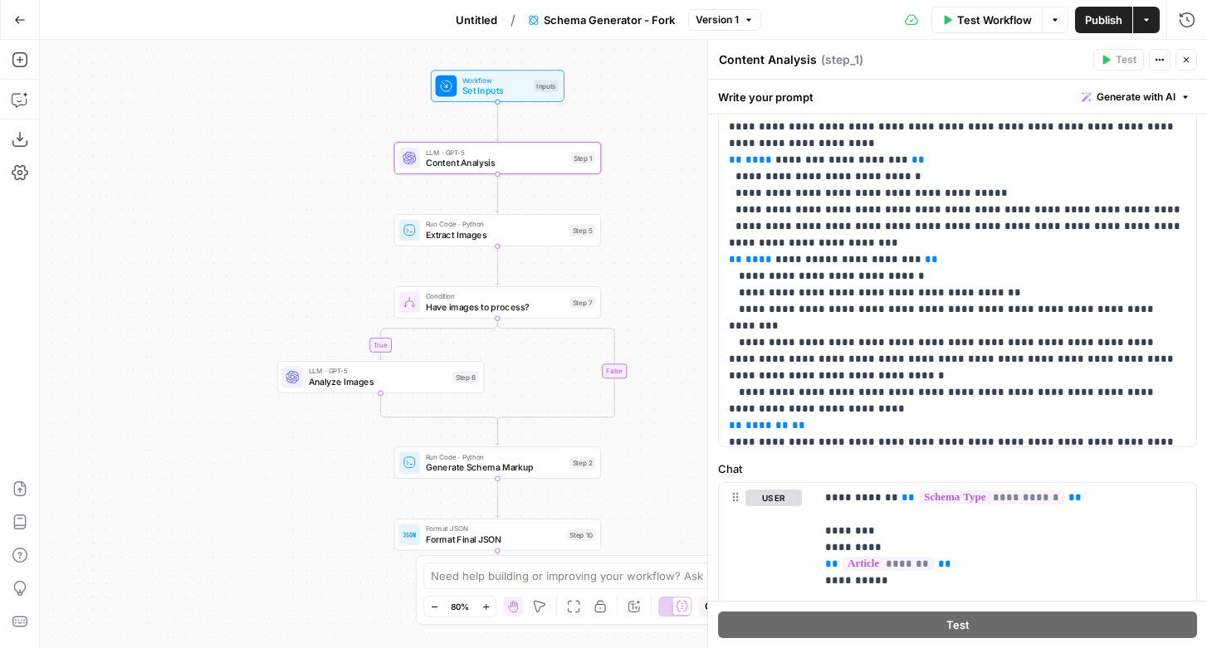
drag, startPoint x: 685, startPoint y: 408, endPoint x: 666, endPoint y: 357, distance: 54.9
click at [666, 357] on div "true false Workflow Set Inputs Inputs LLM · GPT-5 Content Analysis Step 1 Run C…" at bounding box center [623, 344] width 1167 height 608
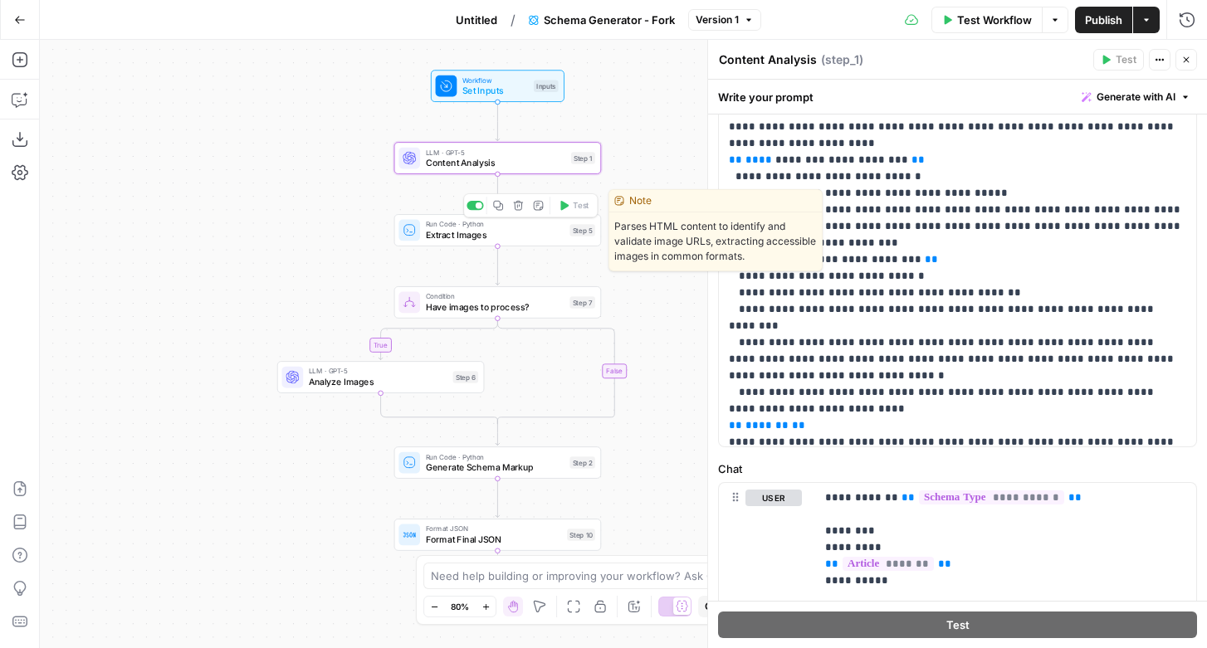
click at [532, 231] on span "Extract Images" at bounding box center [495, 234] width 139 height 13
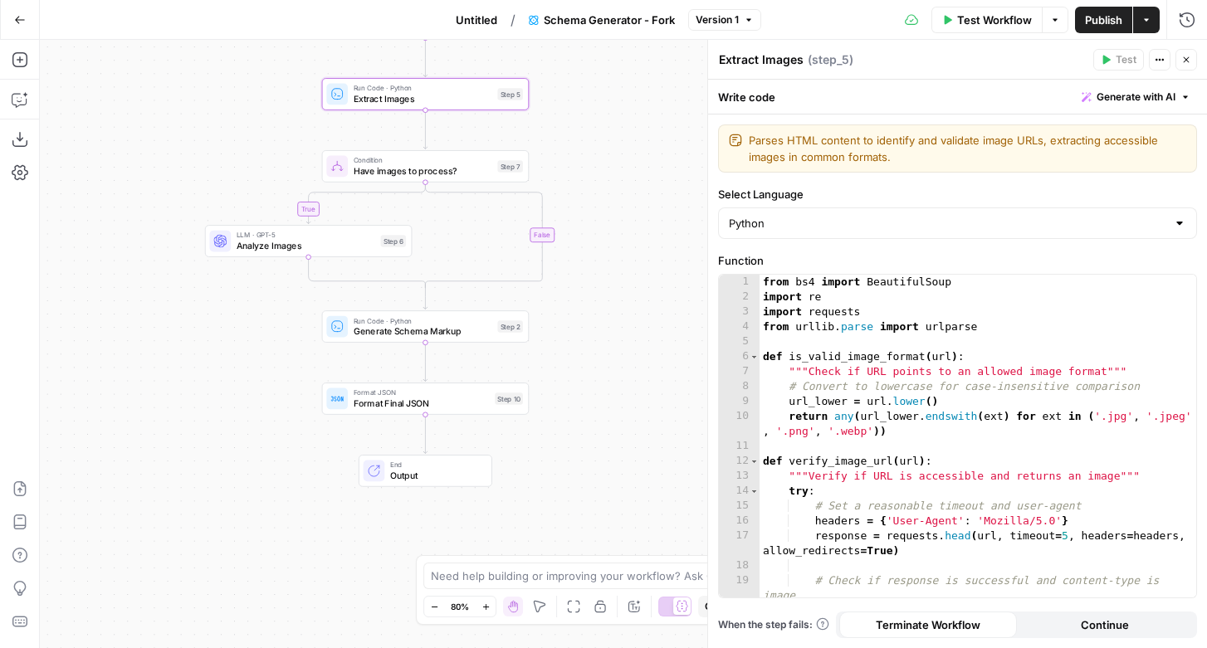
drag, startPoint x: 691, startPoint y: 465, endPoint x: 619, endPoint y: 329, distance: 154.1
click at [619, 329] on div "true false Workflow Set Inputs Inputs LLM · GPT-5 Content Analysis Step 1 Run C…" at bounding box center [623, 344] width 1167 height 608
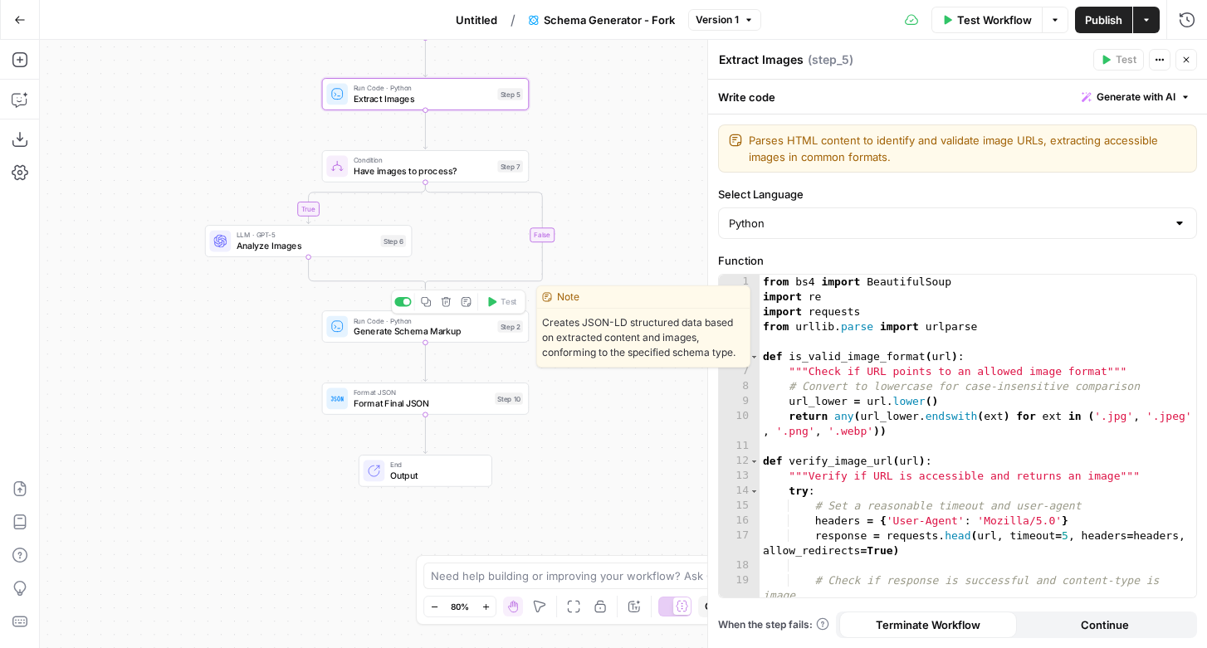
click at [440, 332] on span "Generate Schema Markup" at bounding box center [422, 330] width 139 height 13
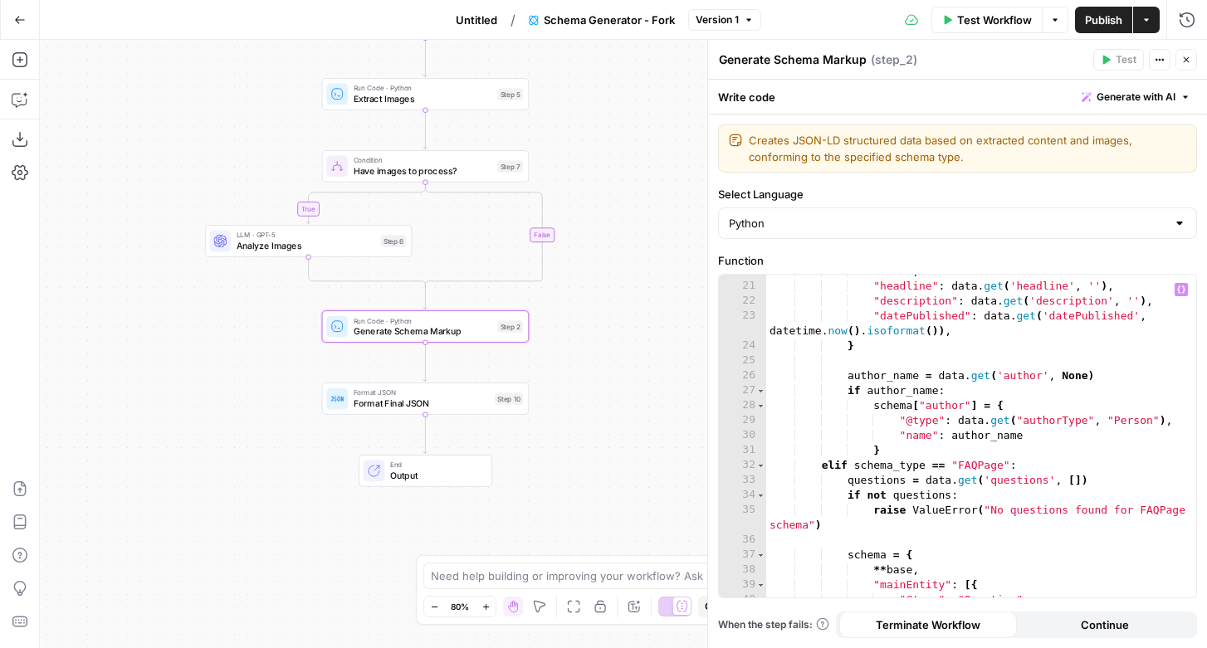
scroll to position [310, 0]
click at [22, 14] on icon "button" at bounding box center [20, 20] width 12 height 12
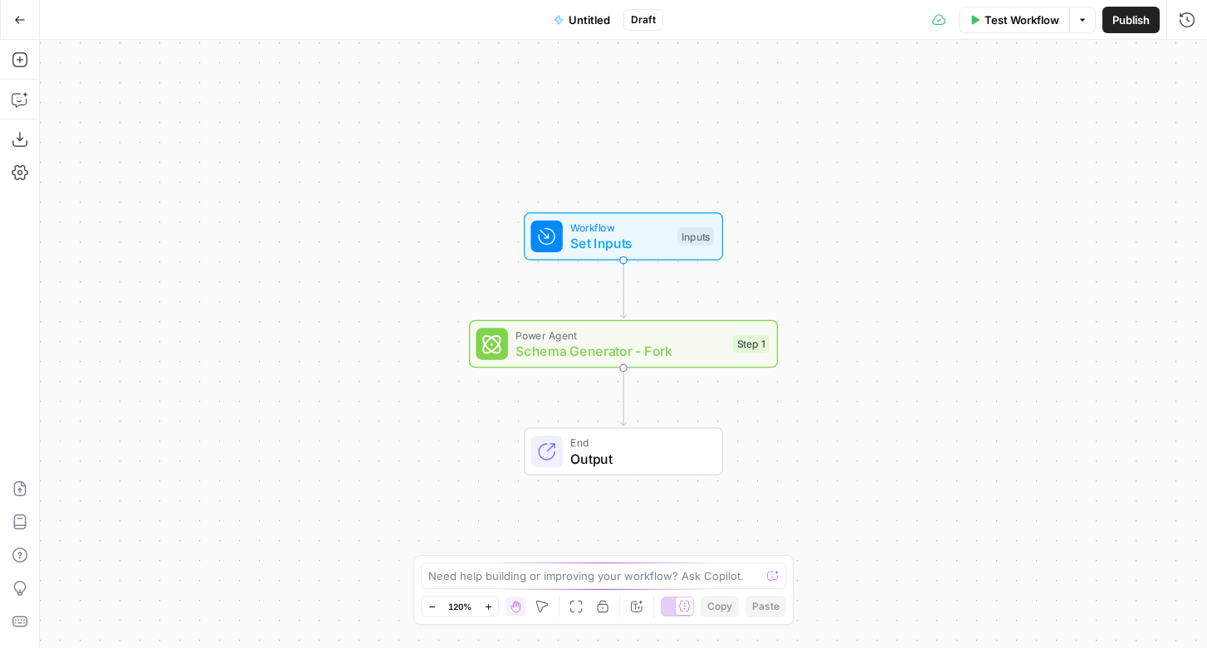
click at [18, 12] on button "Go Back" at bounding box center [20, 20] width 30 height 30
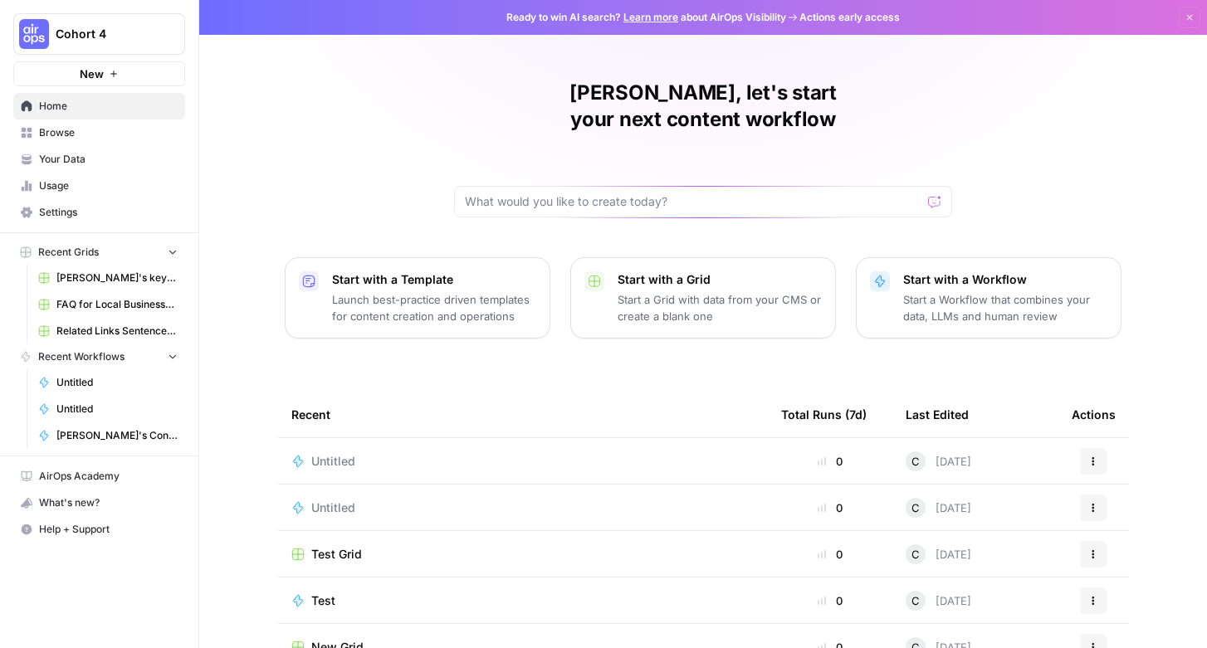
click at [63, 154] on span "Your Data" at bounding box center [108, 159] width 139 height 15
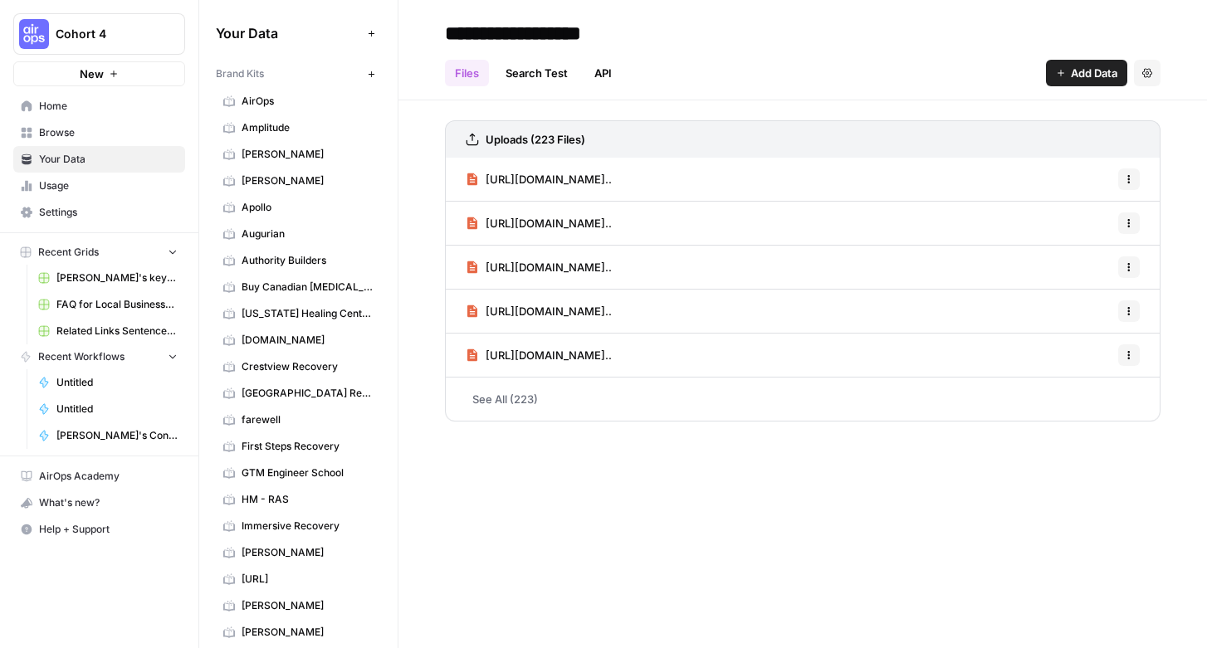
click at [83, 183] on span "Usage" at bounding box center [108, 185] width 139 height 15
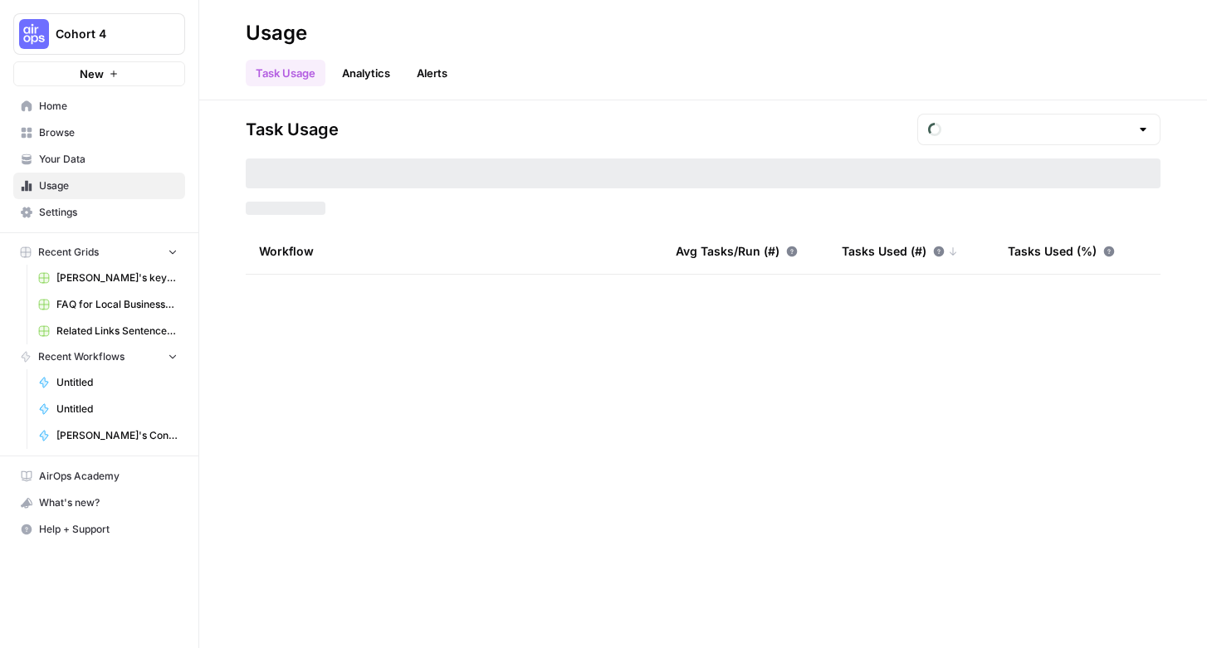
type input "August Tasks"
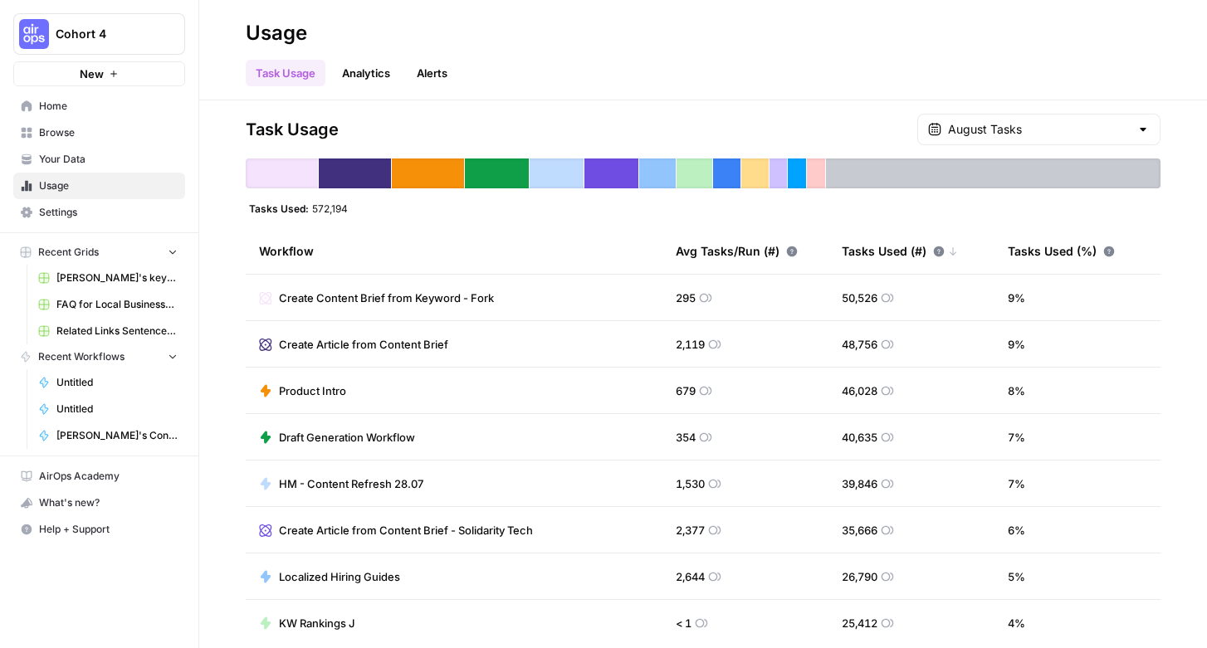
click at [62, 110] on span "Home" at bounding box center [108, 106] width 139 height 15
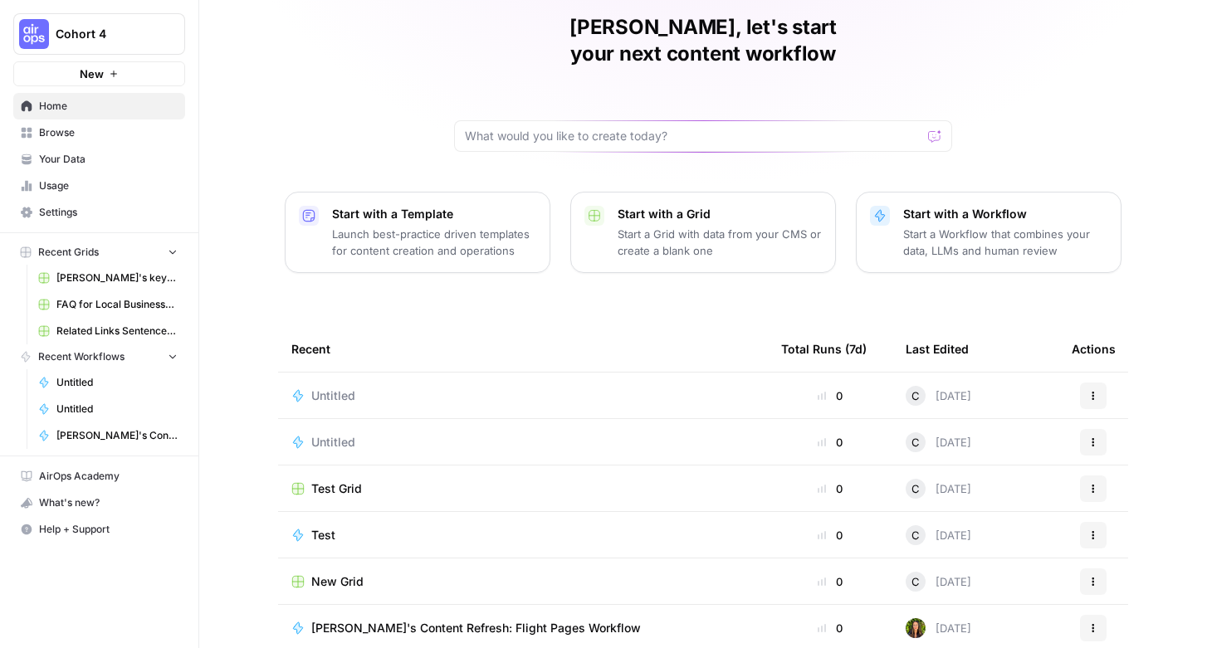
scroll to position [81, 0]
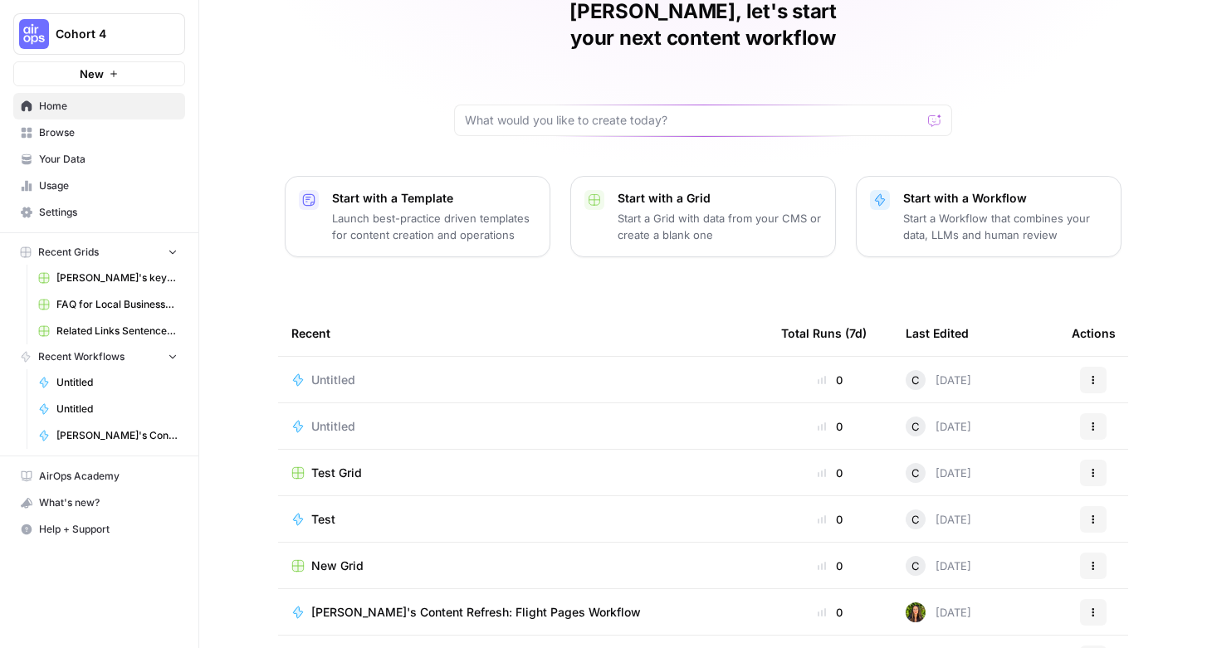
click at [478, 376] on tr "Untitled 0 C Today Actions" at bounding box center [703, 380] width 850 height 46
click at [322, 372] on span "Untitled" at bounding box center [333, 380] width 44 height 17
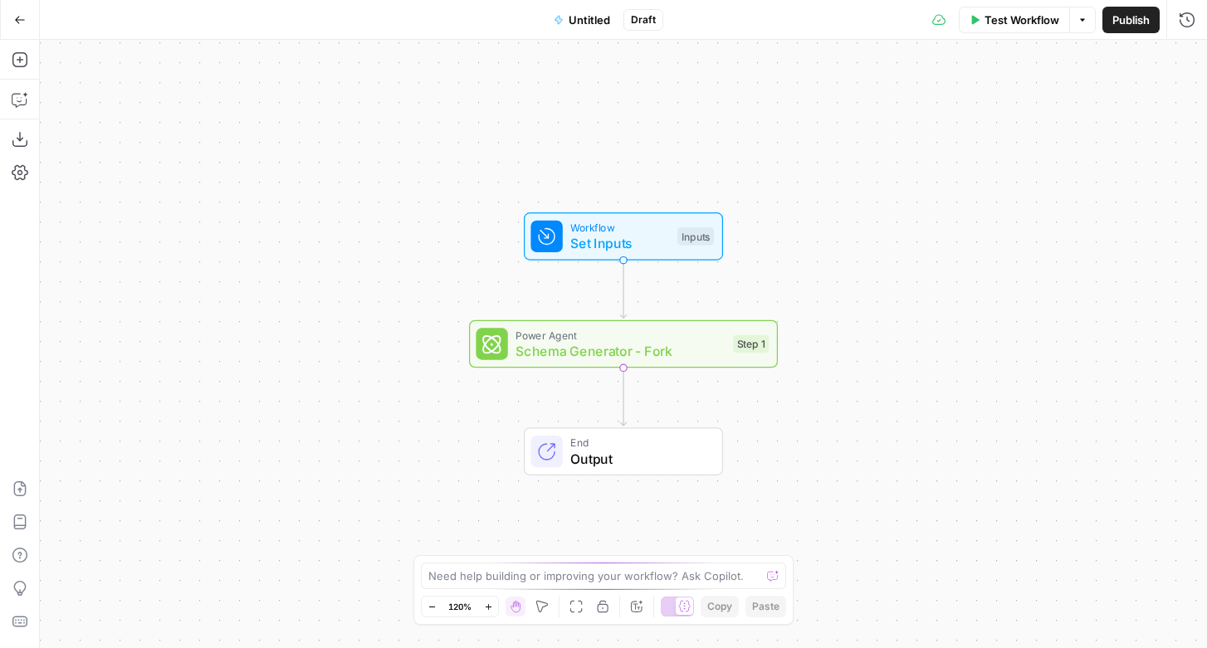
click at [15, 16] on icon "button" at bounding box center [20, 20] width 12 height 12
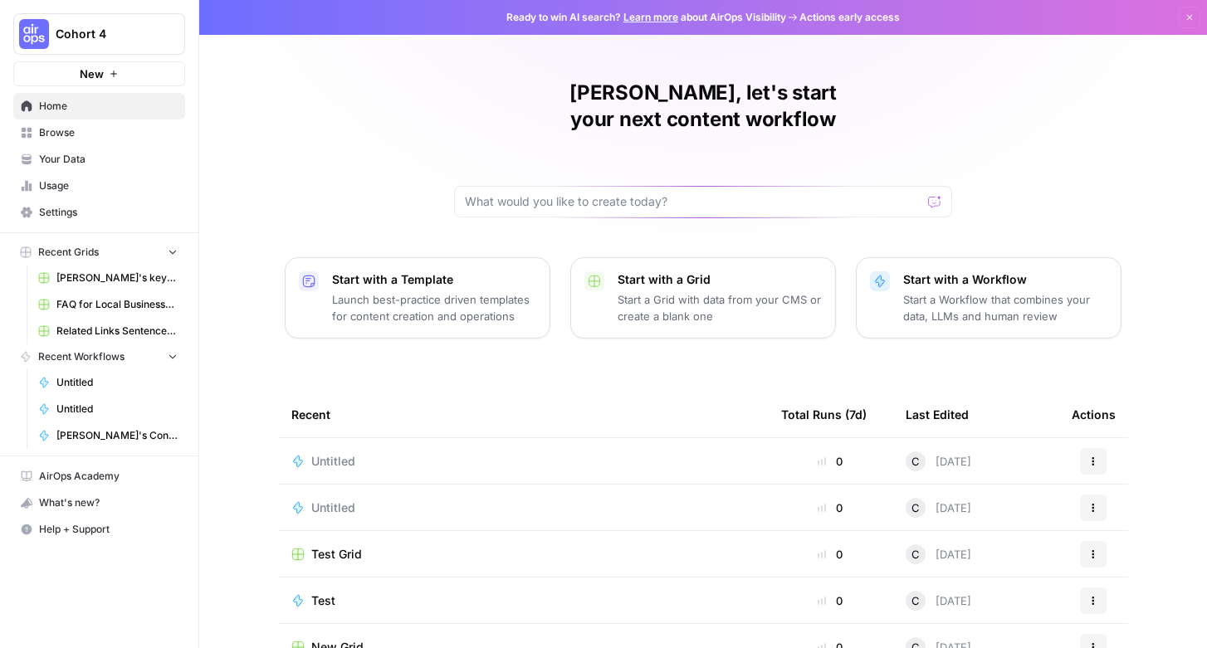
click at [337, 500] on span "Untitled" at bounding box center [333, 508] width 44 height 17
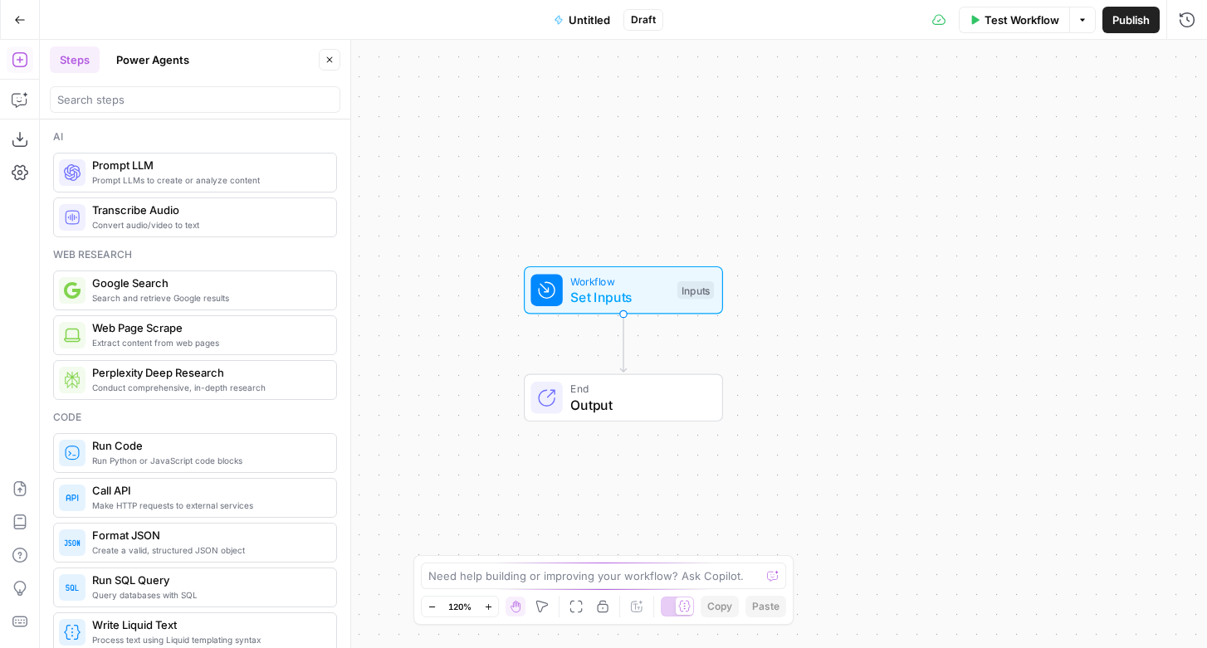
click at [28, 18] on button "Go Back" at bounding box center [20, 20] width 30 height 30
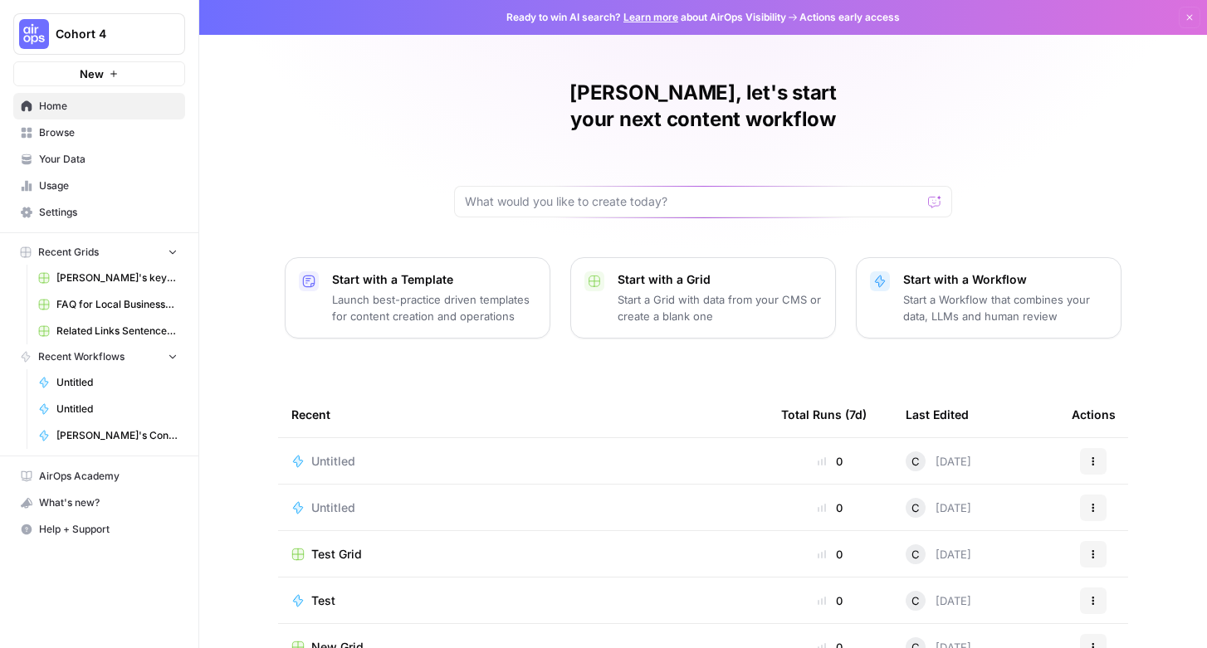
scroll to position [115, 0]
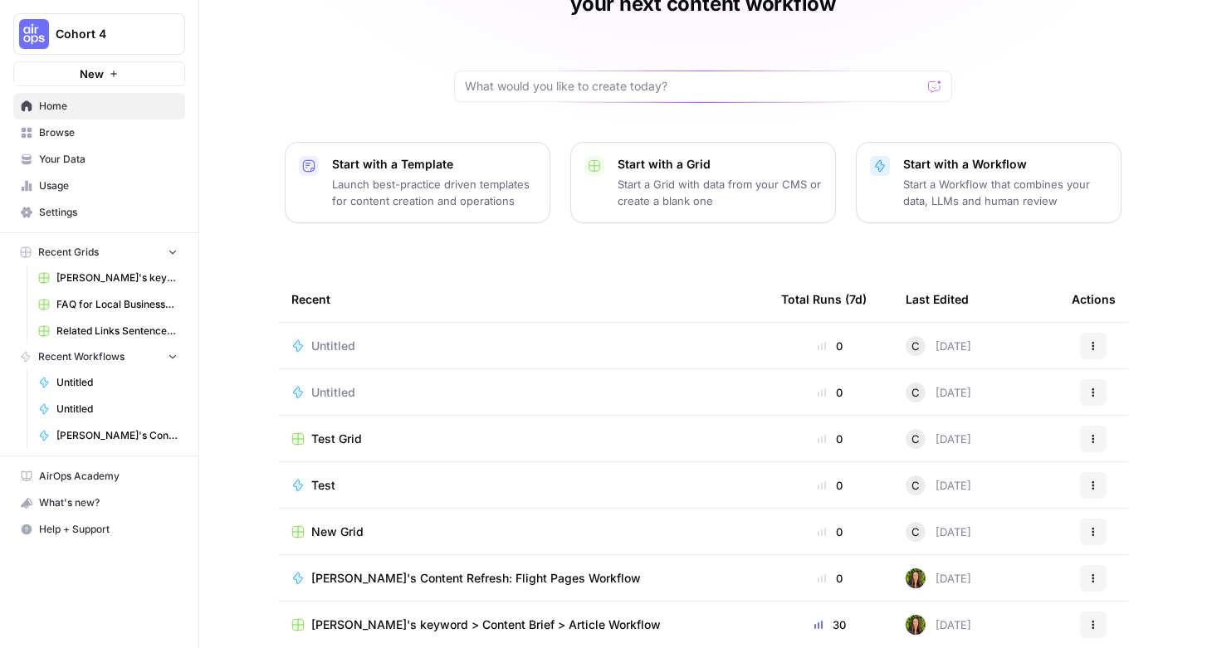
click at [319, 338] on span "Untitled" at bounding box center [333, 346] width 44 height 17
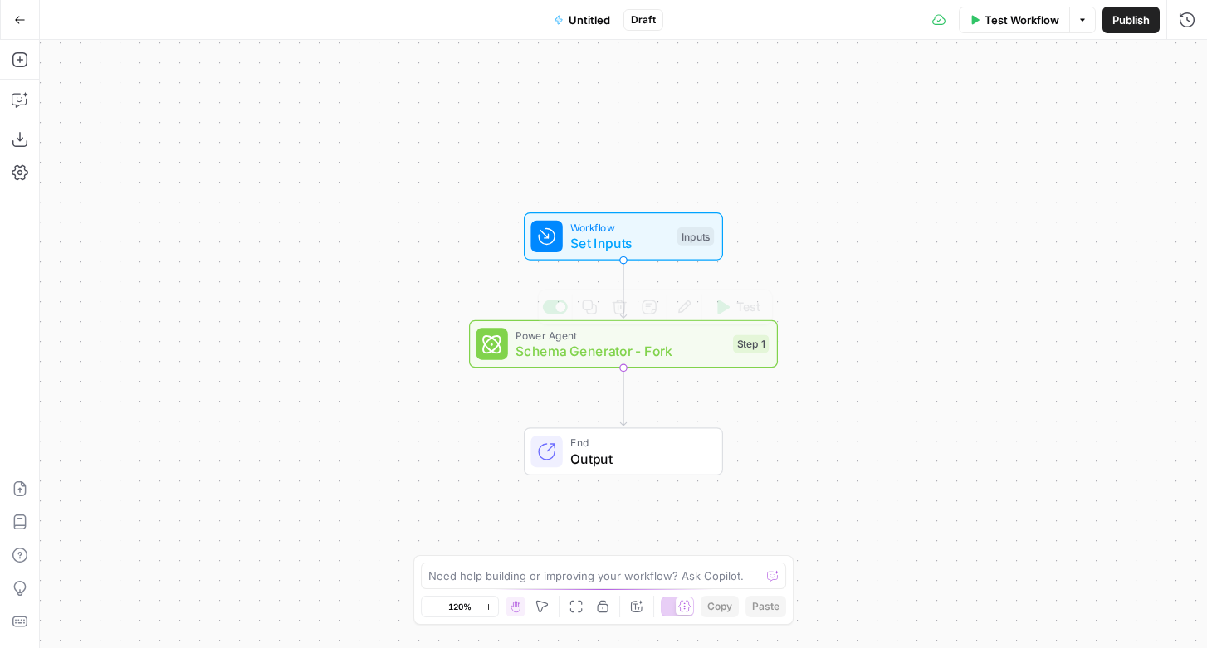
click at [648, 352] on span "Schema Generator - Fork" at bounding box center [619, 351] width 209 height 20
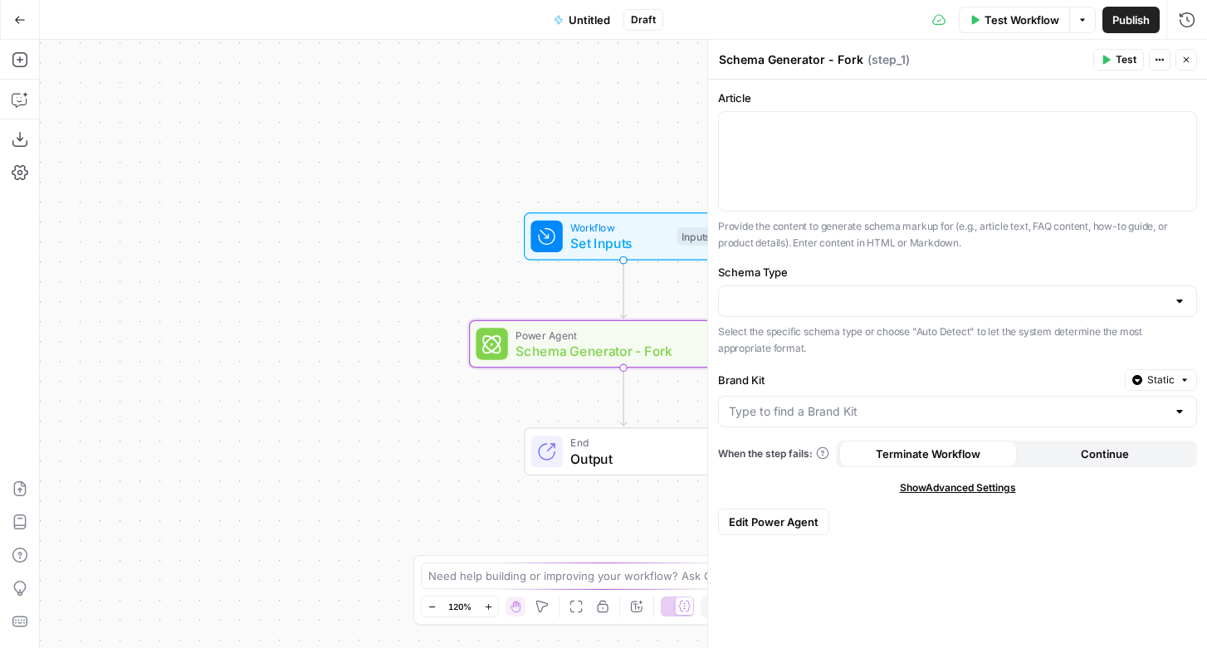
click at [762, 531] on button "Edit Power Agent" at bounding box center [773, 522] width 111 height 27
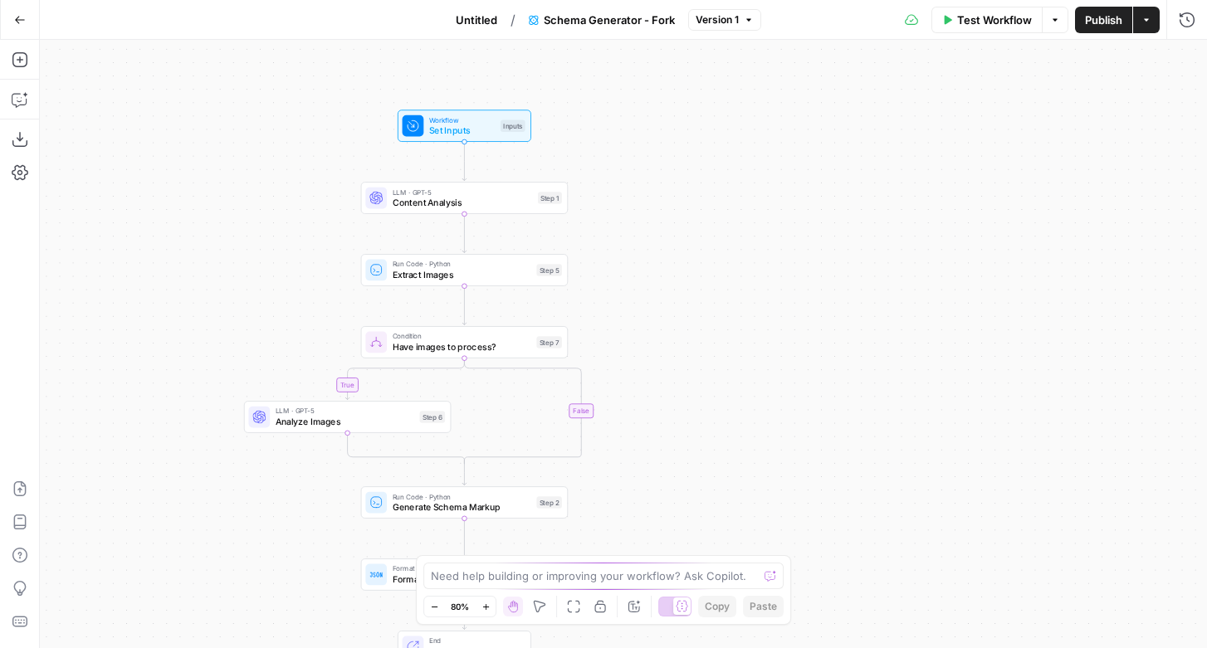
drag, startPoint x: 894, startPoint y: 480, endPoint x: 676, endPoint y: 523, distance: 221.5
click at [676, 523] on div "true false Workflow Set Inputs Inputs LLM · GPT-5 Content Analysis Step 1 Run C…" at bounding box center [623, 344] width 1167 height 608
click at [484, 141] on div "Workflow Set Inputs Inputs Test Step" at bounding box center [464, 126] width 134 height 32
click at [826, 147] on div at bounding box center [966, 134] width 454 height 32
click at [797, 132] on input "Article" at bounding box center [966, 133] width 432 height 17
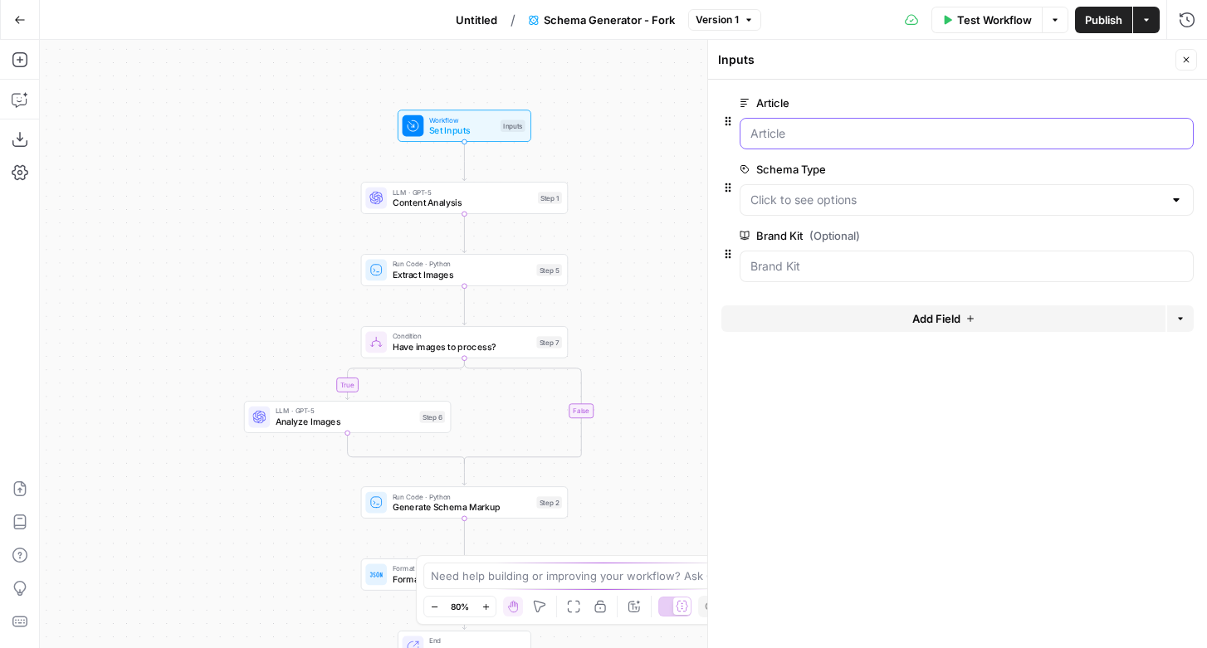
click at [788, 133] on input "Article" at bounding box center [966, 133] width 432 height 17
click at [787, 198] on Type "Schema Type" at bounding box center [956, 200] width 412 height 17
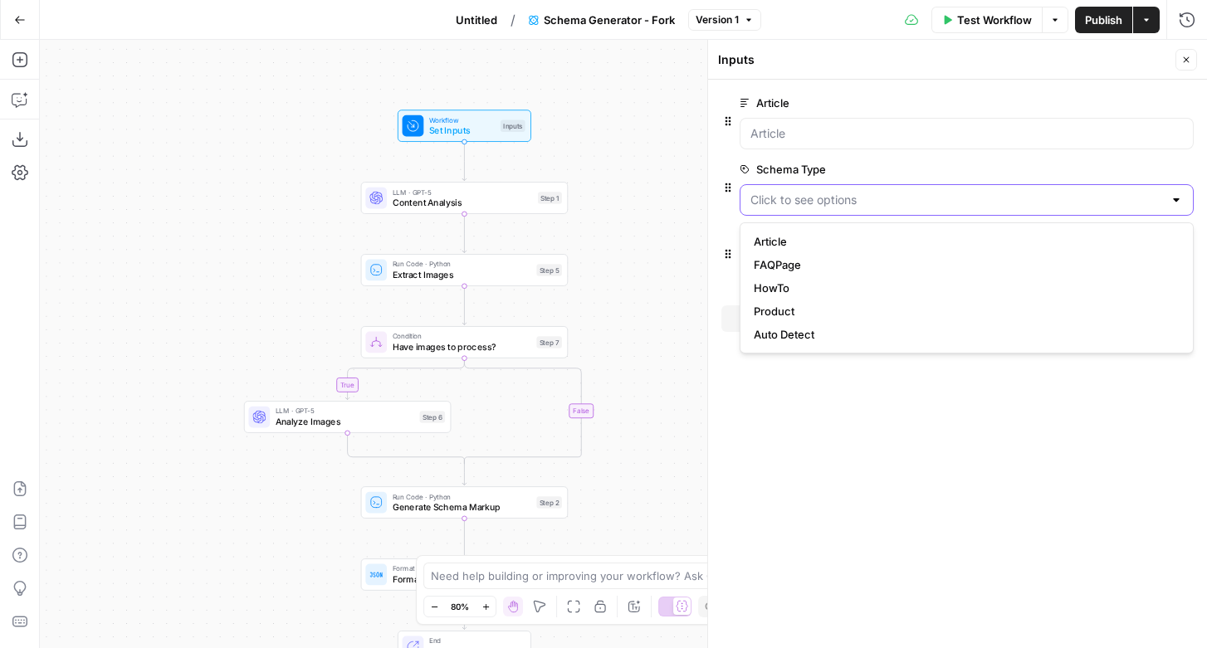
click at [787, 198] on Type "Schema Type" at bounding box center [956, 200] width 412 height 17
click at [909, 162] on label "Schema Type" at bounding box center [919, 169] width 360 height 17
click at [909, 192] on Type "Schema Type" at bounding box center [956, 200] width 412 height 17
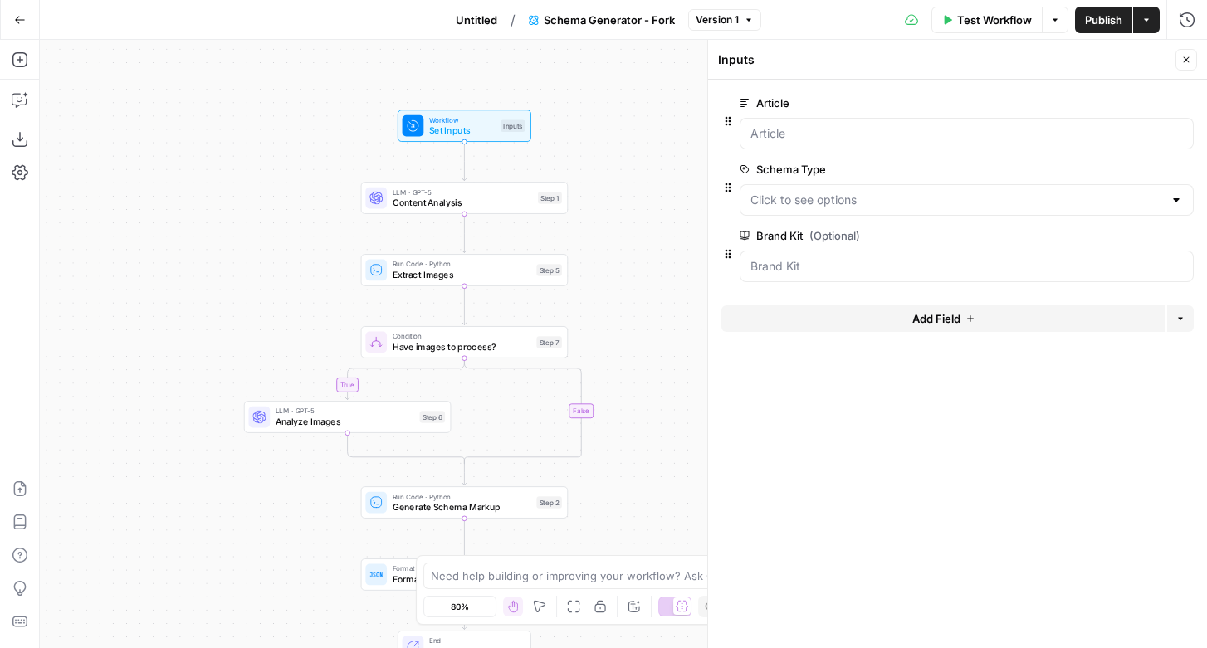
click at [959, 476] on form "Article edit field Delete group Schema Type edit field Delete group Brand Kit (…" at bounding box center [957, 364] width 499 height 568
click at [786, 139] on input "Article" at bounding box center [966, 133] width 432 height 17
click at [1148, 101] on span "edit field" at bounding box center [1131, 102] width 37 height 13
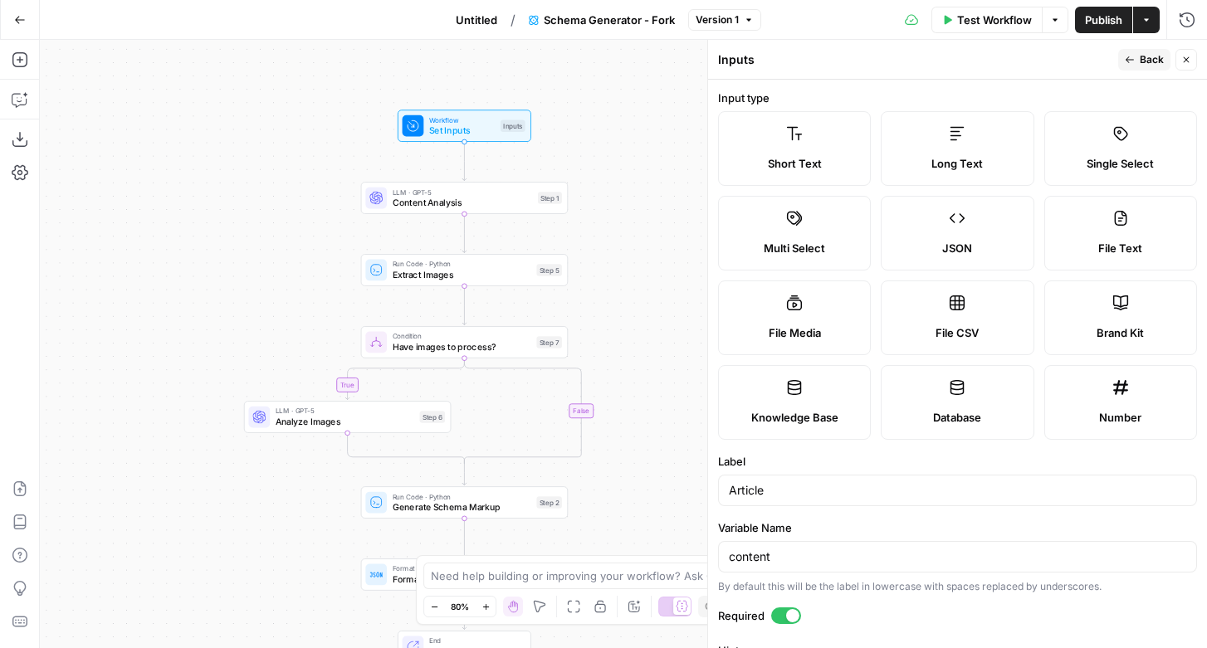
click at [736, 16] on span "Version 1" at bounding box center [716, 19] width 43 height 15
click at [21, 60] on icon "button" at bounding box center [20, 59] width 17 height 17
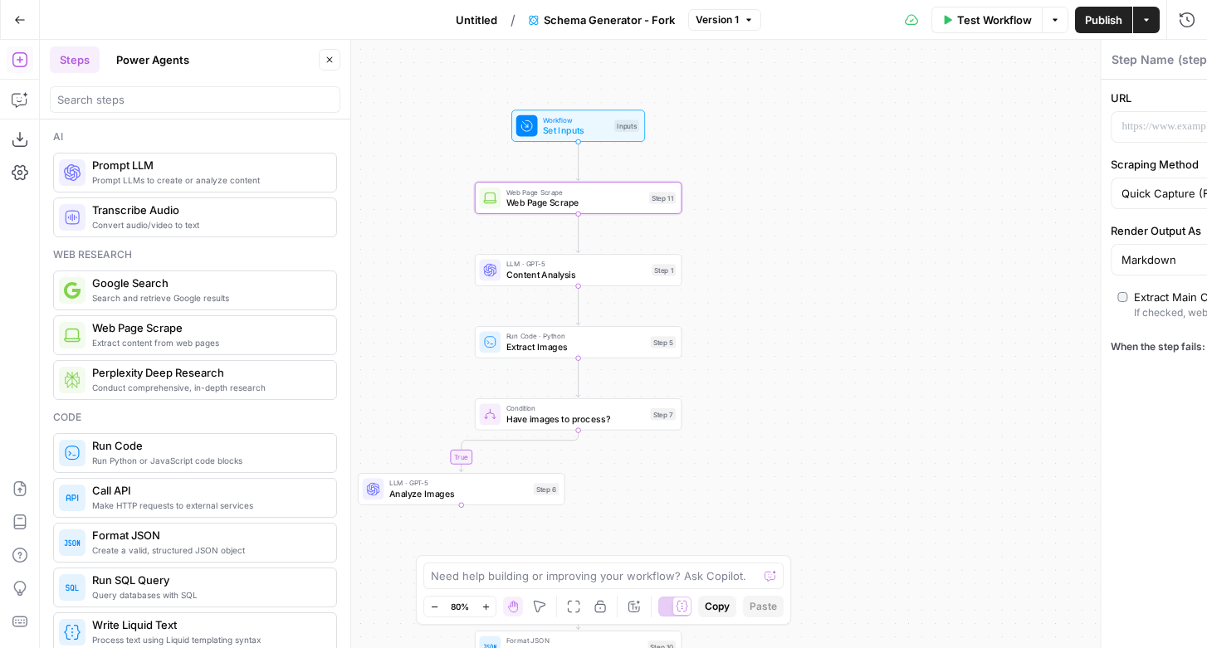
type textarea "Web Page Scrape"
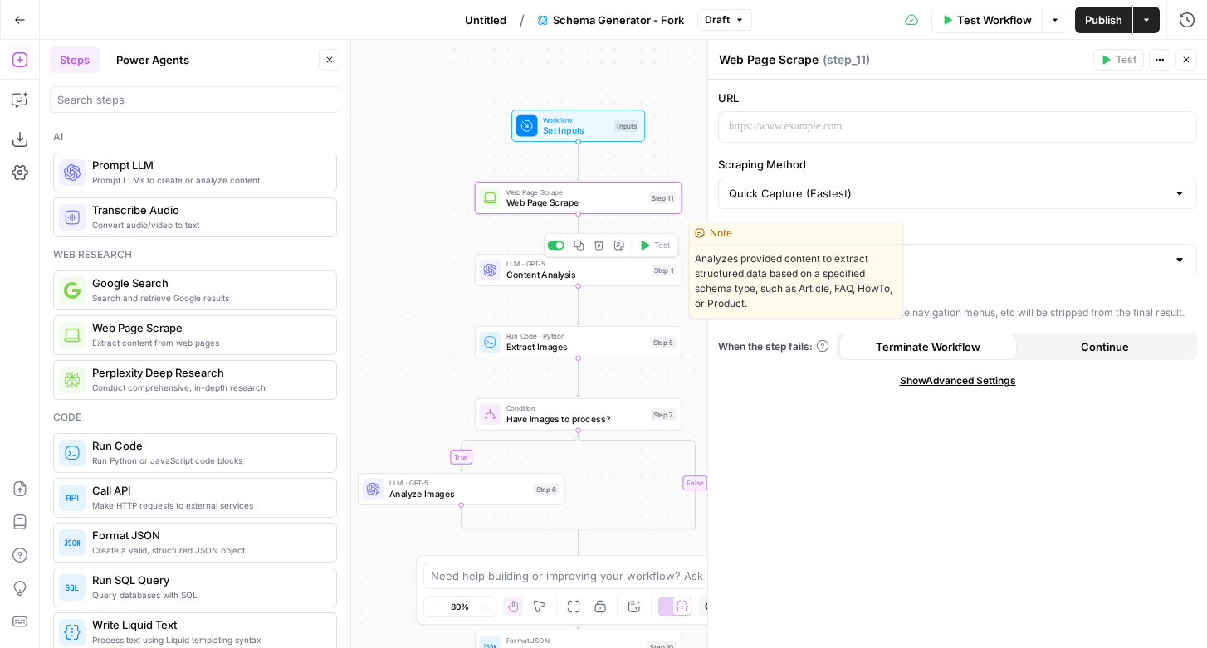
click at [552, 273] on span "Content Analysis" at bounding box center [576, 274] width 140 height 13
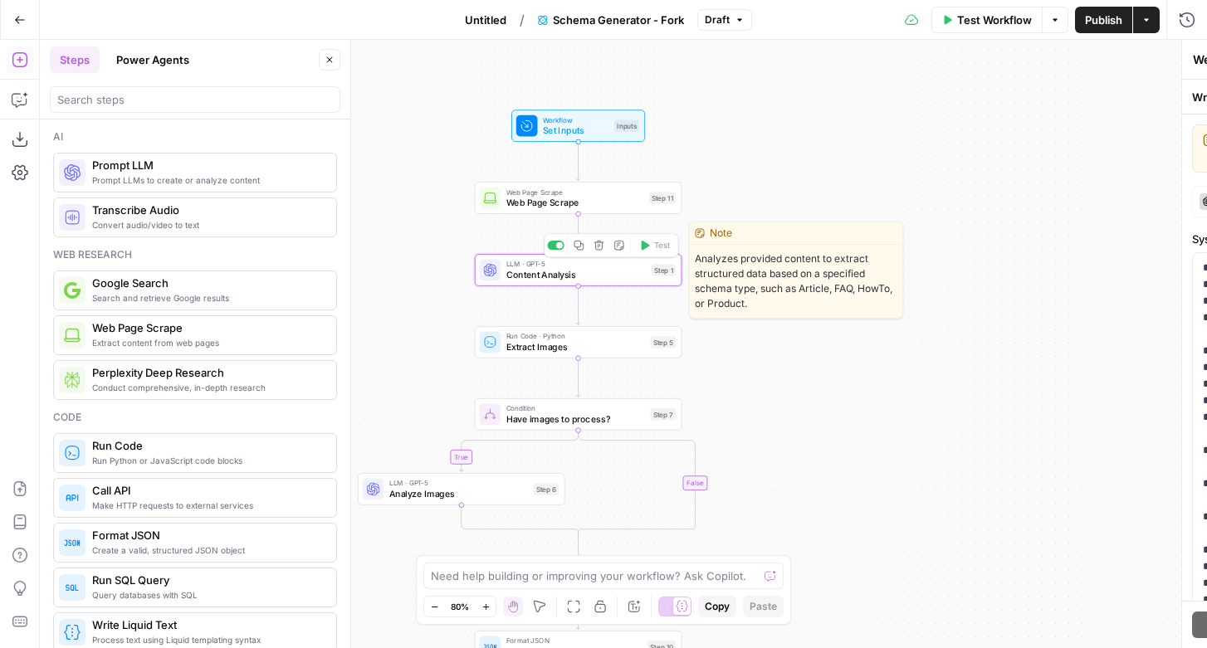
type textarea "Content Analysis"
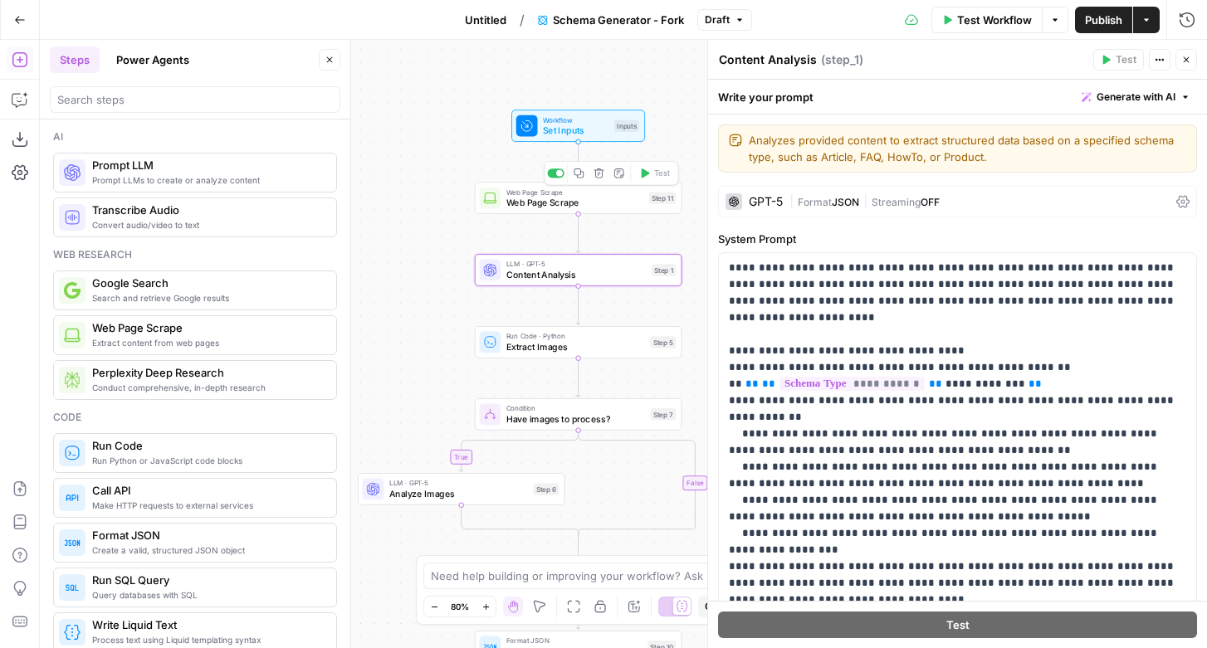
click at [580, 193] on span "Web Page Scrape" at bounding box center [575, 192] width 138 height 11
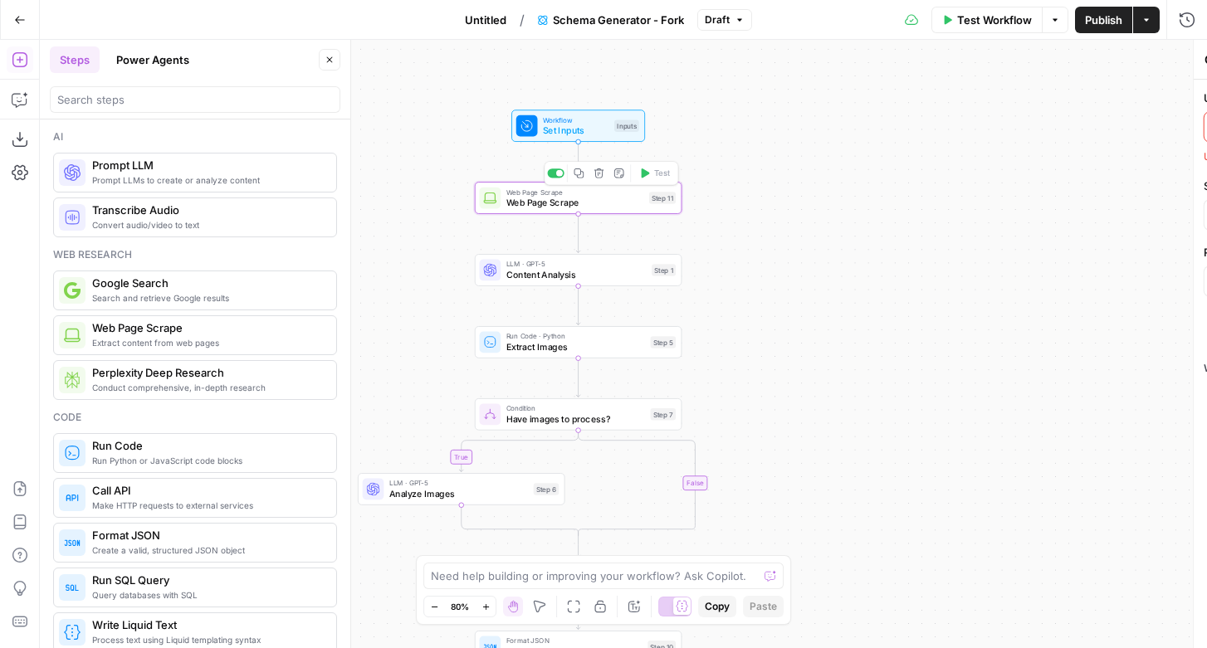
type textarea "Web Page Scrape"
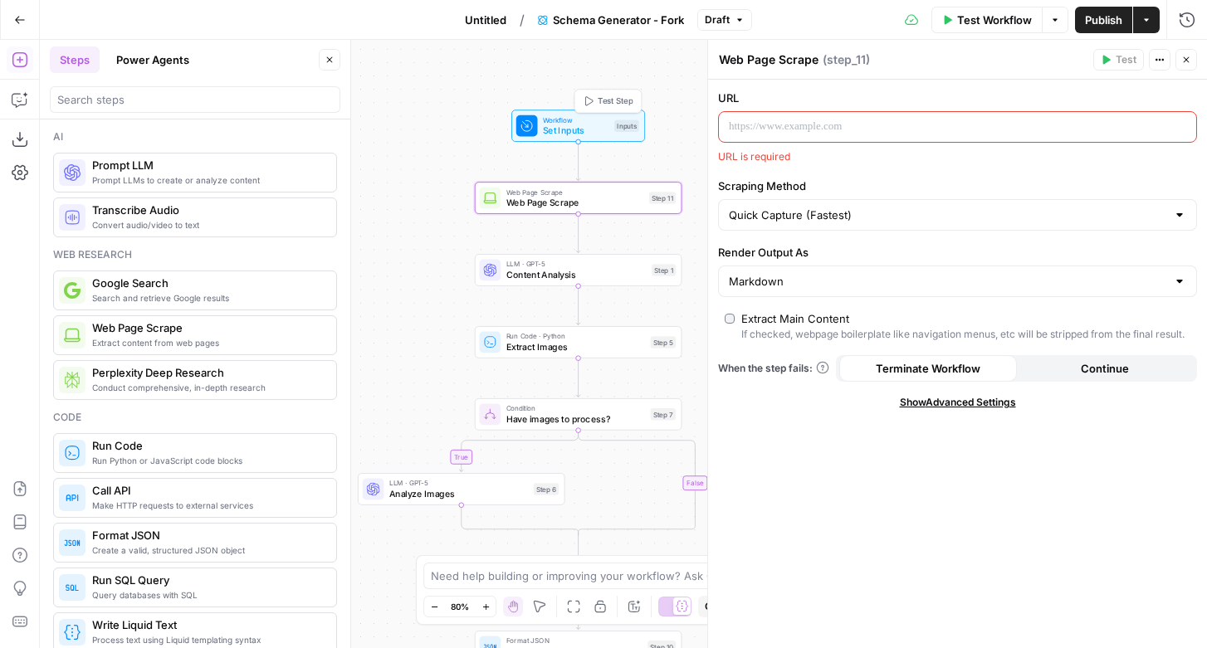
click at [593, 127] on span "Set Inputs" at bounding box center [576, 130] width 66 height 13
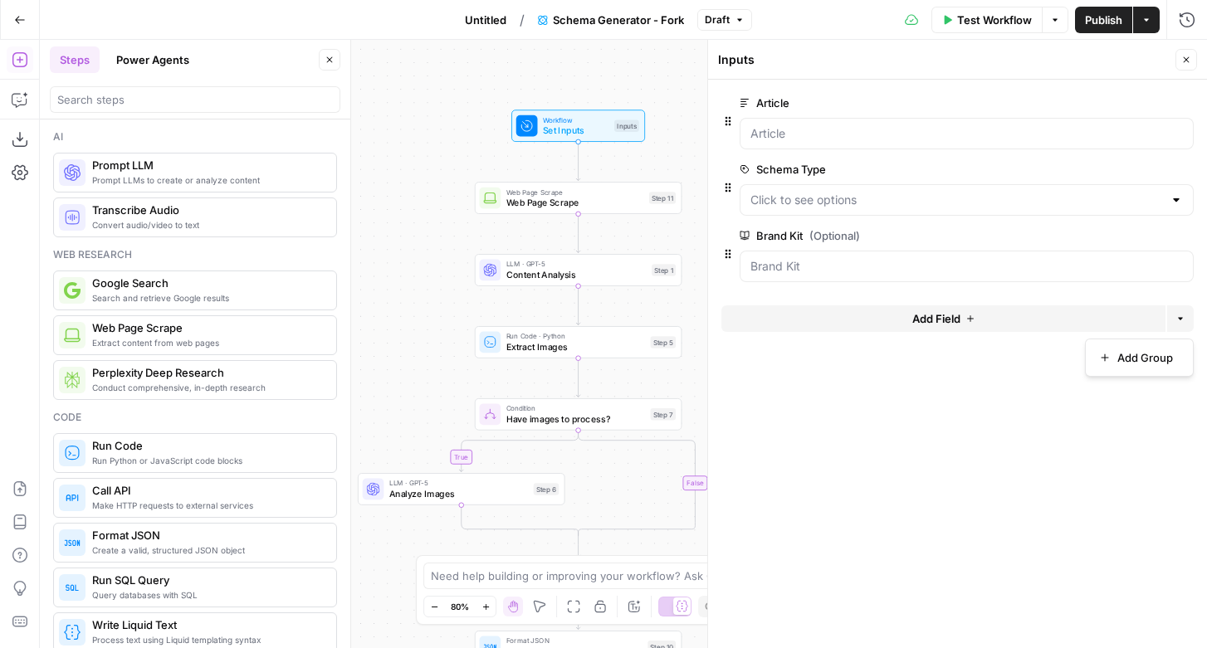
click at [1179, 321] on icon "button" at bounding box center [1180, 319] width 10 height 10
click at [933, 120] on div at bounding box center [966, 134] width 454 height 32
click at [1136, 101] on span "edit field" at bounding box center [1131, 102] width 37 height 13
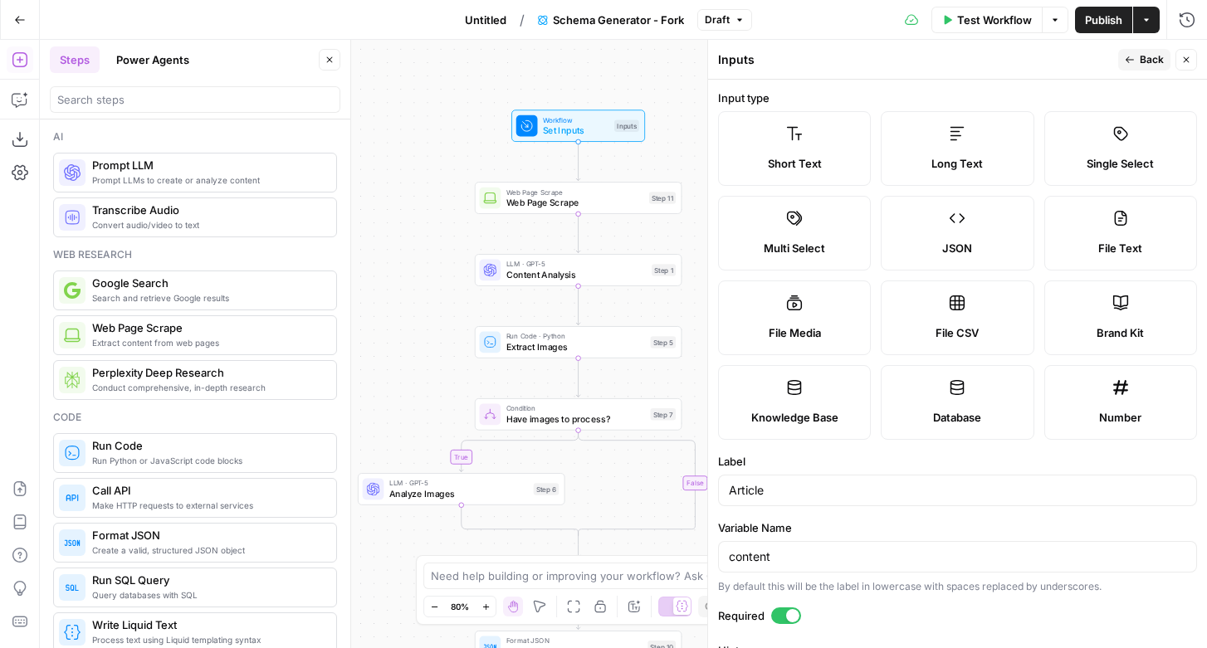
click at [806, 170] on span "Short Text" at bounding box center [795, 163] width 54 height 17
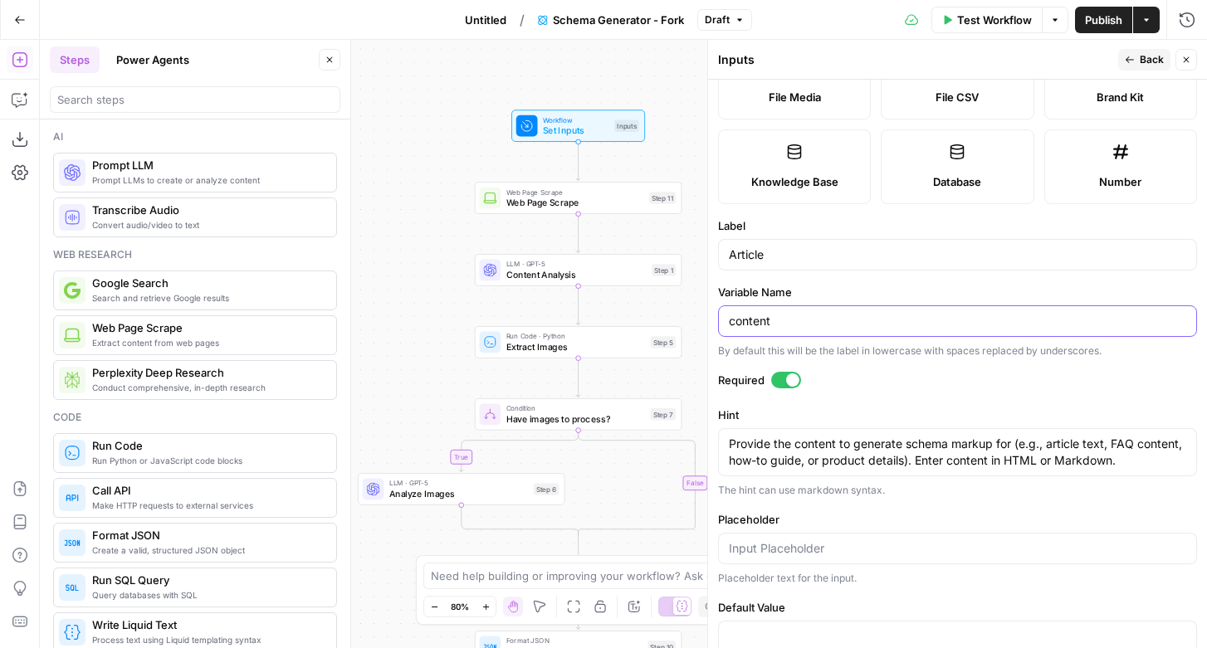
click at [828, 314] on input "content" at bounding box center [957, 321] width 457 height 17
type input "u"
click at [1137, 363] on form "Input type Short Text Long Text Single Select Multi Select JSON File Text File …" at bounding box center [957, 364] width 499 height 568
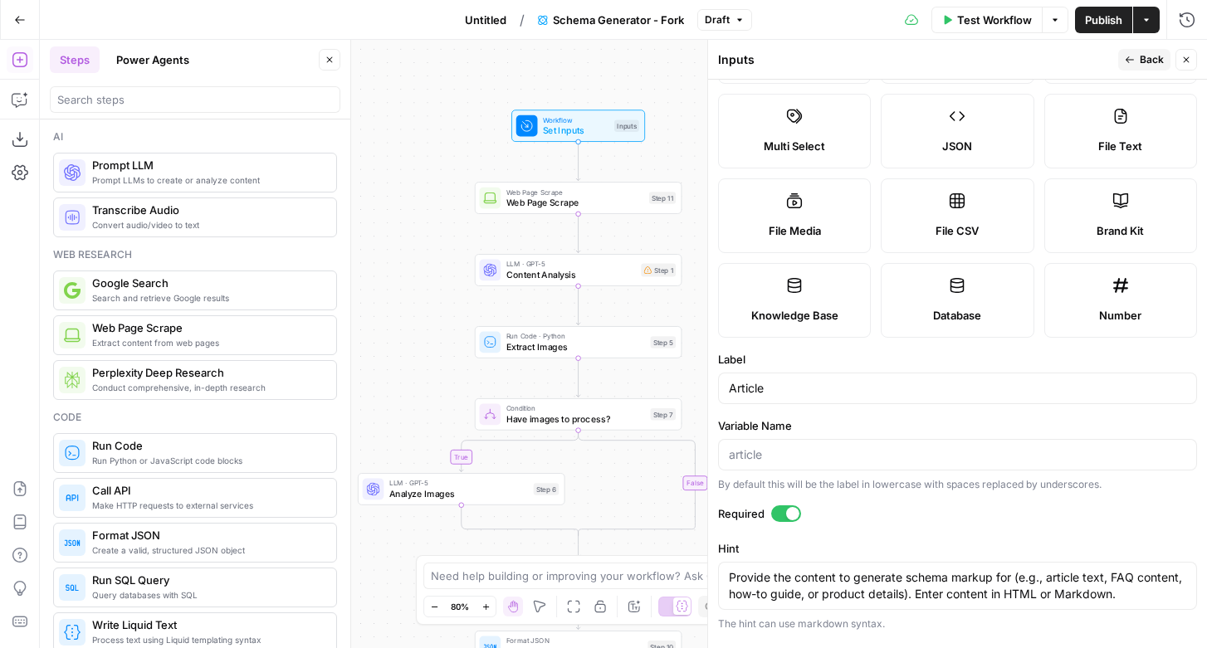
scroll to position [0, 0]
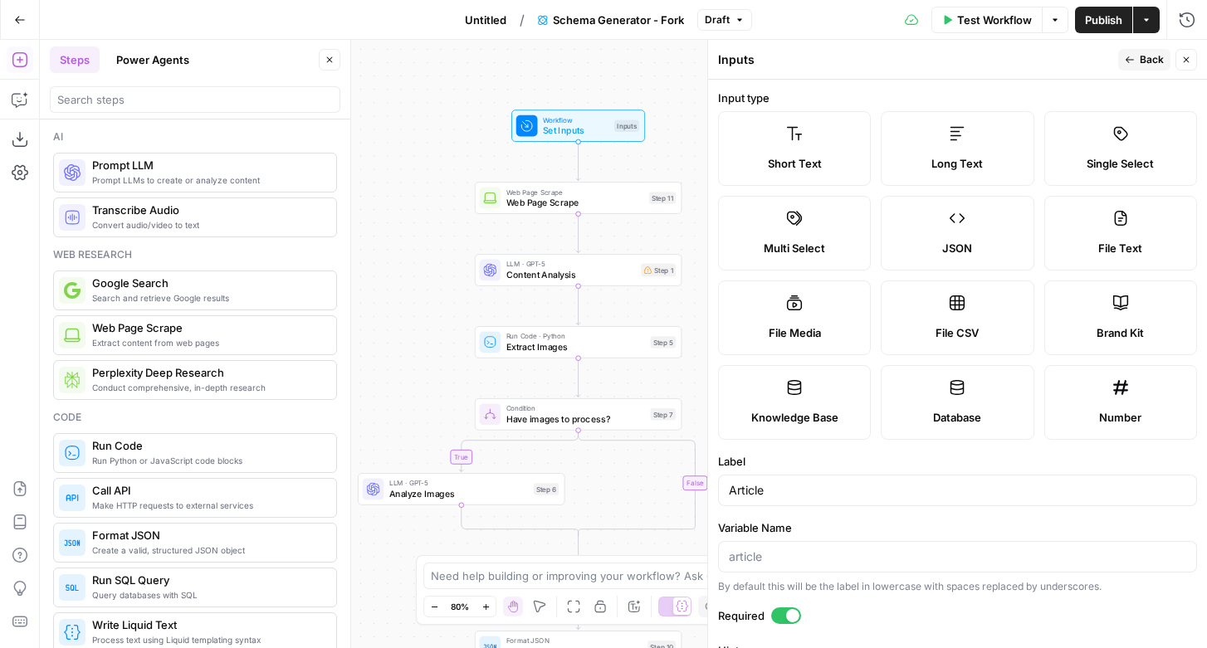
click at [1141, 62] on span "Back" at bounding box center [1151, 59] width 24 height 15
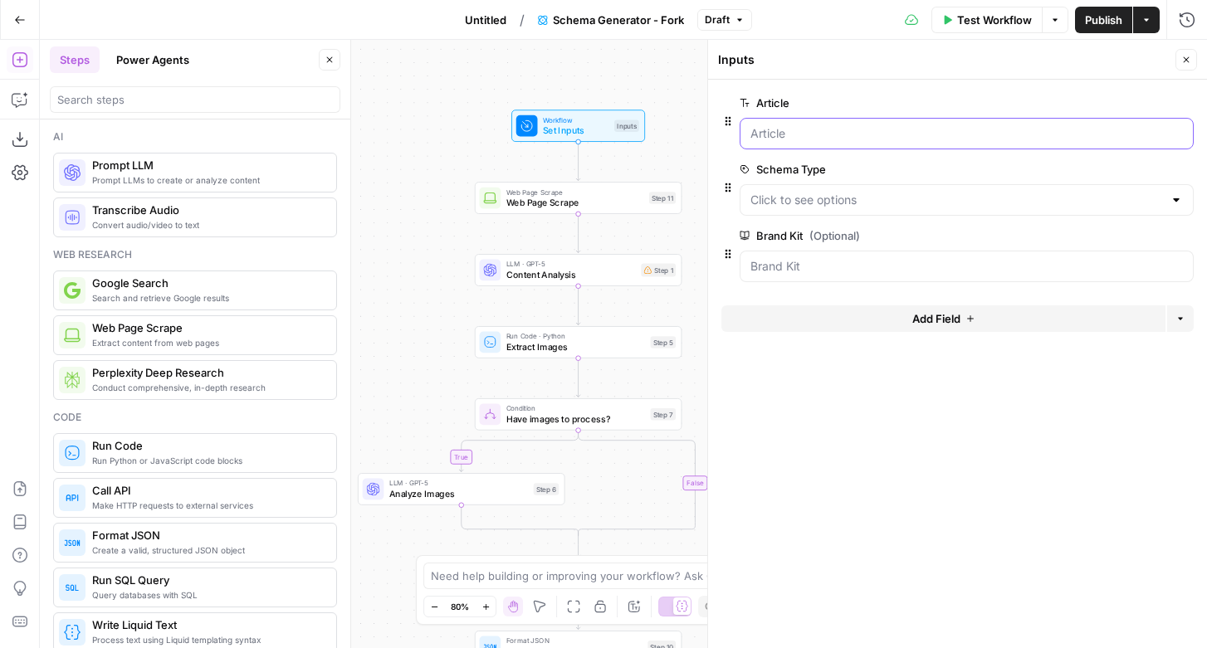
click at [824, 129] on input "Article" at bounding box center [966, 133] width 432 height 17
click at [803, 139] on input "Article" at bounding box center [966, 133] width 432 height 17
click at [935, 336] on div "Add Field Options" at bounding box center [957, 325] width 472 height 40
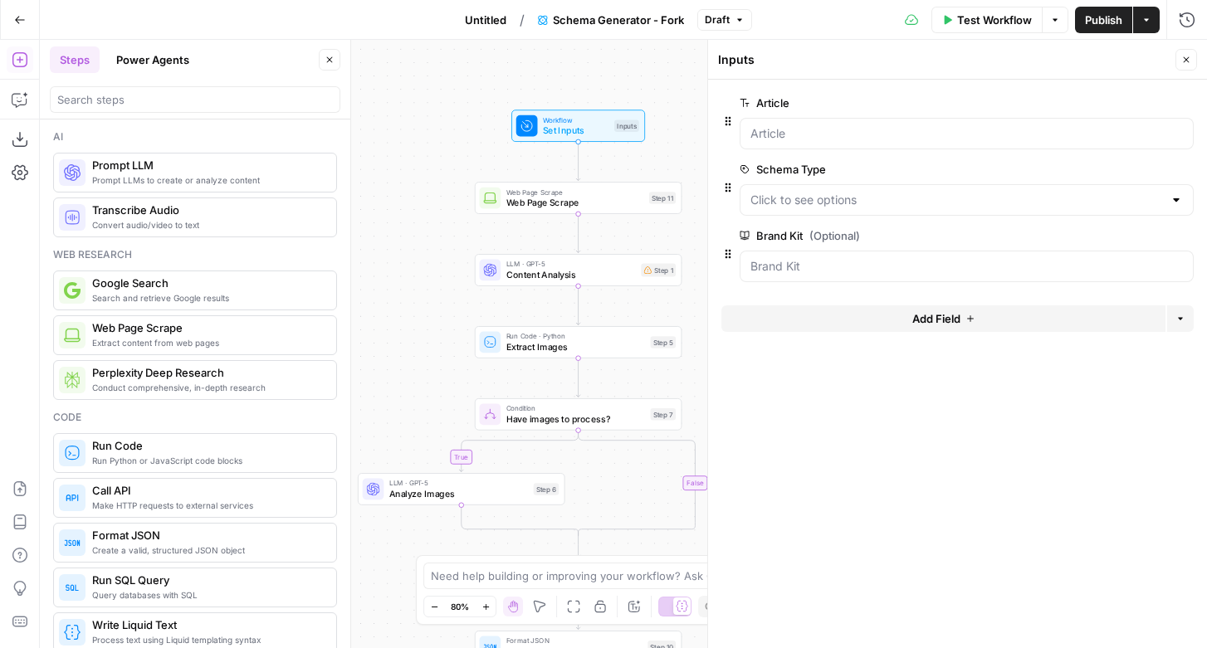
click at [944, 318] on span "Add Field" at bounding box center [936, 318] width 48 height 17
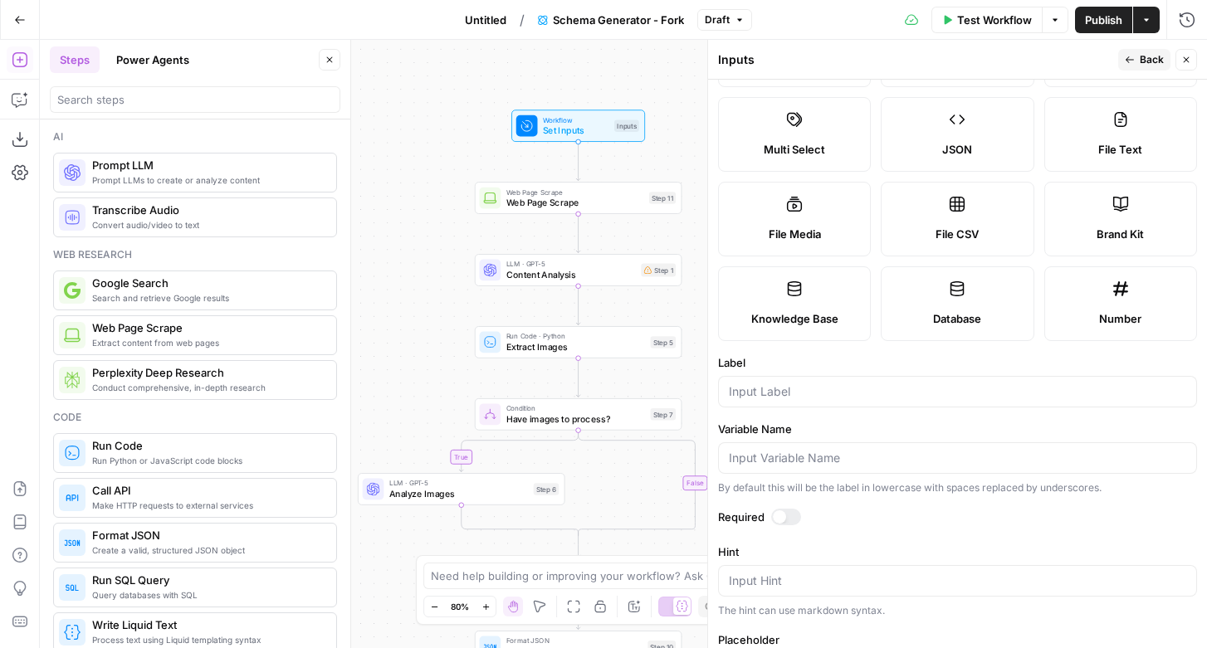
scroll to position [123, 0]
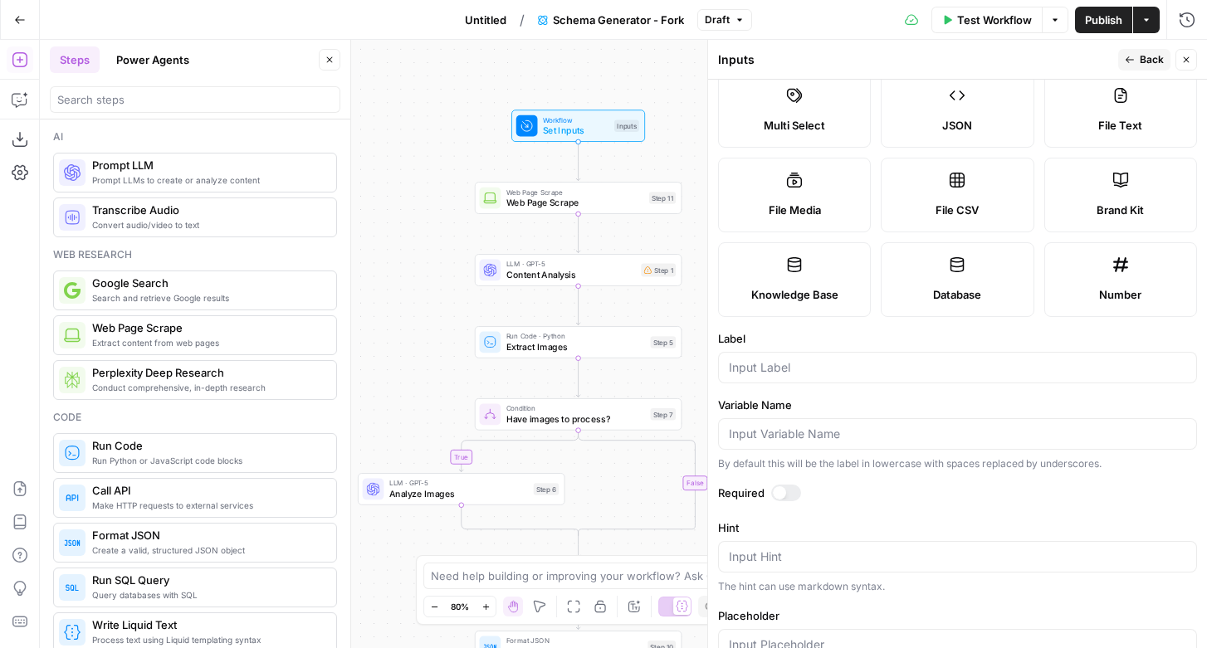
click at [831, 421] on div at bounding box center [957, 434] width 479 height 32
click at [837, 376] on div at bounding box center [957, 368] width 479 height 32
type input "URL"
click at [890, 406] on label "Variable Name" at bounding box center [957, 405] width 479 height 17
click at [890, 426] on input "Variable Name" at bounding box center [957, 434] width 457 height 17
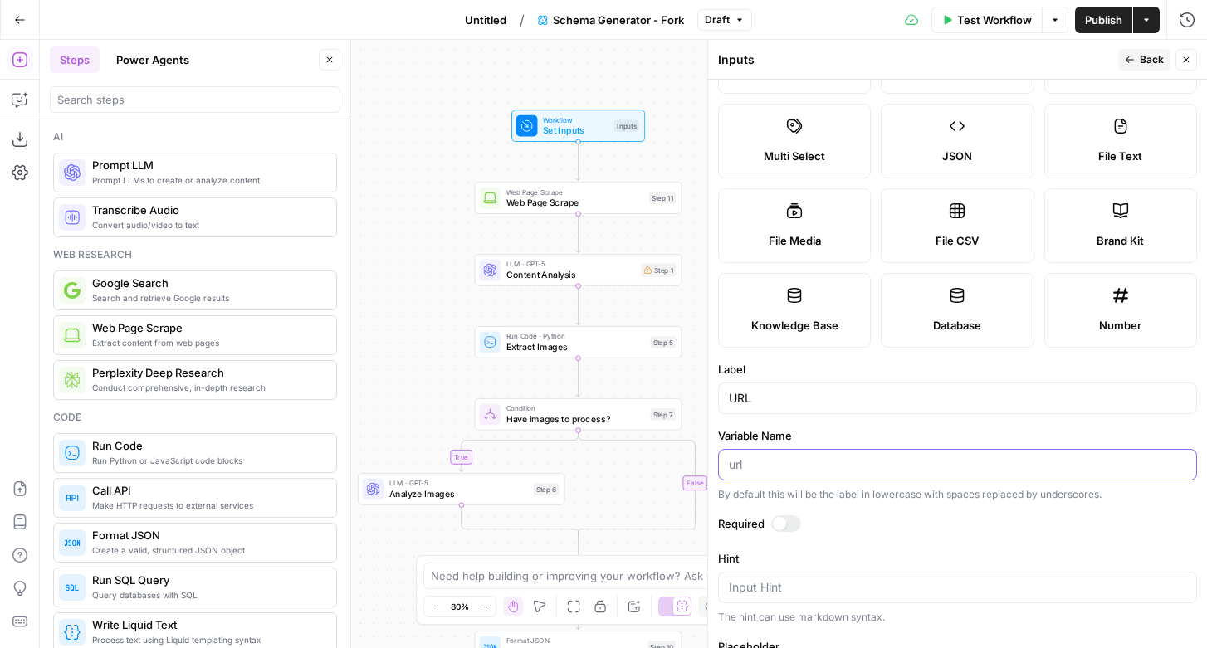
scroll to position [87, 0]
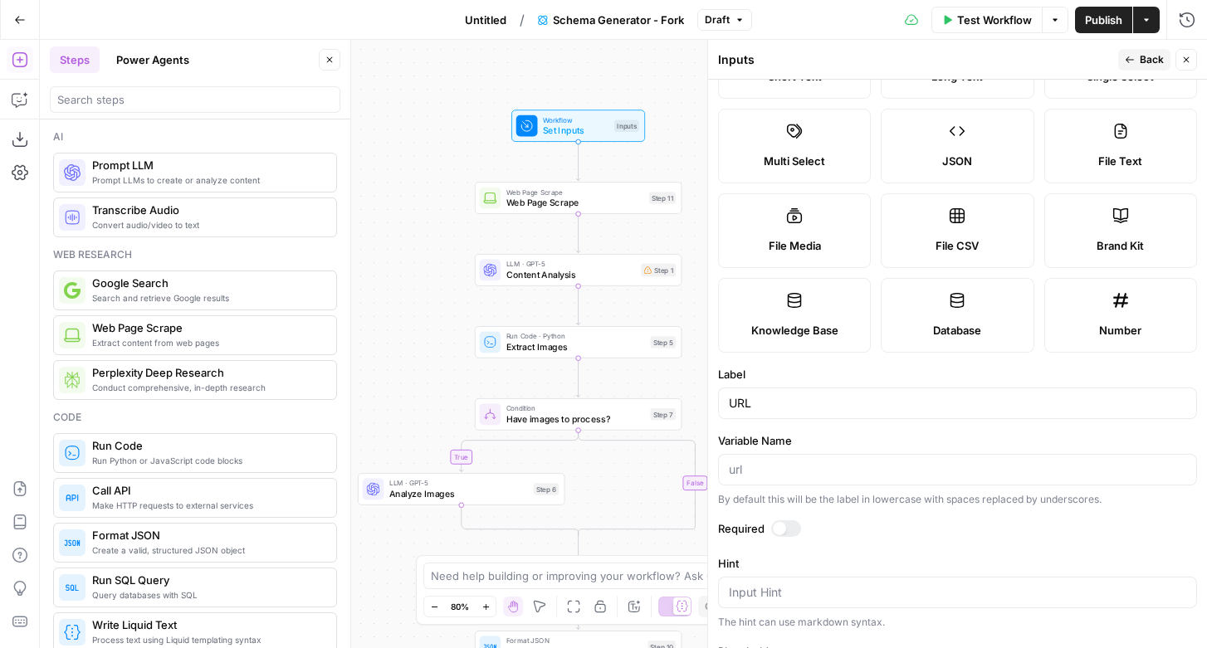
click at [946, 417] on div "URL" at bounding box center [957, 404] width 479 height 32
click at [942, 437] on label "Variable Name" at bounding box center [957, 440] width 479 height 17
click at [942, 461] on input "Variable Name" at bounding box center [957, 469] width 457 height 17
click at [1139, 54] on span "Back" at bounding box center [1151, 59] width 24 height 15
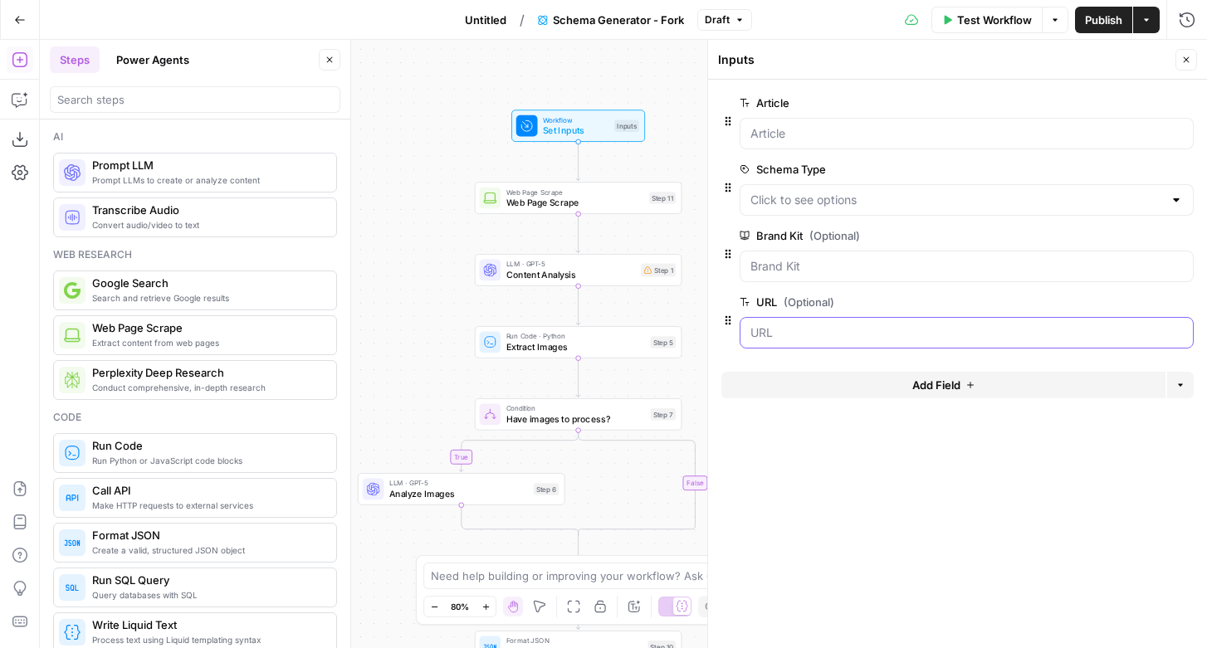
click at [786, 339] on input "URL (Optional)" at bounding box center [966, 332] width 432 height 17
click at [1188, 106] on button "Delete group" at bounding box center [1183, 103] width 20 height 20
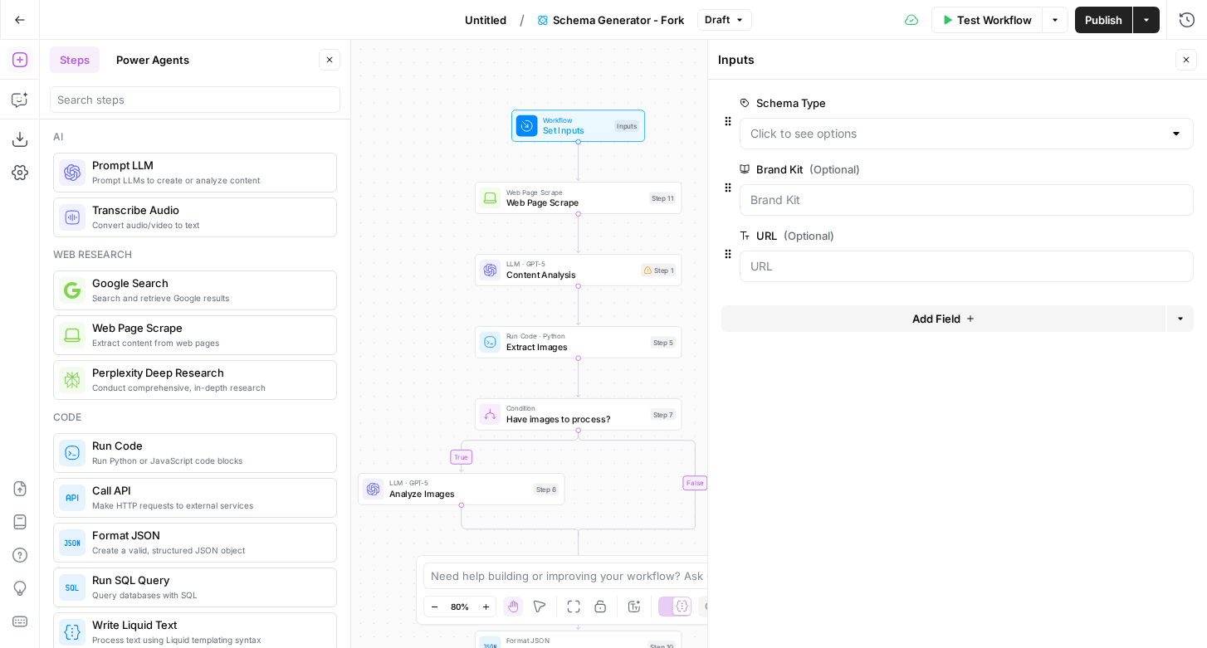
click at [1188, 106] on button "Delete group" at bounding box center [1183, 103] width 20 height 20
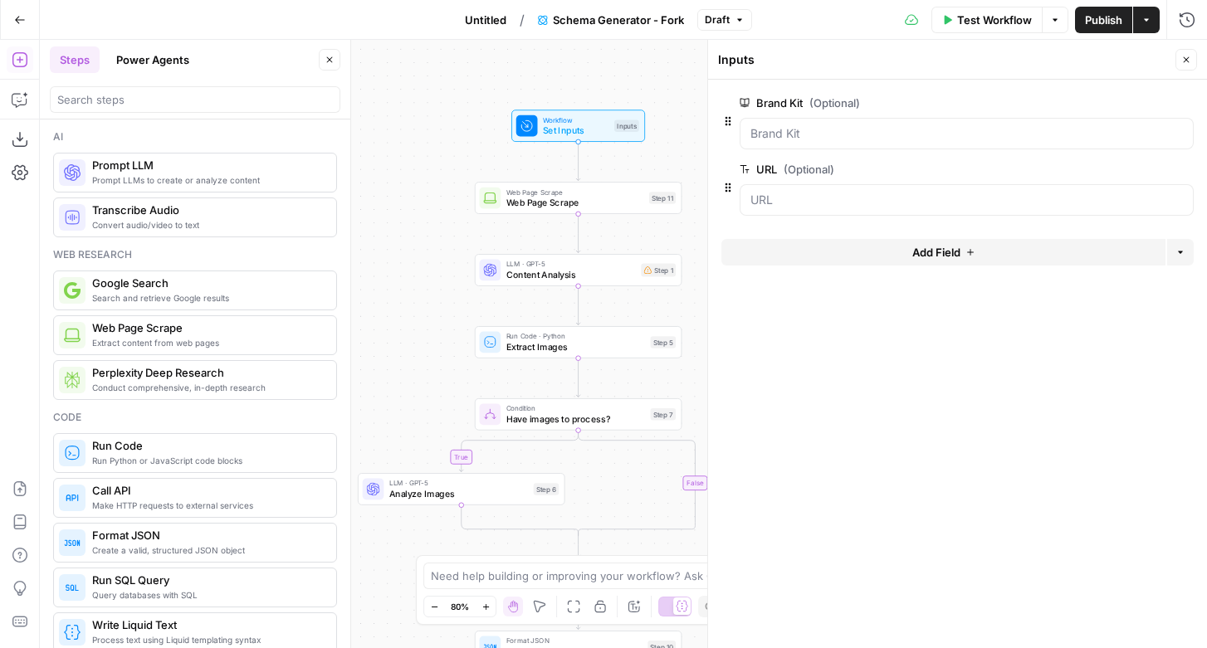
click at [1188, 106] on button "Delete group" at bounding box center [1183, 103] width 20 height 20
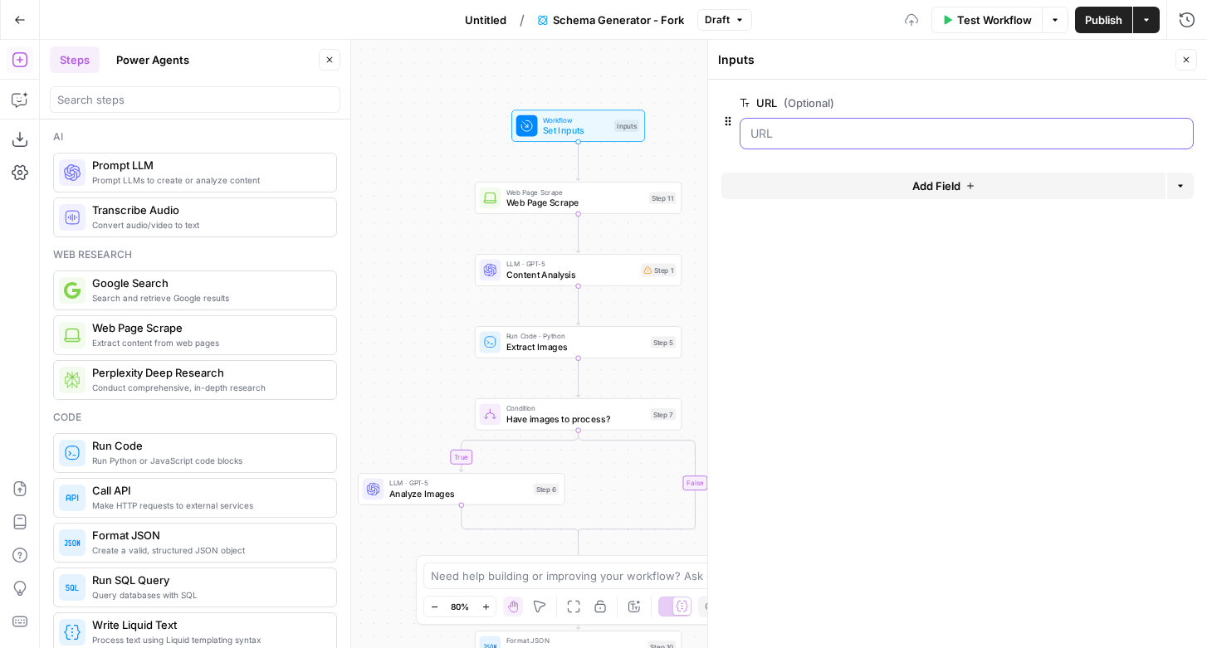
click at [1085, 125] on input "URL (Optional)" at bounding box center [966, 133] width 432 height 17
click at [946, 127] on input "URL (Optional)" at bounding box center [966, 133] width 432 height 17
click at [915, 137] on input "URL (Optional)" at bounding box center [966, 133] width 432 height 17
click at [573, 201] on span "Web Page Scrape" at bounding box center [575, 202] width 138 height 13
type textarea "Web Page Scrape"
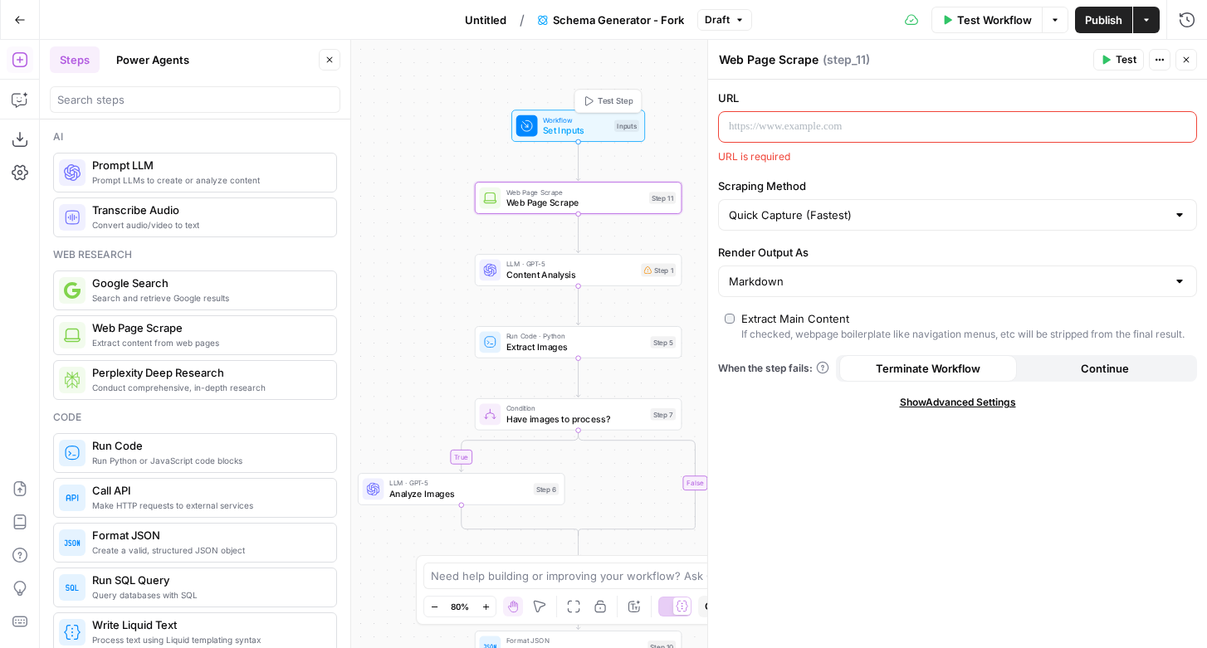
click at [561, 130] on span "Set Inputs" at bounding box center [576, 130] width 66 height 13
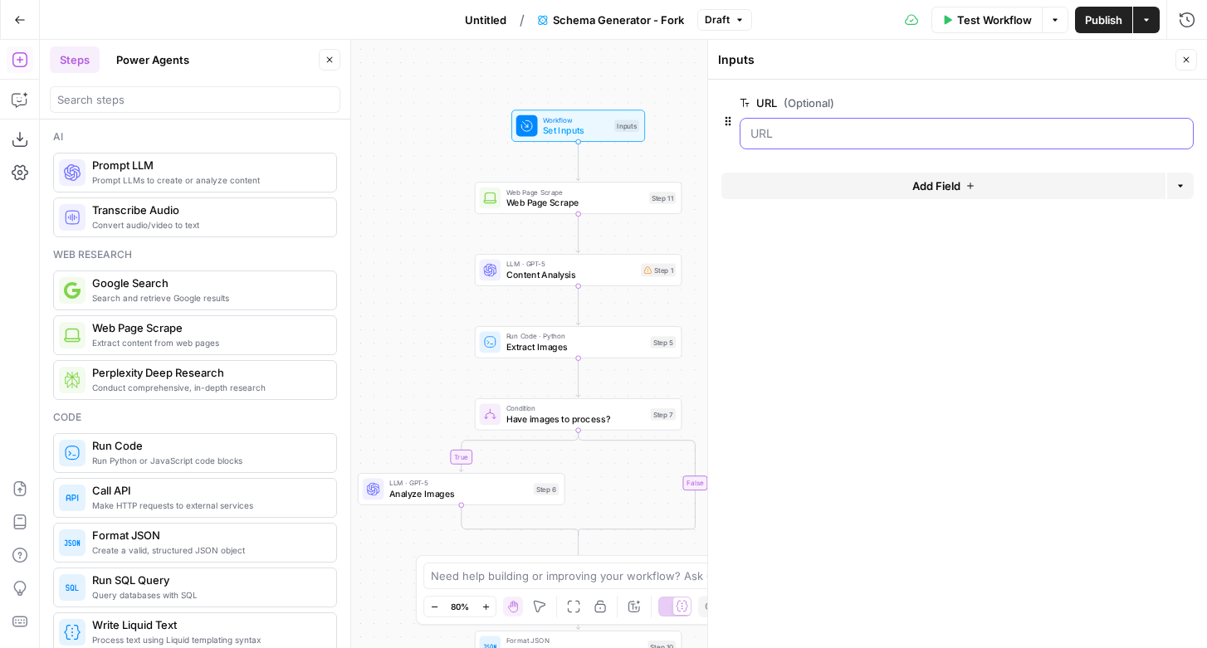
click at [772, 139] on input "URL (Optional)" at bounding box center [966, 133] width 432 height 17
click at [1194, 183] on form "URL (Optional) edit field Delete group Add Field Options" at bounding box center [957, 364] width 499 height 568
click at [1170, 157] on div "Options" at bounding box center [1169, 150] width 41 height 17
click at [978, 190] on button "Add Field" at bounding box center [943, 186] width 444 height 27
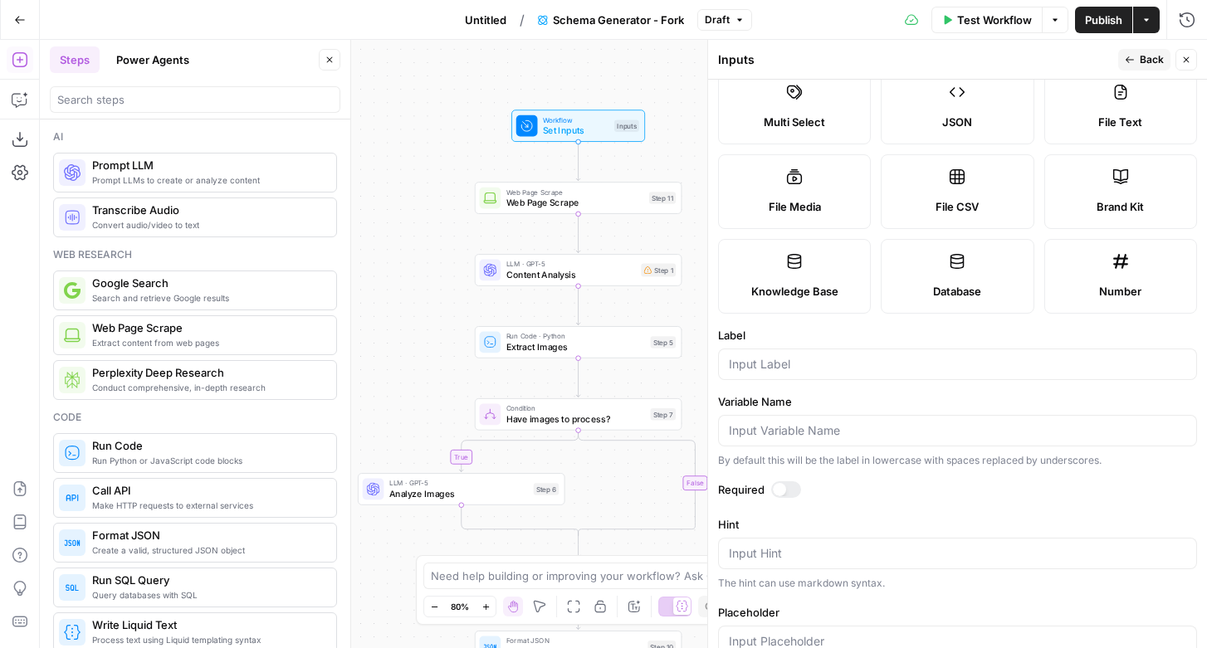
scroll to position [129, 0]
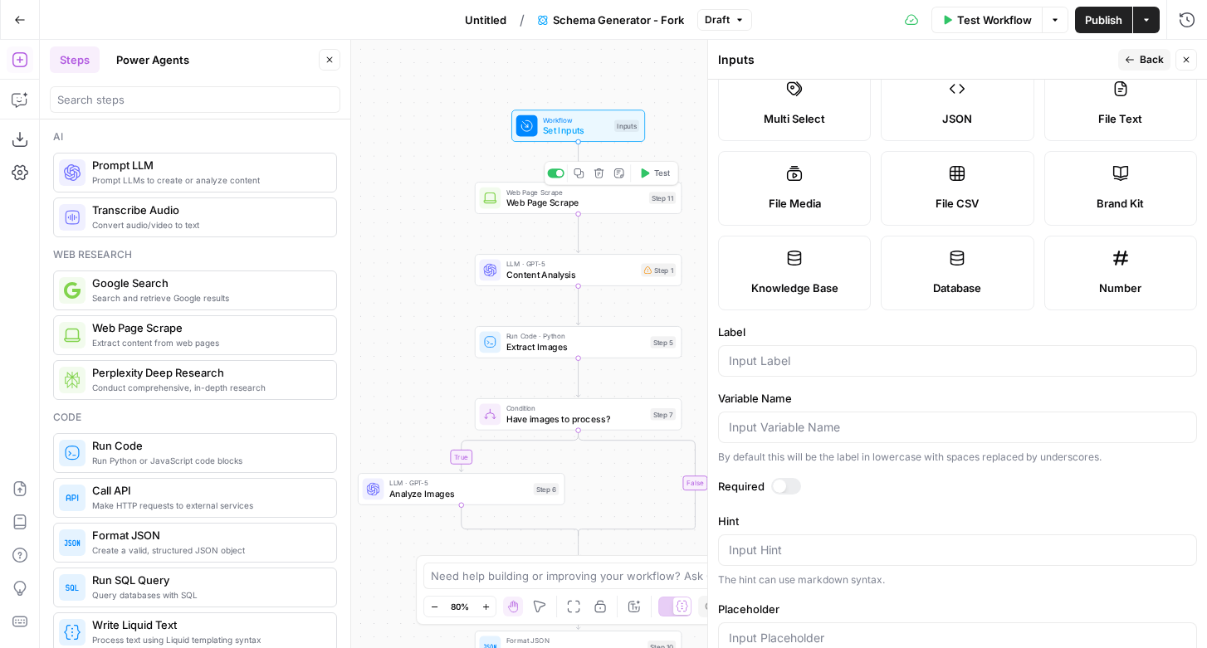
click at [583, 198] on span "Web Page Scrape" at bounding box center [575, 202] width 138 height 13
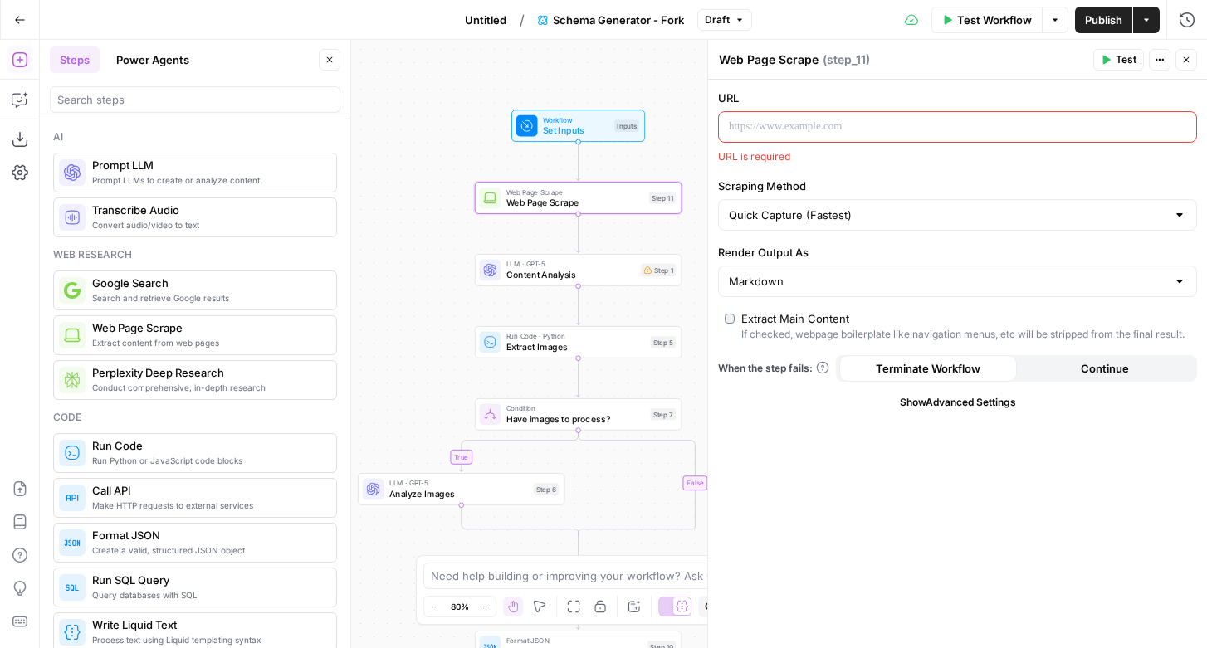
click at [777, 135] on div at bounding box center [944, 127] width 451 height 30
click at [546, 124] on span "Set Inputs" at bounding box center [576, 130] width 66 height 13
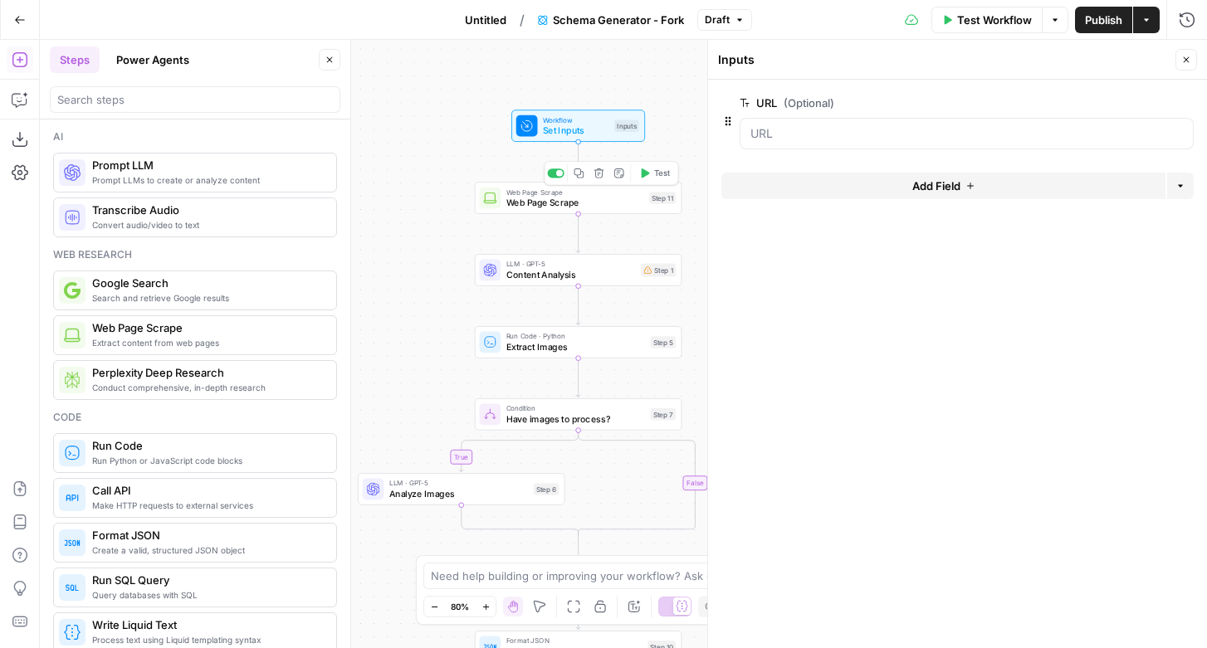
click at [534, 196] on span "Web Page Scrape" at bounding box center [575, 202] width 138 height 13
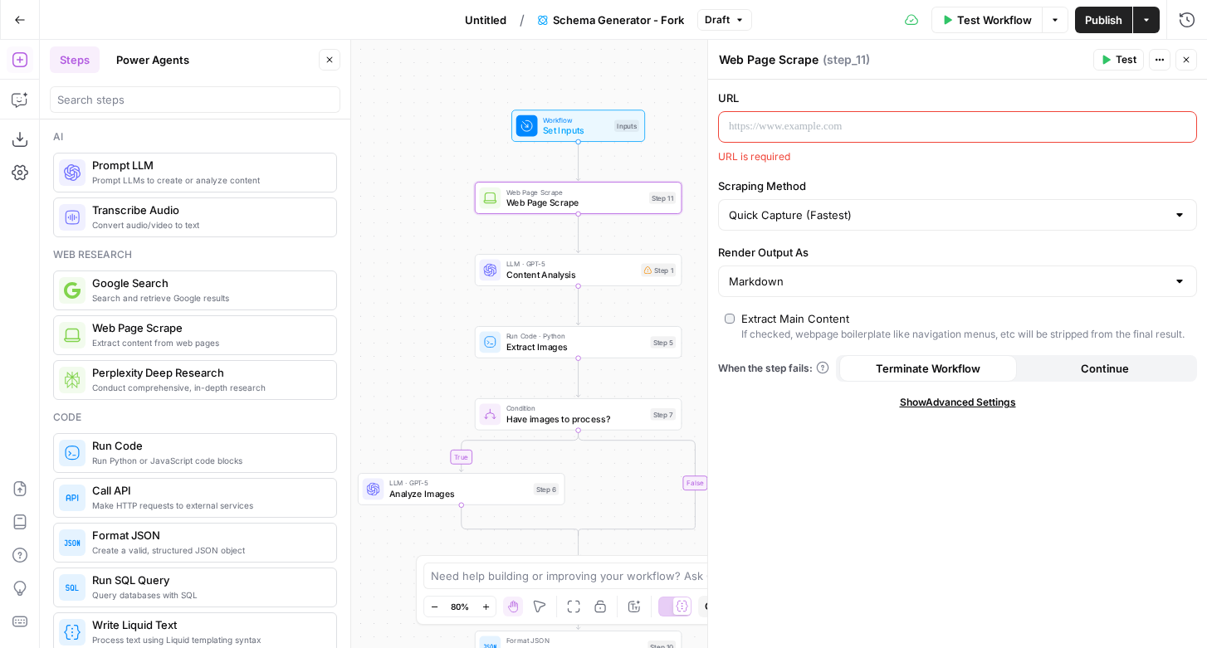
click at [1156, 54] on button "Actions" at bounding box center [1159, 60] width 22 height 22
click at [553, 210] on div "Web Page Scrape Web Page Scrape Step 11 Copy step Delete step Add Note Test" at bounding box center [578, 198] width 207 height 32
click at [943, 402] on span "Show Advanced Settings" at bounding box center [958, 402] width 116 height 15
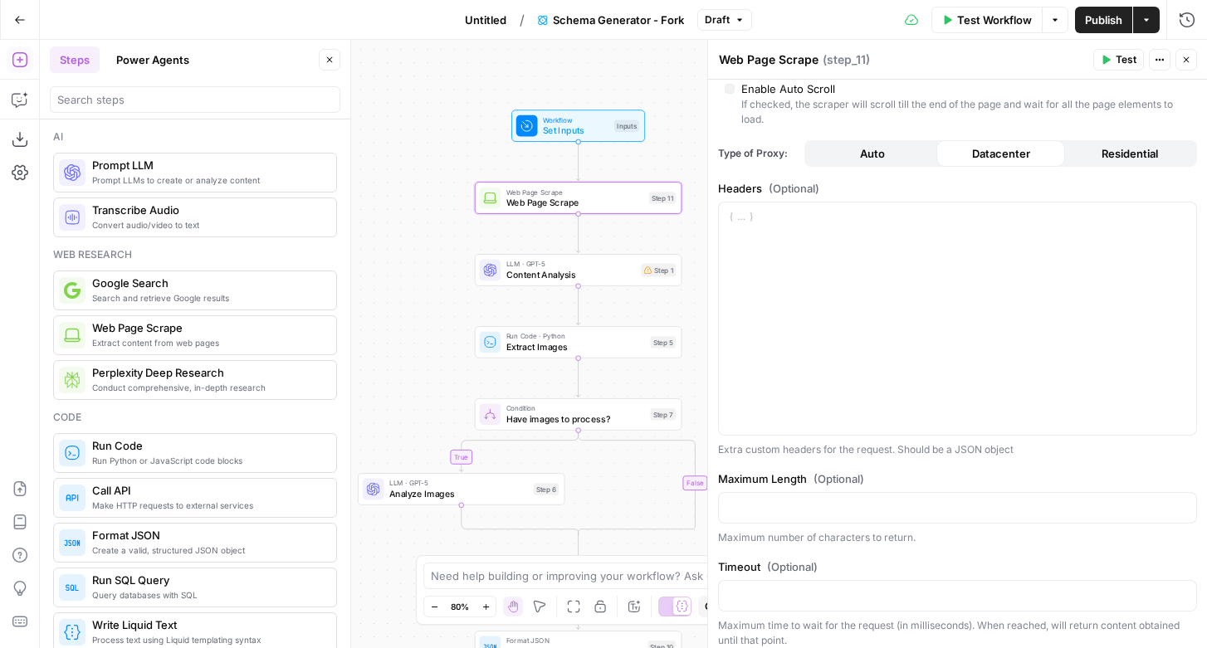
scroll to position [397, 0]
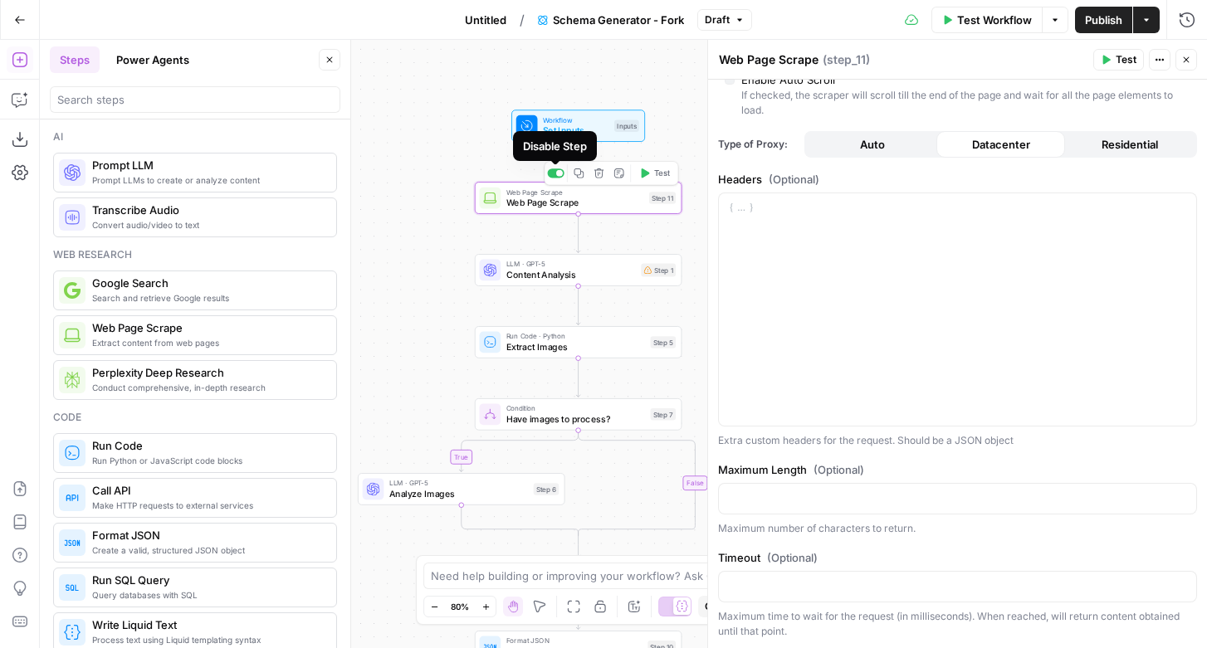
click at [549, 201] on span "Web Page Scrape" at bounding box center [575, 202] width 138 height 13
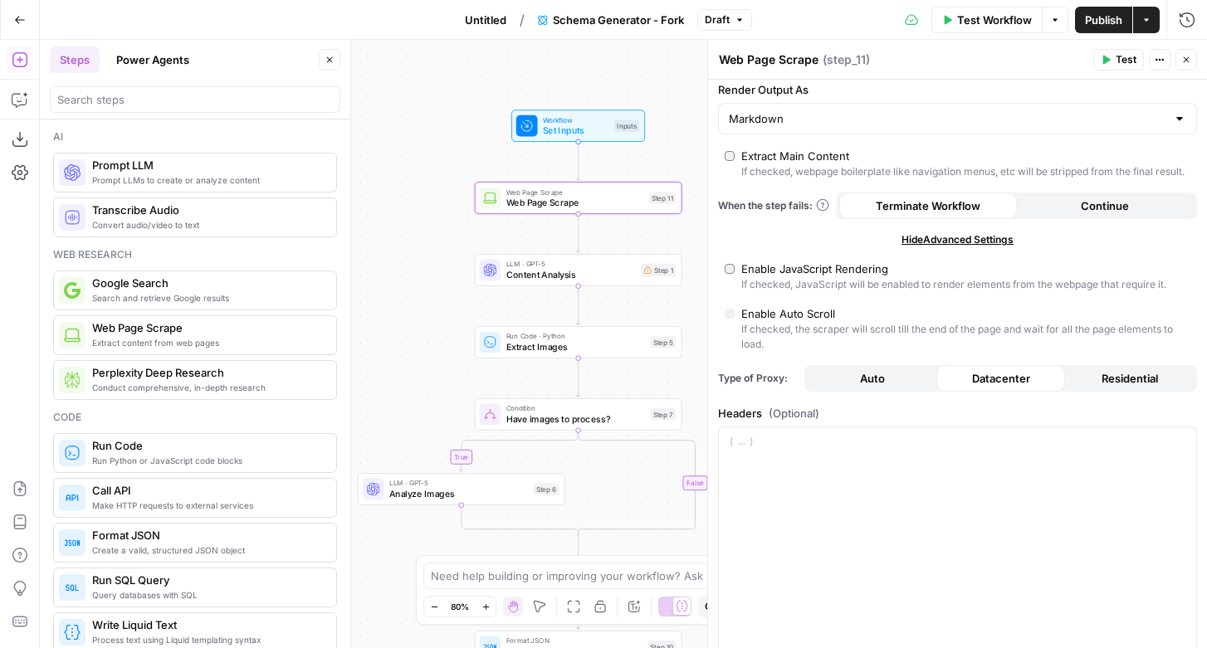
scroll to position [0, 0]
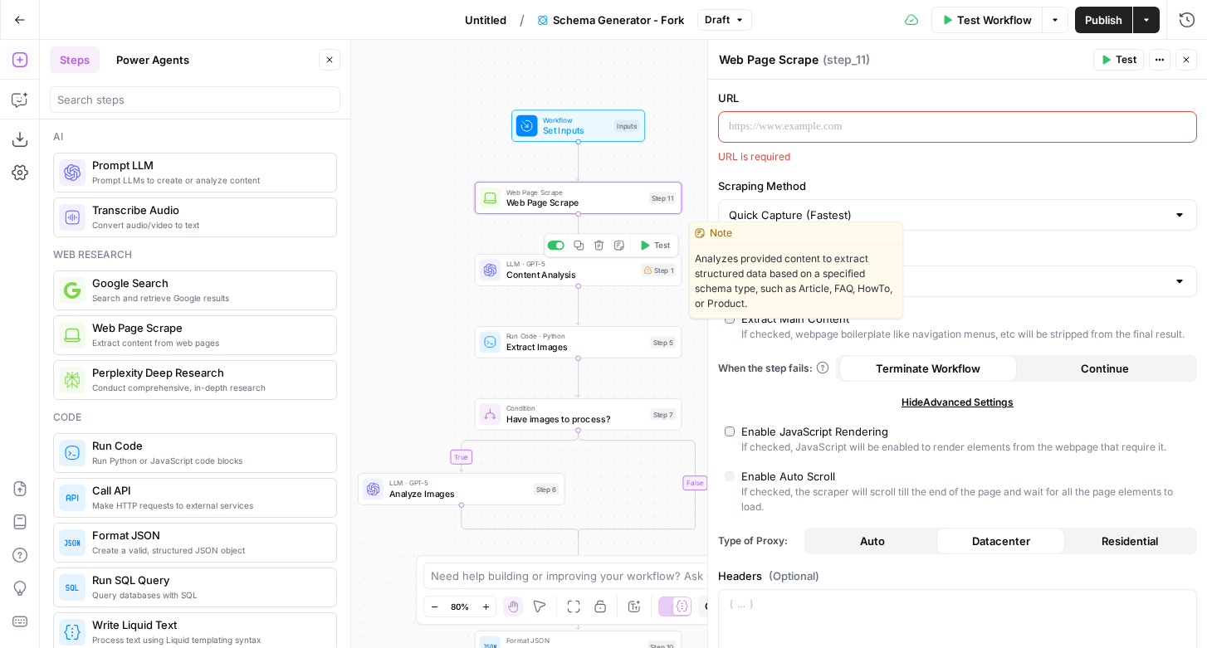
click at [579, 275] on span "Content Analysis" at bounding box center [570, 274] width 129 height 13
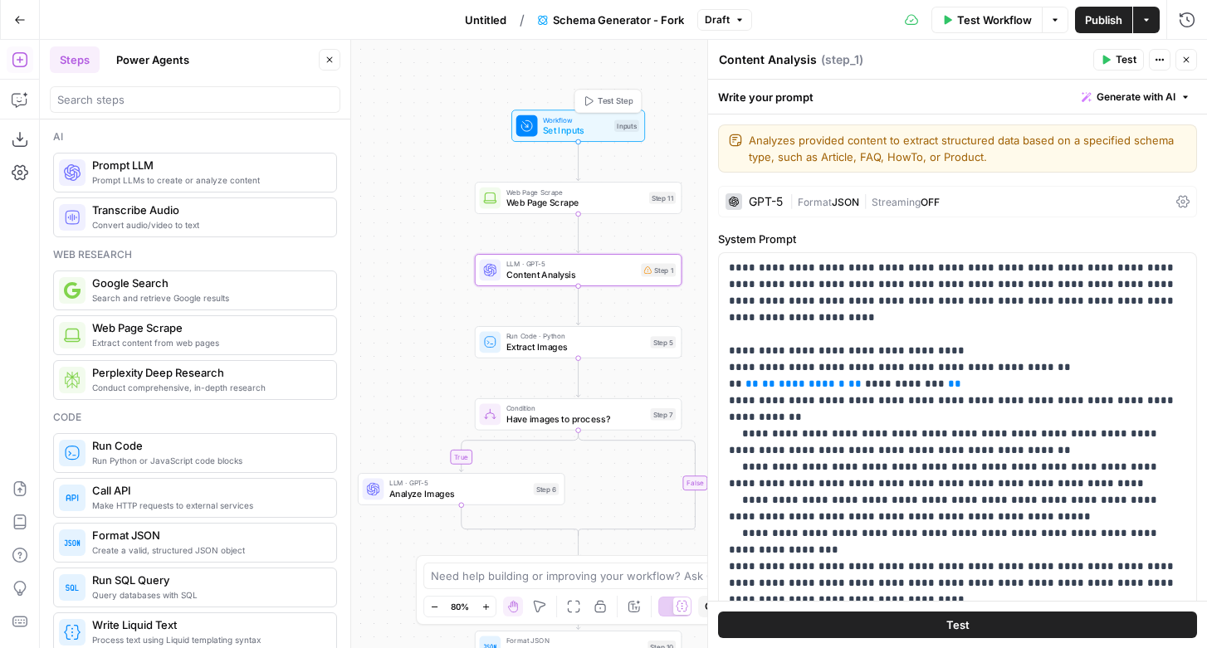
click at [589, 139] on div "Workflow Set Inputs Inputs Test Step" at bounding box center [578, 126] width 134 height 32
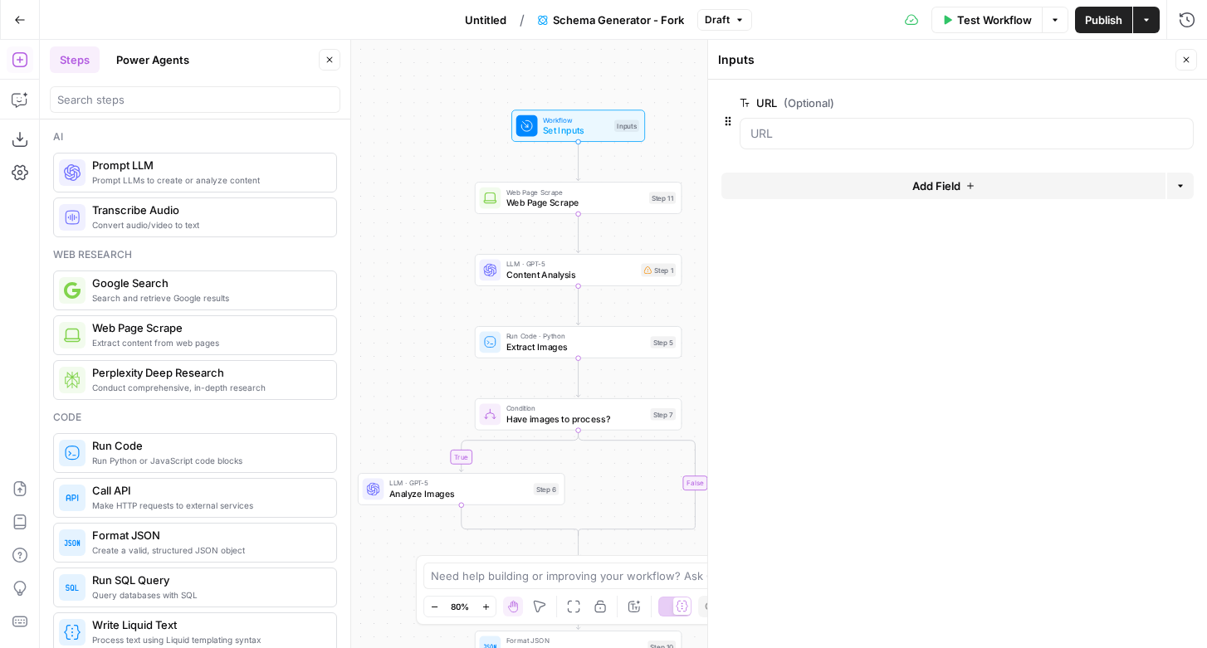
click at [2, 18] on div "Go Back" at bounding box center [20, 19] width 40 height 39
click at [10, 18] on button "Go Back" at bounding box center [20, 20] width 30 height 30
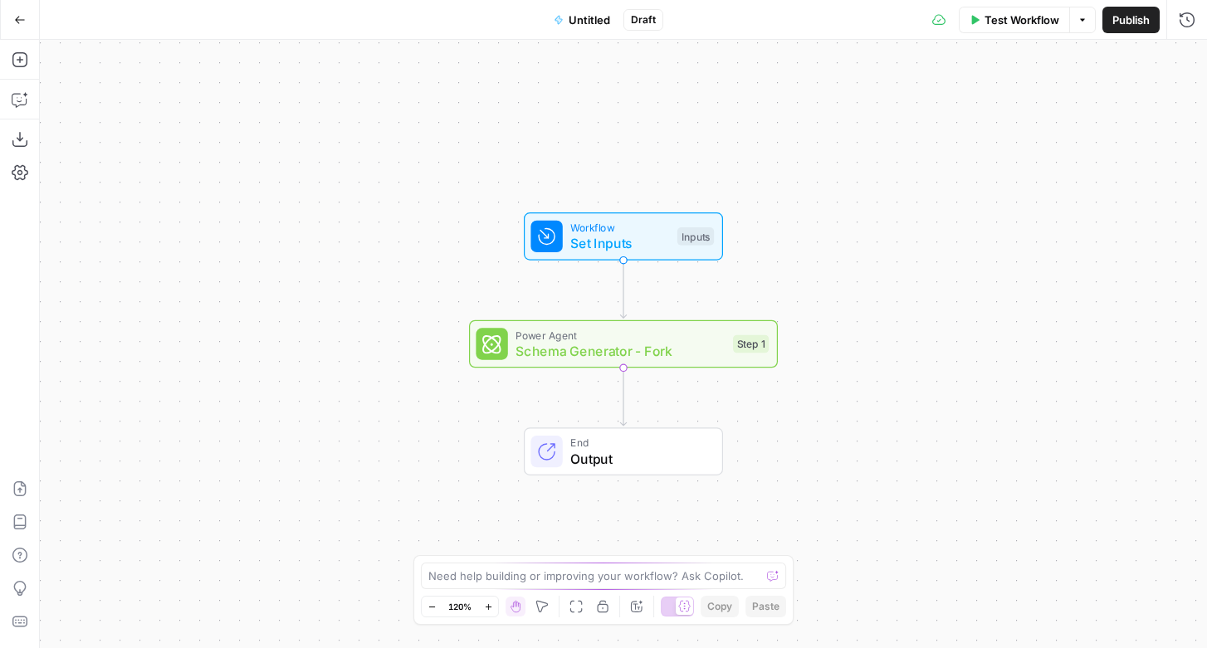
click at [10, 18] on button "Go Back" at bounding box center [20, 20] width 30 height 30
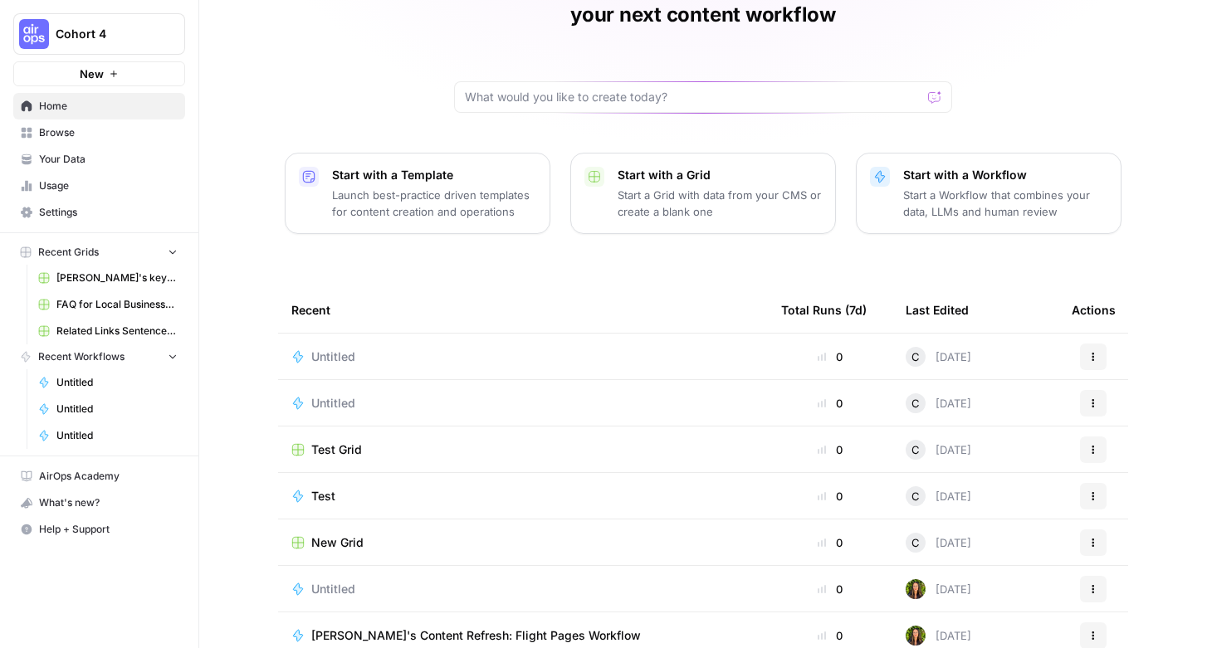
scroll to position [115, 0]
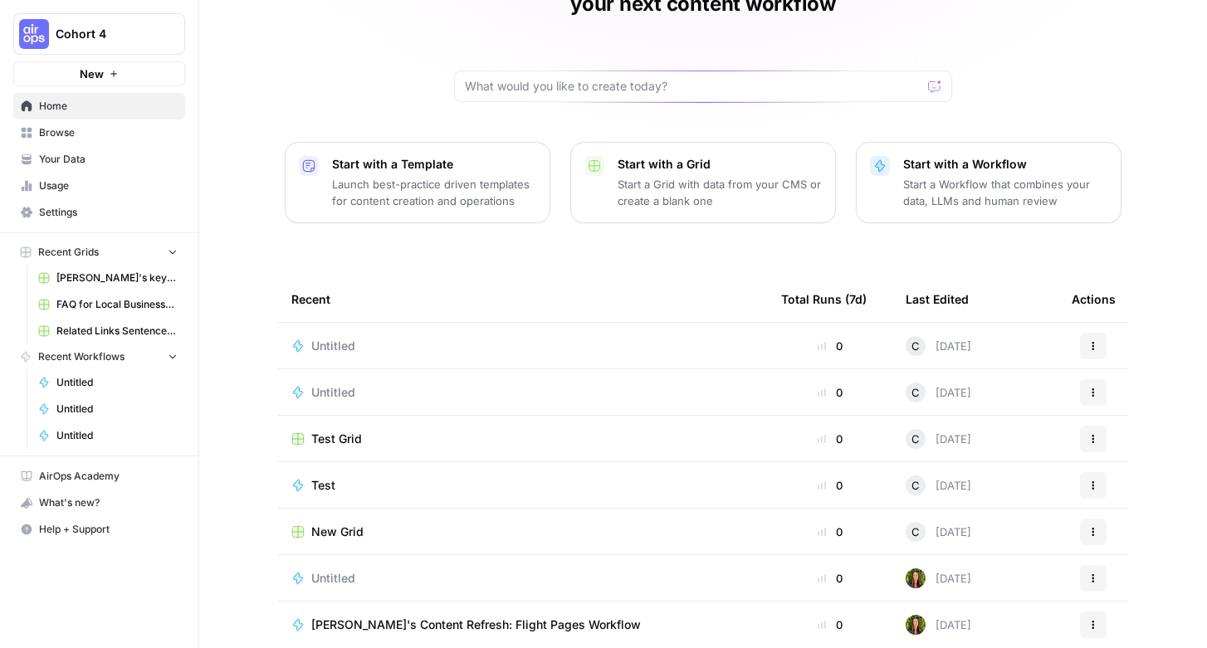
click at [323, 477] on span "Test" at bounding box center [323, 485] width 24 height 17
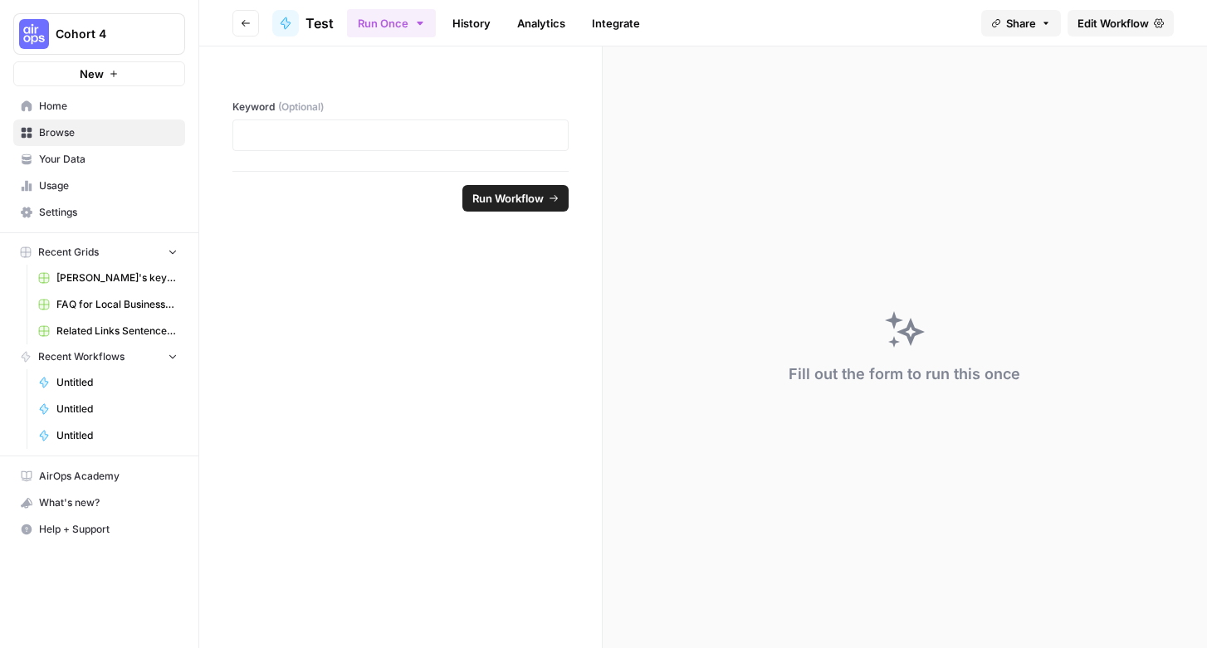
click at [1146, 12] on link "Edit Workflow" at bounding box center [1120, 23] width 106 height 27
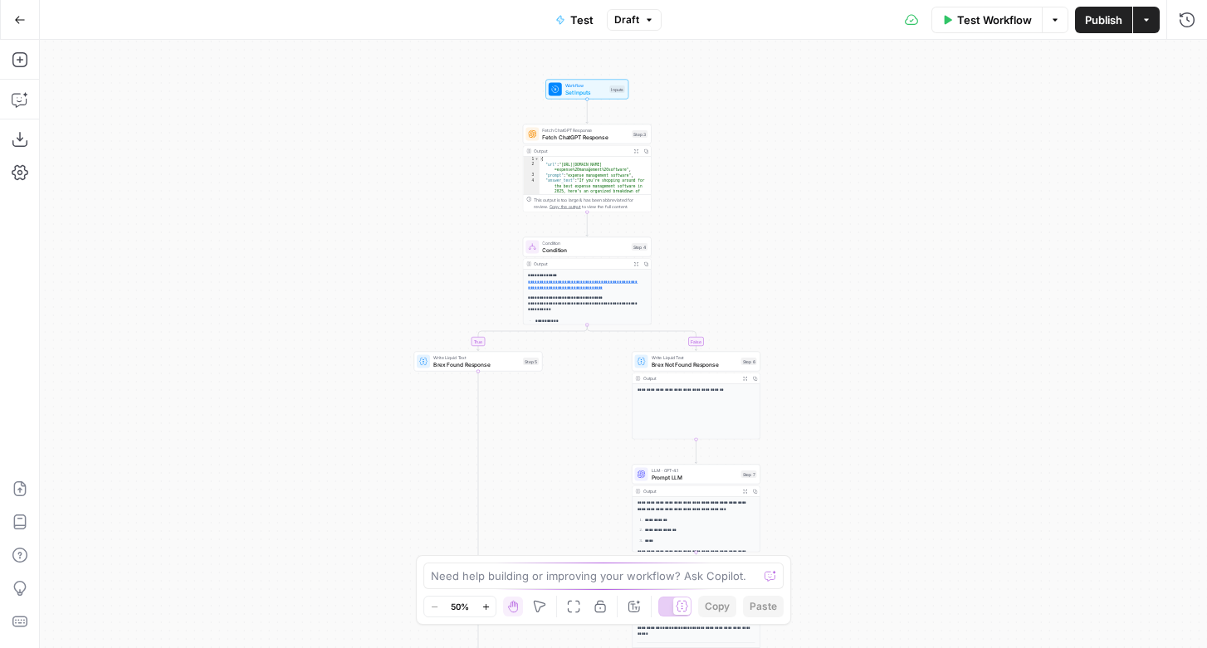
drag, startPoint x: 805, startPoint y: 129, endPoint x: 806, endPoint y: 365, distance: 236.5
click at [806, 365] on div "true false true false Workflow Set Inputs Inputs Fetch ChatGPT Response Fetch C…" at bounding box center [623, 344] width 1167 height 608
drag, startPoint x: 763, startPoint y: 163, endPoint x: 763, endPoint y: 252, distance: 88.8
click at [763, 252] on div "true false true false Workflow Set Inputs Inputs Fetch ChatGPT Response Fetch C…" at bounding box center [623, 344] width 1167 height 608
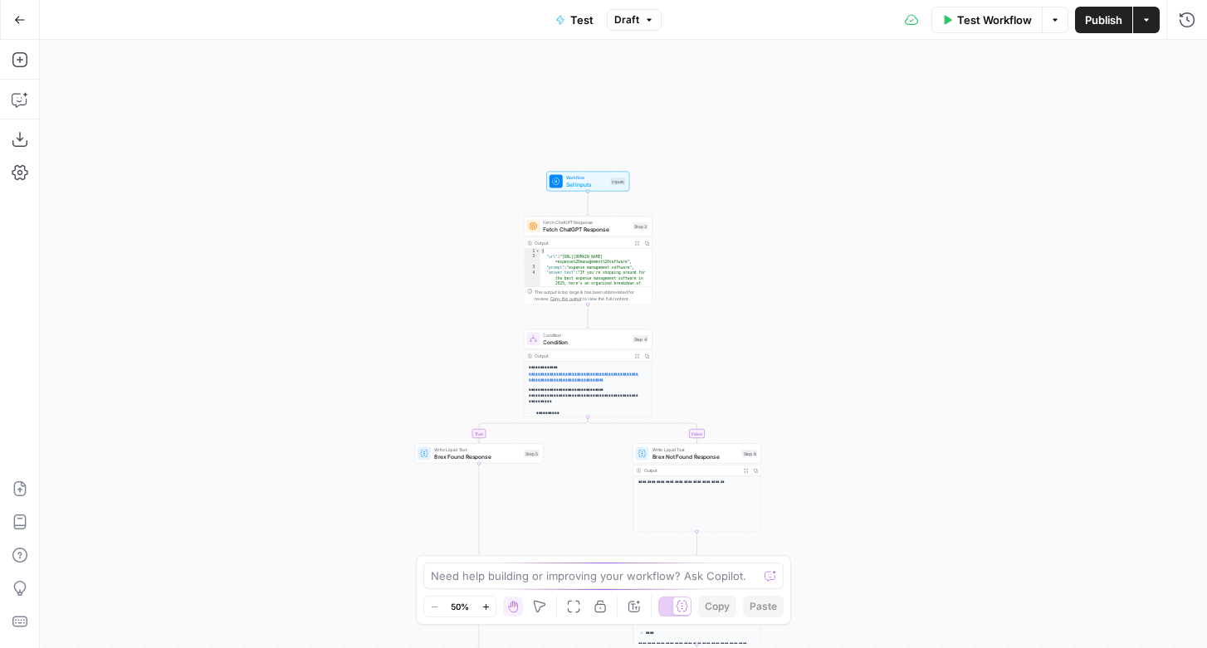
click at [590, 182] on span "Set Inputs" at bounding box center [586, 184] width 41 height 8
click at [588, 180] on span "Set Inputs" at bounding box center [586, 183] width 41 height 8
click at [1143, 102] on span "edit field" at bounding box center [1131, 102] width 37 height 13
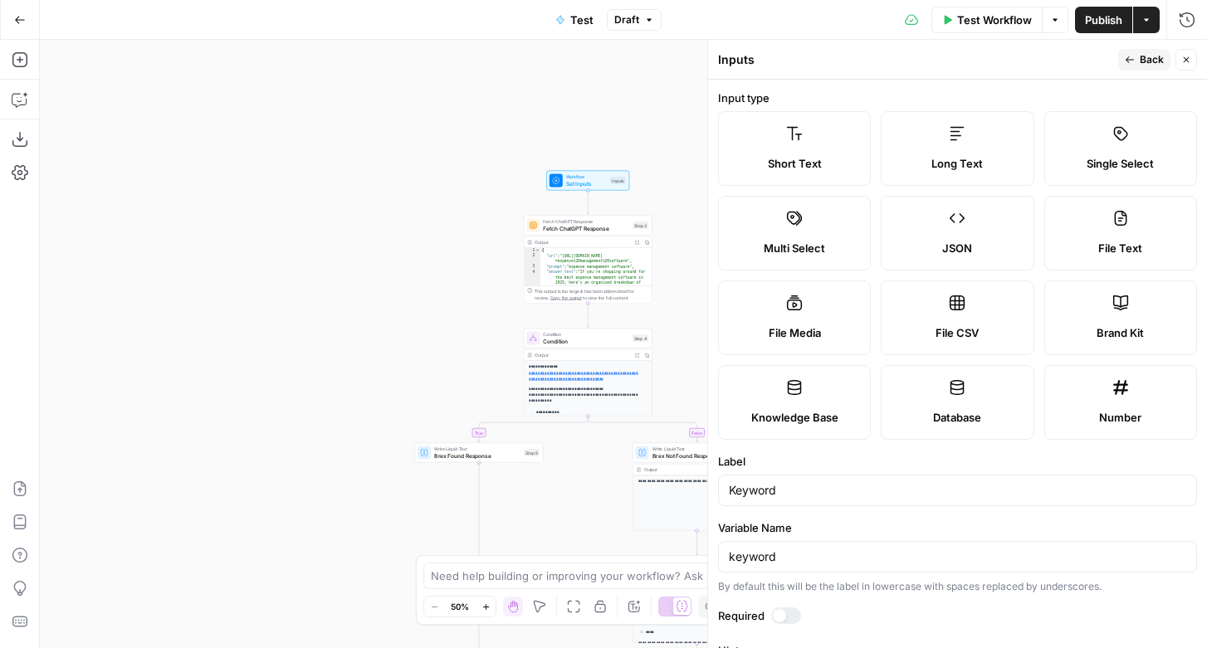
click at [594, 227] on span "Fetch ChatGPT Response" at bounding box center [586, 228] width 86 height 8
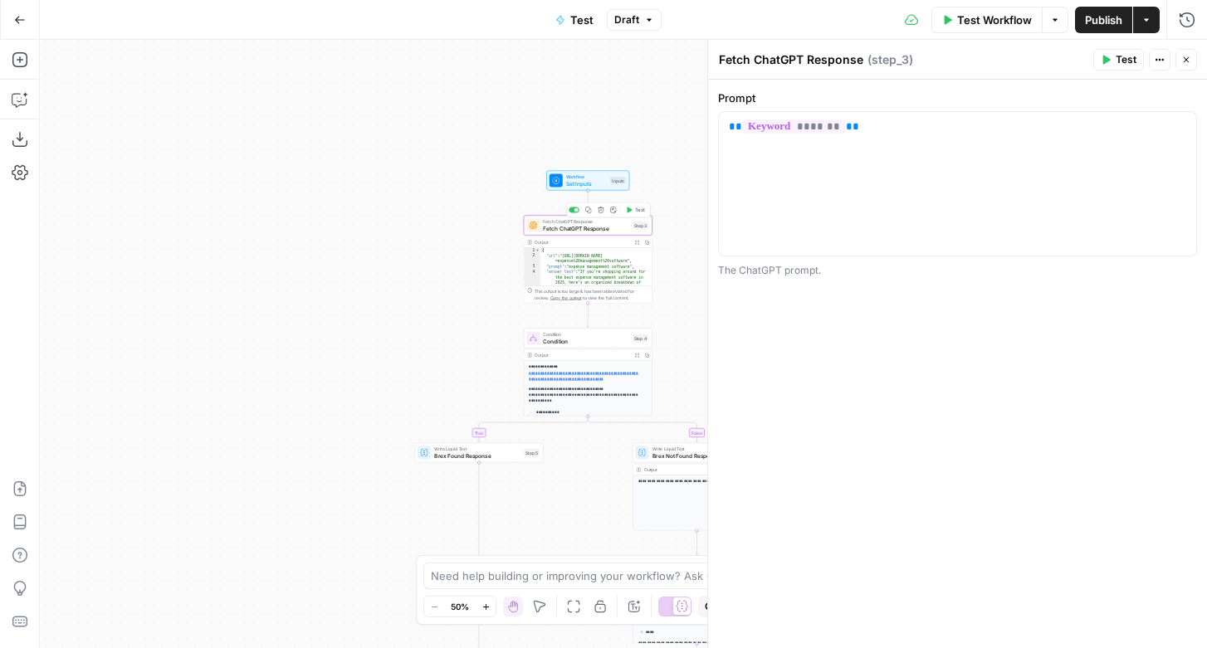
click at [588, 263] on div "{ "url" : "https://chatgpt.com/?model=gpt-4&q =expense%20management%20software"…" at bounding box center [596, 615] width 112 height 735
click at [576, 248] on div "{ "url" : "https://chatgpt.com/?model=gpt-4&q =expense%20management%20software"…" at bounding box center [596, 615] width 112 height 735
type textarea "*"
click at [576, 230] on span "Fetch ChatGPT Response" at bounding box center [586, 228] width 86 height 8
